Goal: Task Accomplishment & Management: Use online tool/utility

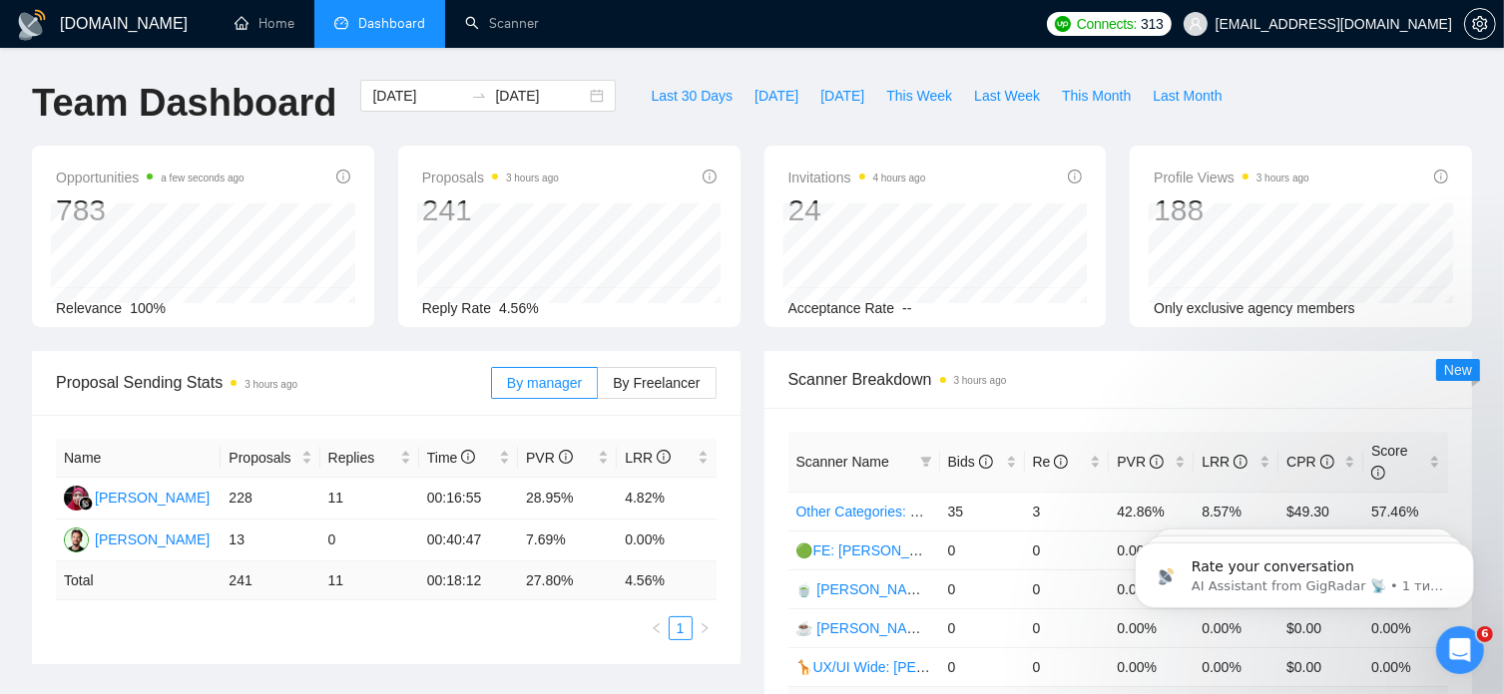
scroll to position [538, 0]
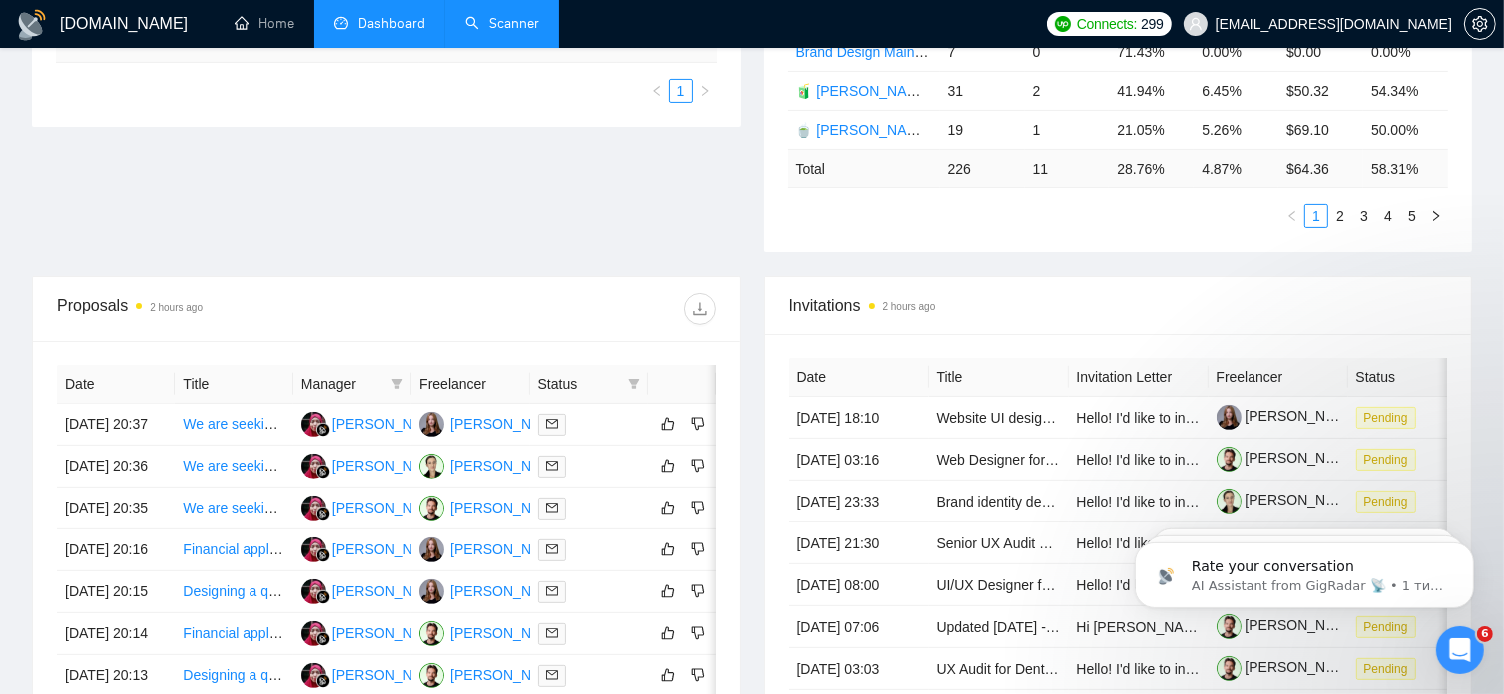
click at [507, 25] on link "Scanner" at bounding box center [502, 23] width 74 height 17
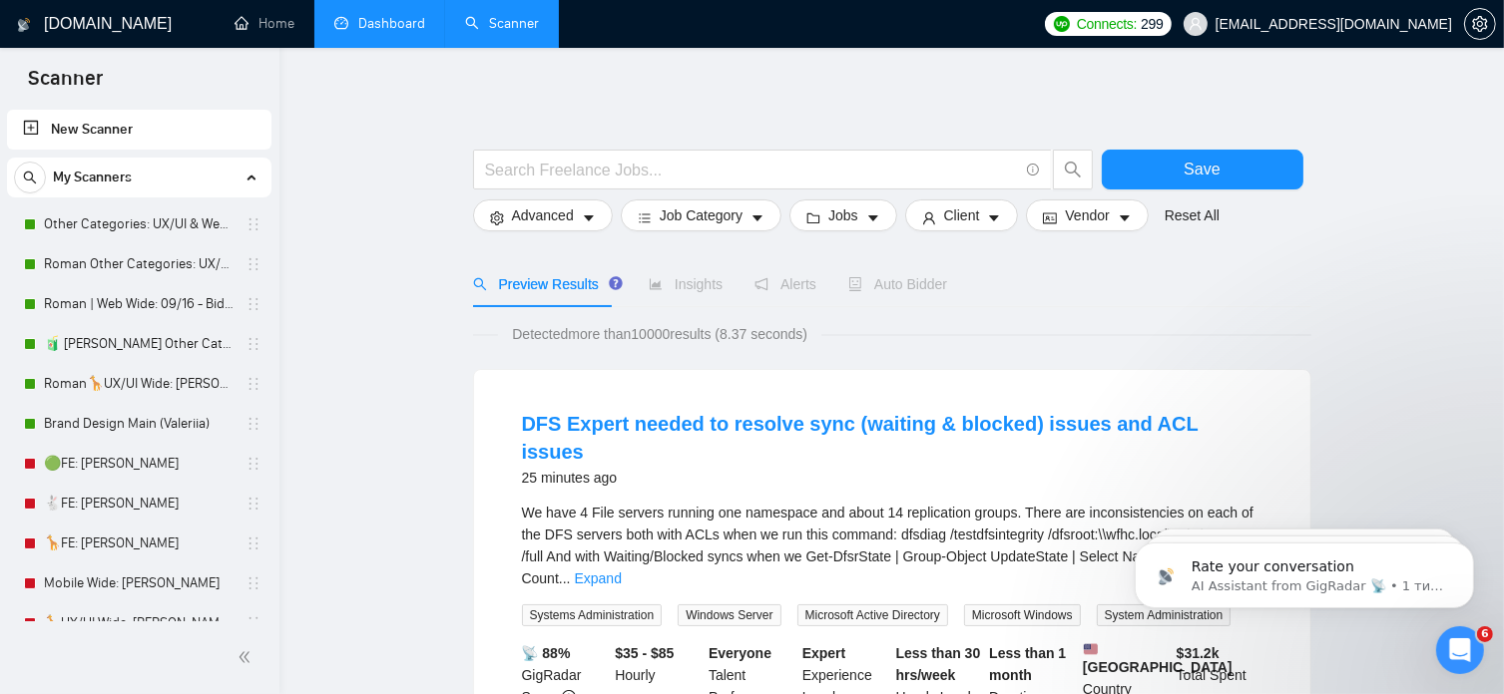
click at [407, 17] on link "Dashboard" at bounding box center [379, 23] width 91 height 17
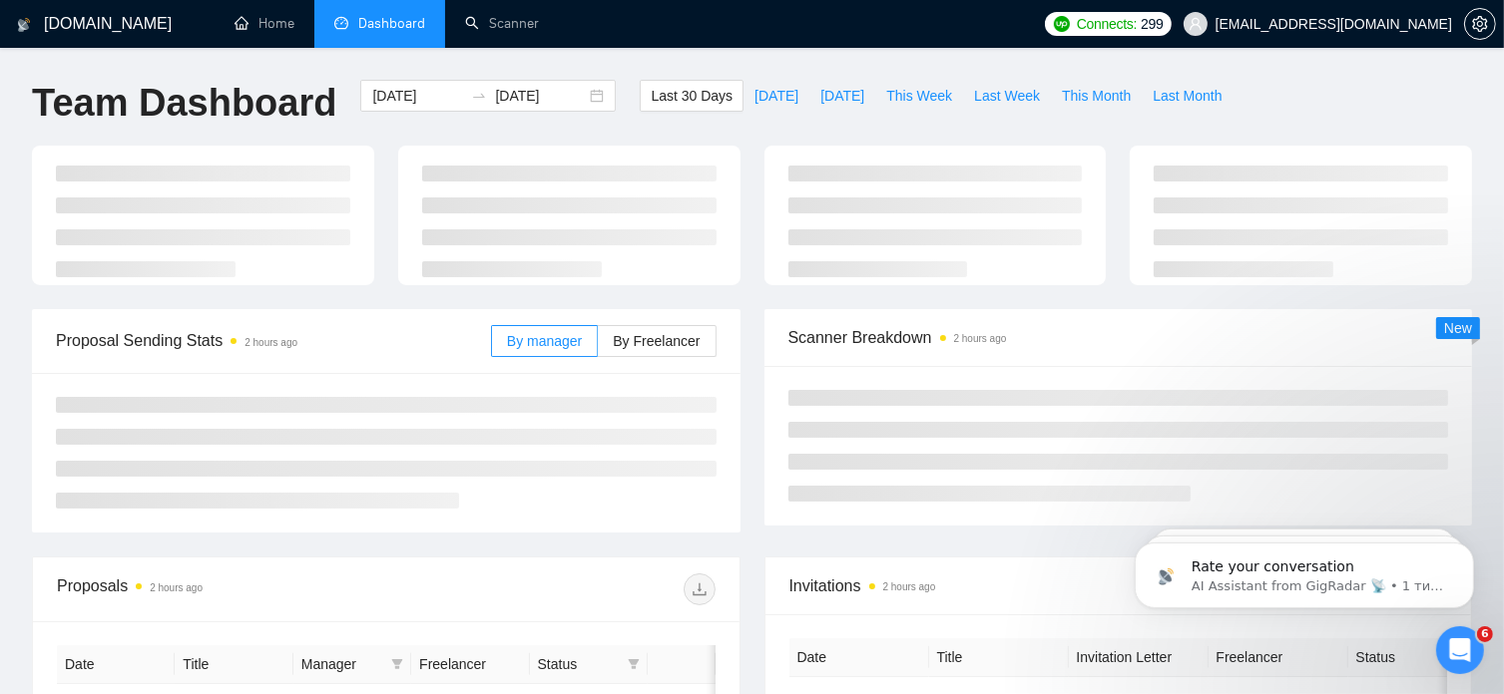
type input "2025-08-24"
type input "2025-09-23"
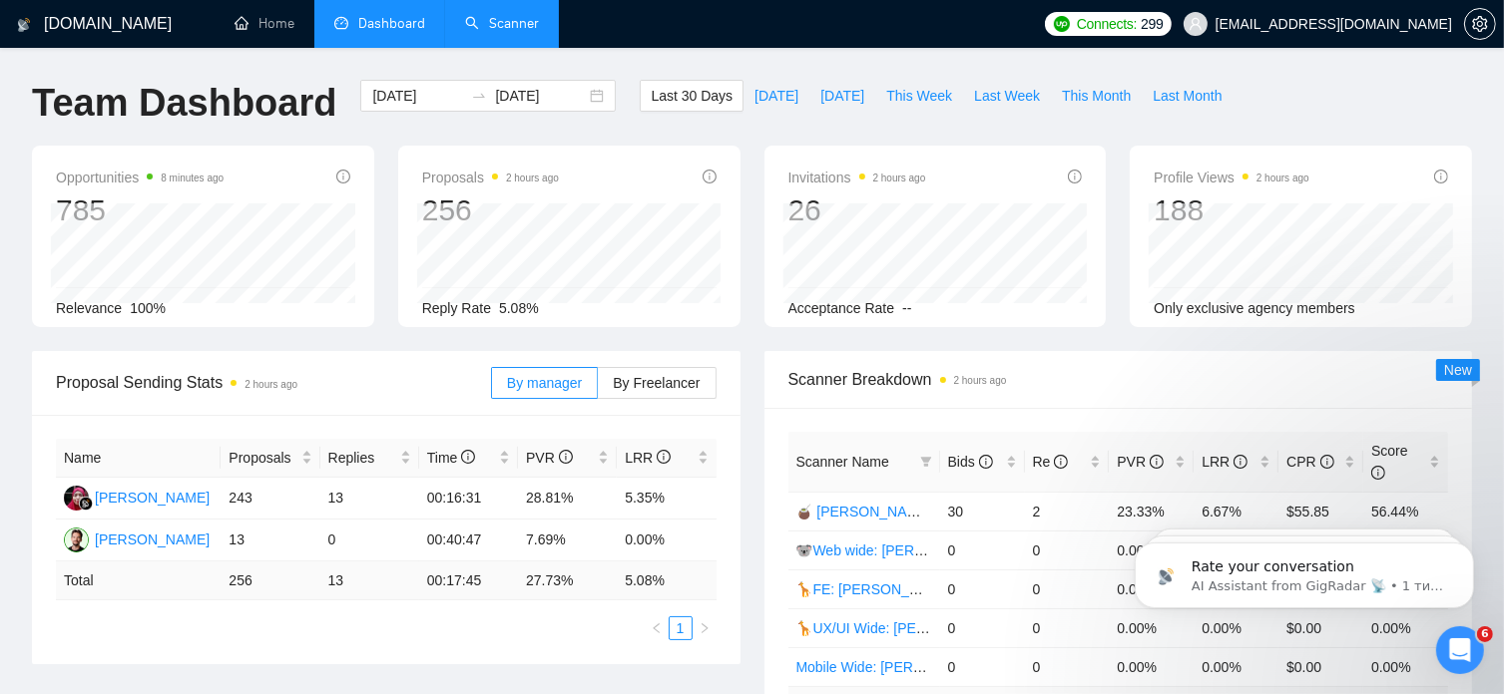
click at [506, 22] on link "Scanner" at bounding box center [502, 23] width 74 height 17
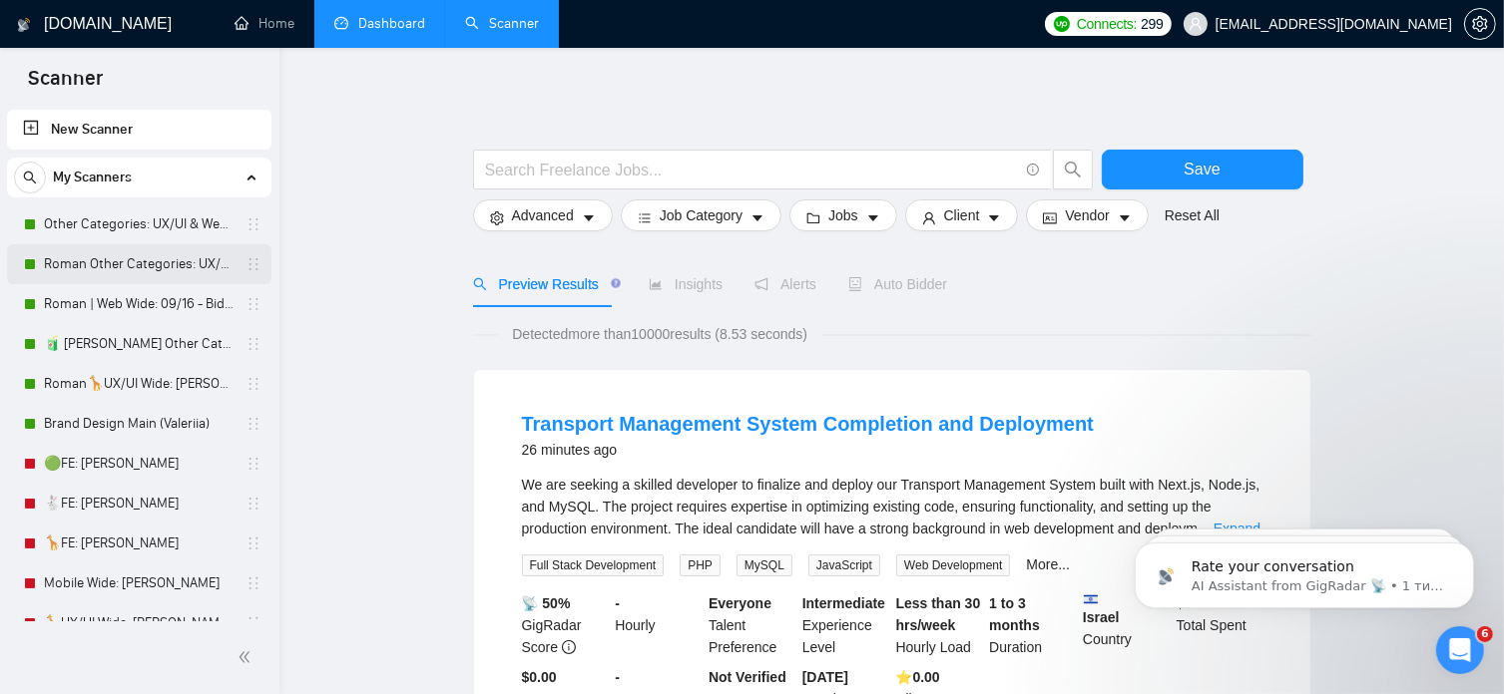
click at [179, 258] on link "Roman Other Categories: UX/UI & Web design copy [PERSON_NAME]" at bounding box center [139, 264] width 190 height 40
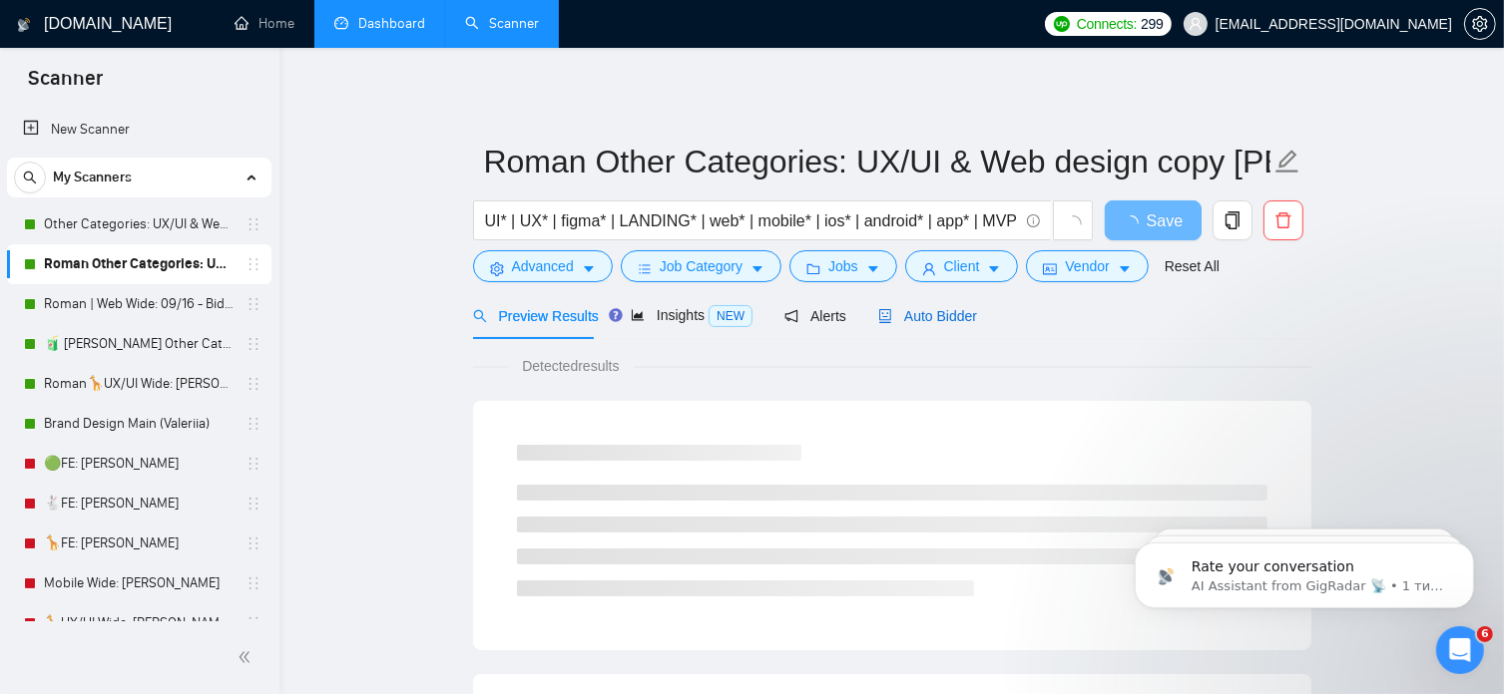
click at [958, 311] on span "Auto Bidder" at bounding box center [927, 316] width 99 height 16
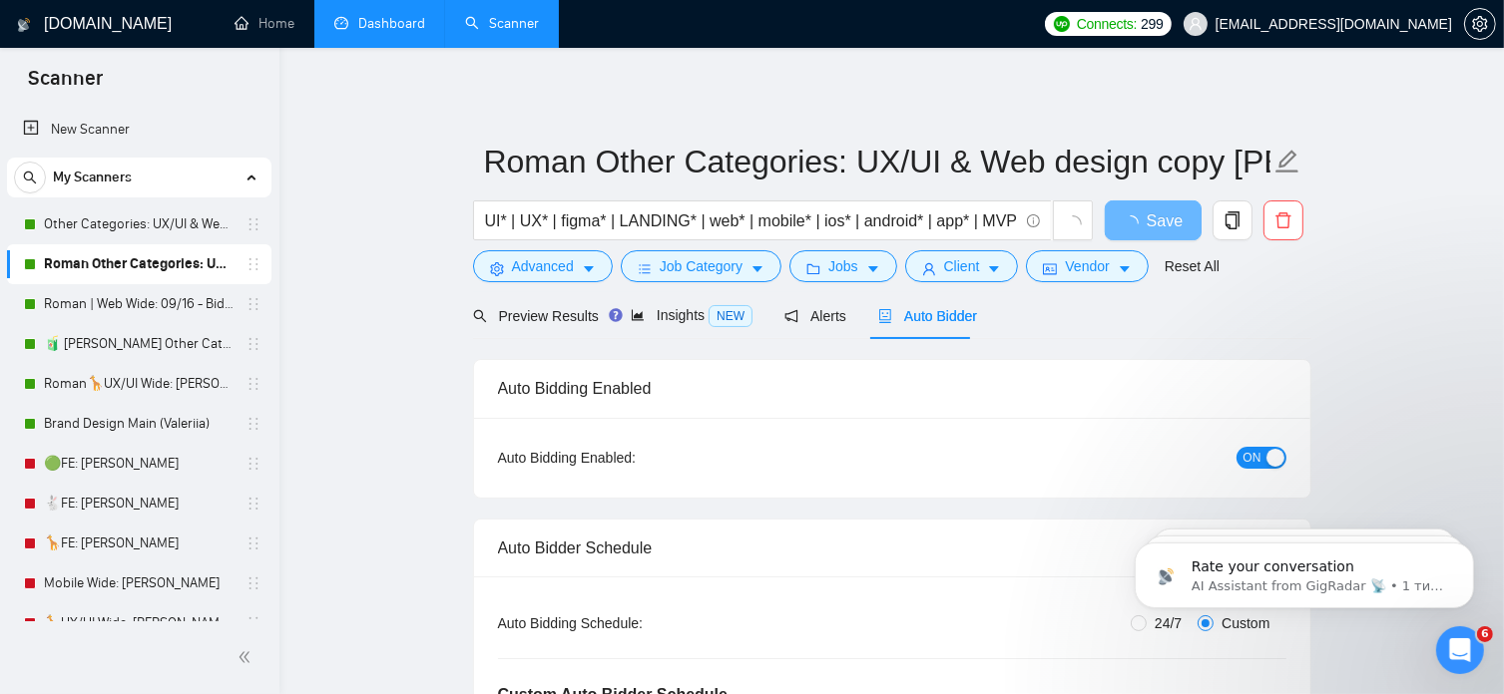
radio input "false"
radio input "true"
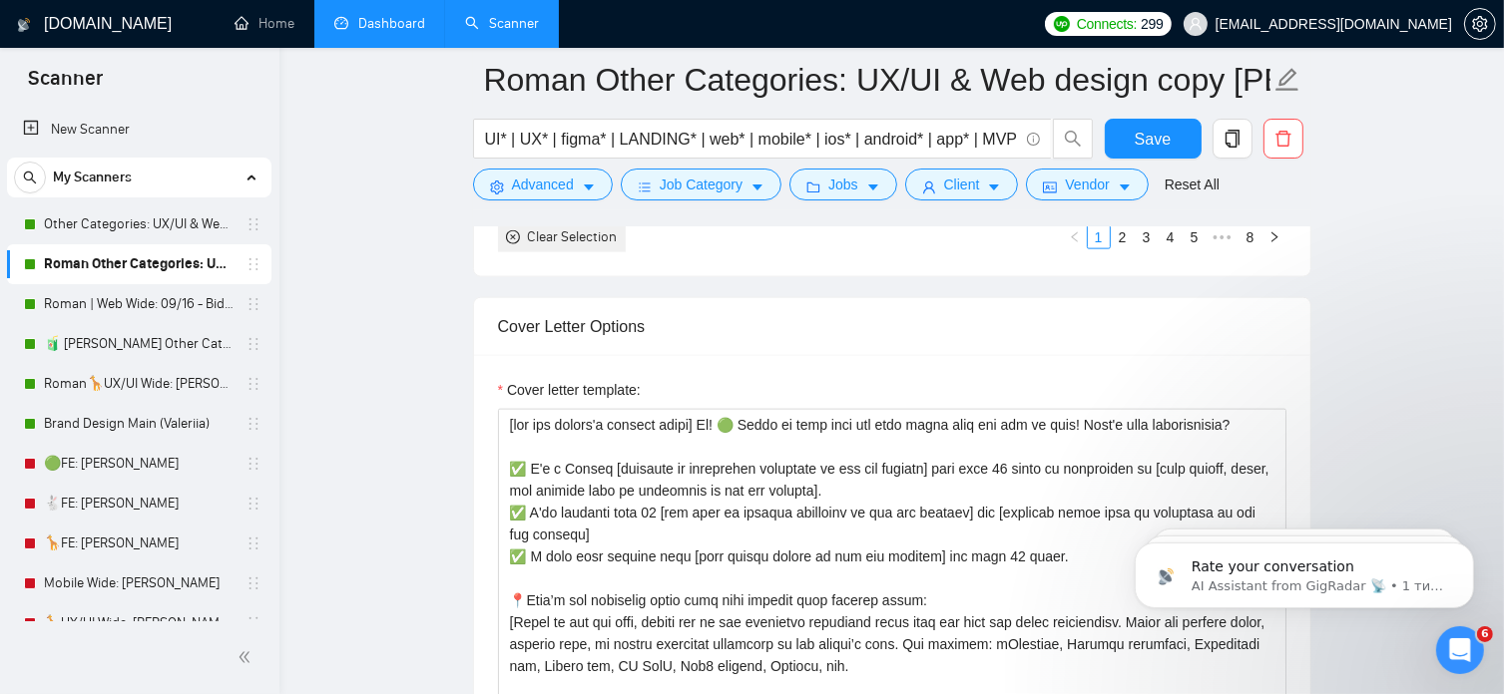
scroll to position [2490, 0]
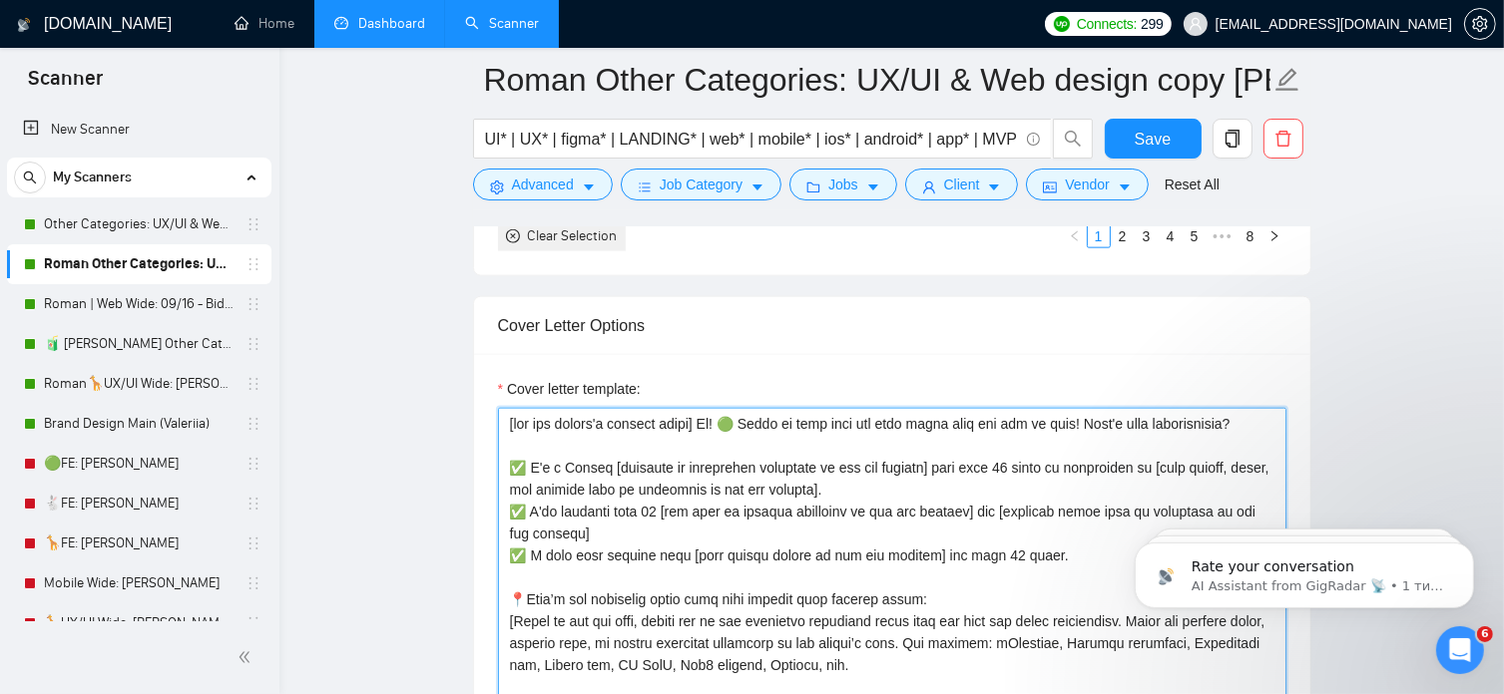
drag, startPoint x: 740, startPoint y: 420, endPoint x: 726, endPoint y: 418, distance: 14.1
click at [726, 418] on textarea "Cover letter template:" at bounding box center [892, 632] width 788 height 449
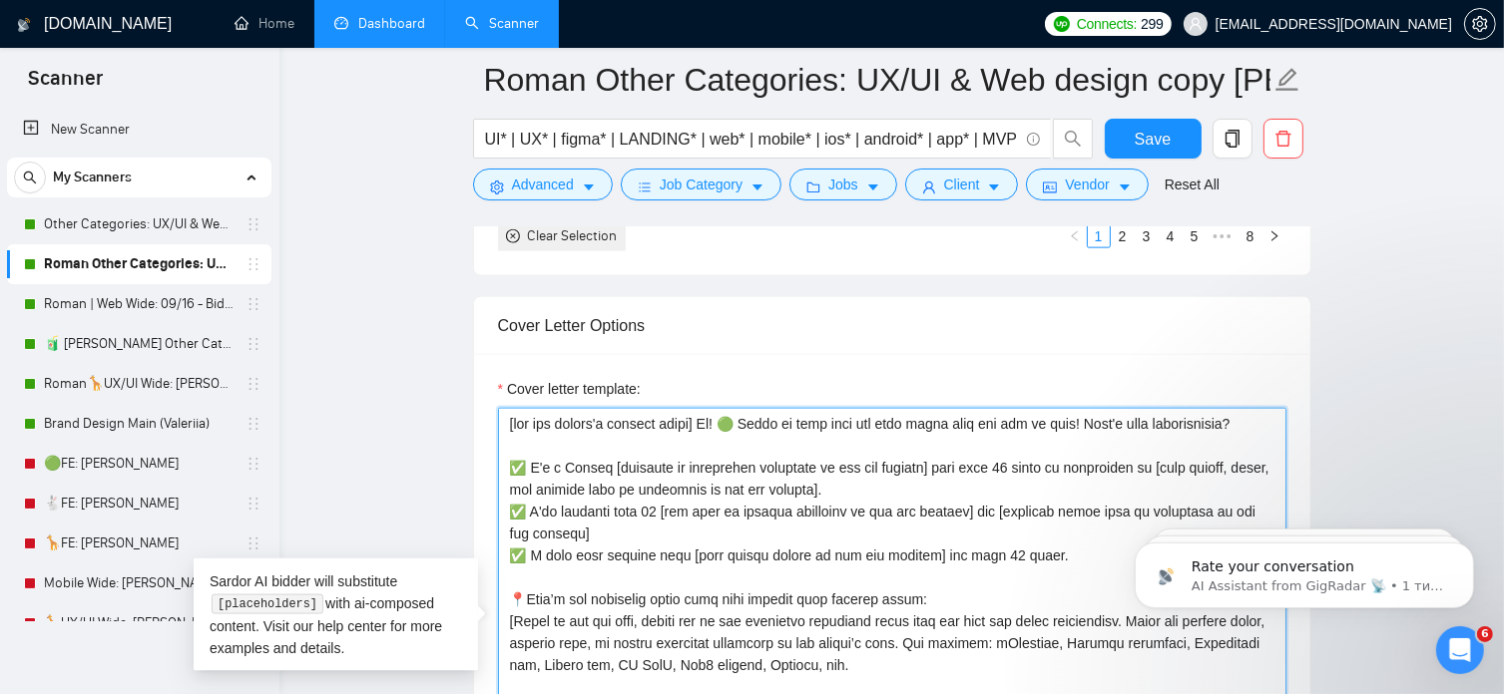
paste textarea
type textarea "[use the client's country emoji] Hi! 🌍 Ready to jump into the call right away a…"
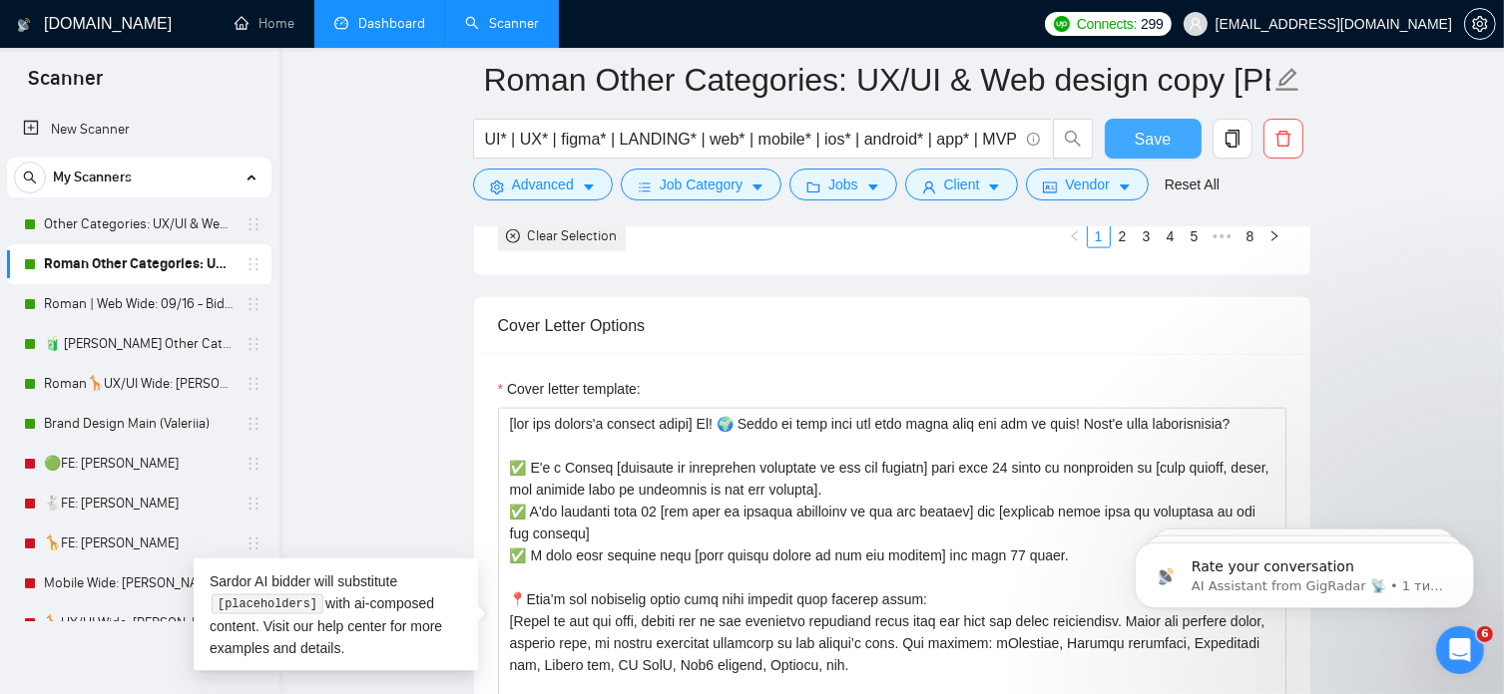
click at [1153, 134] on span "Save" at bounding box center [1152, 139] width 36 height 25
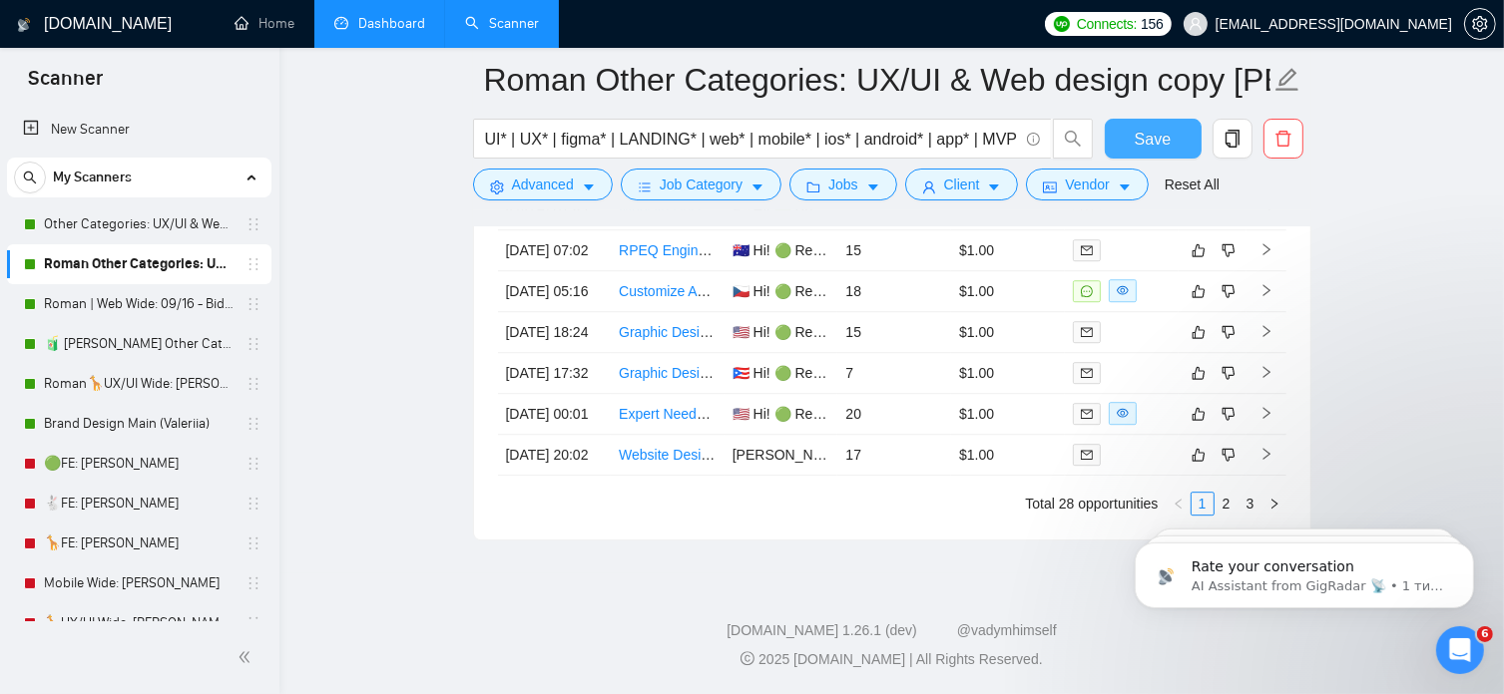
scroll to position [5711, 0]
click at [1183, 135] on button "Save" at bounding box center [1153, 139] width 97 height 40
click at [186, 309] on link "Roman | Web Wide: 09/16 - Bid in Range" at bounding box center [139, 304] width 190 height 40
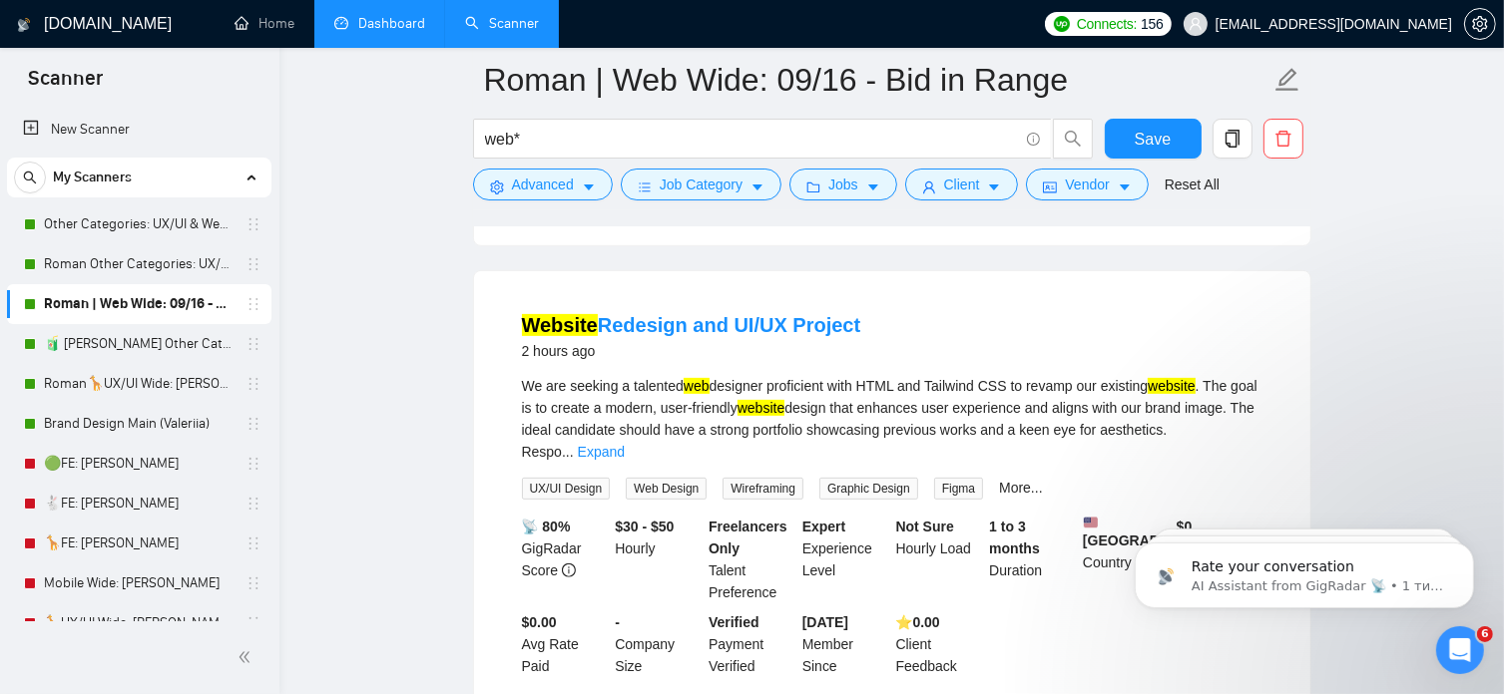
scroll to position [611, 0]
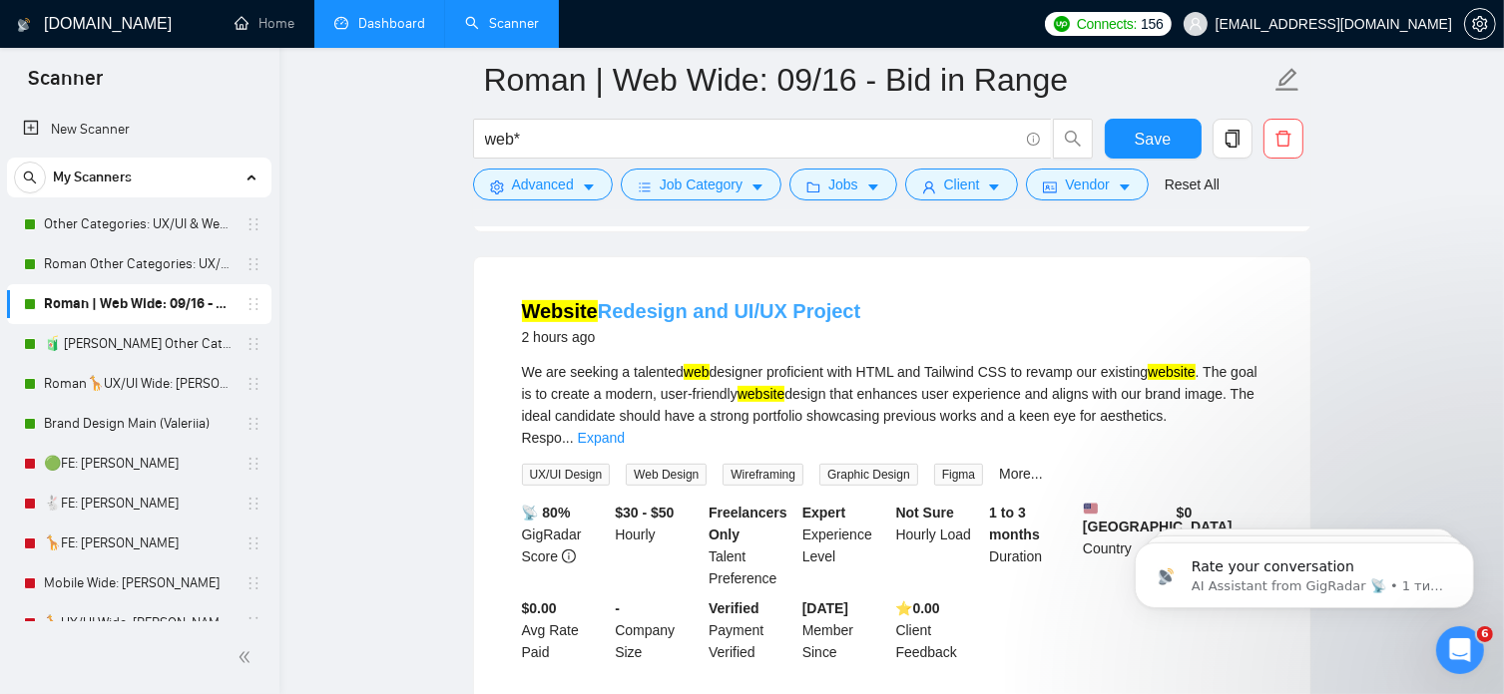
click at [810, 300] on link "Website Redesign and UI/UX Project" at bounding box center [691, 311] width 339 height 22
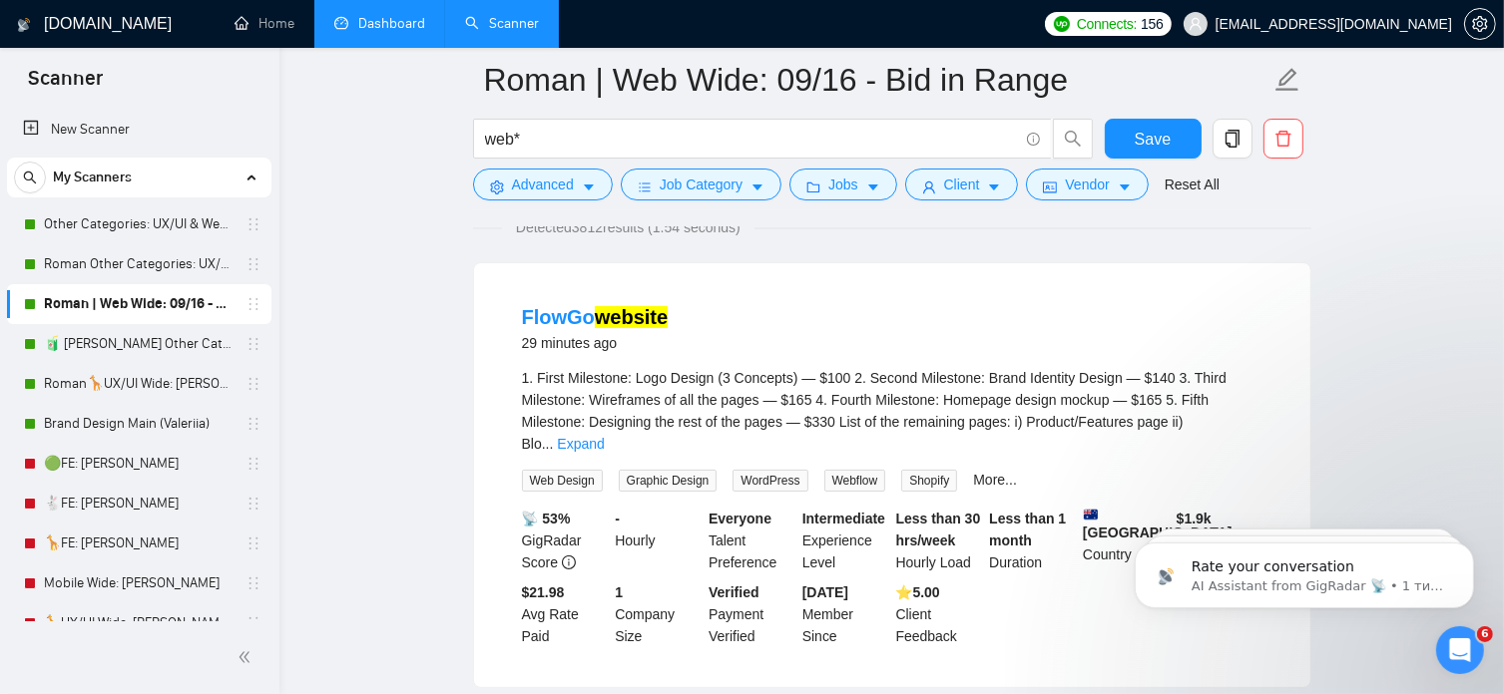
scroll to position [0, 0]
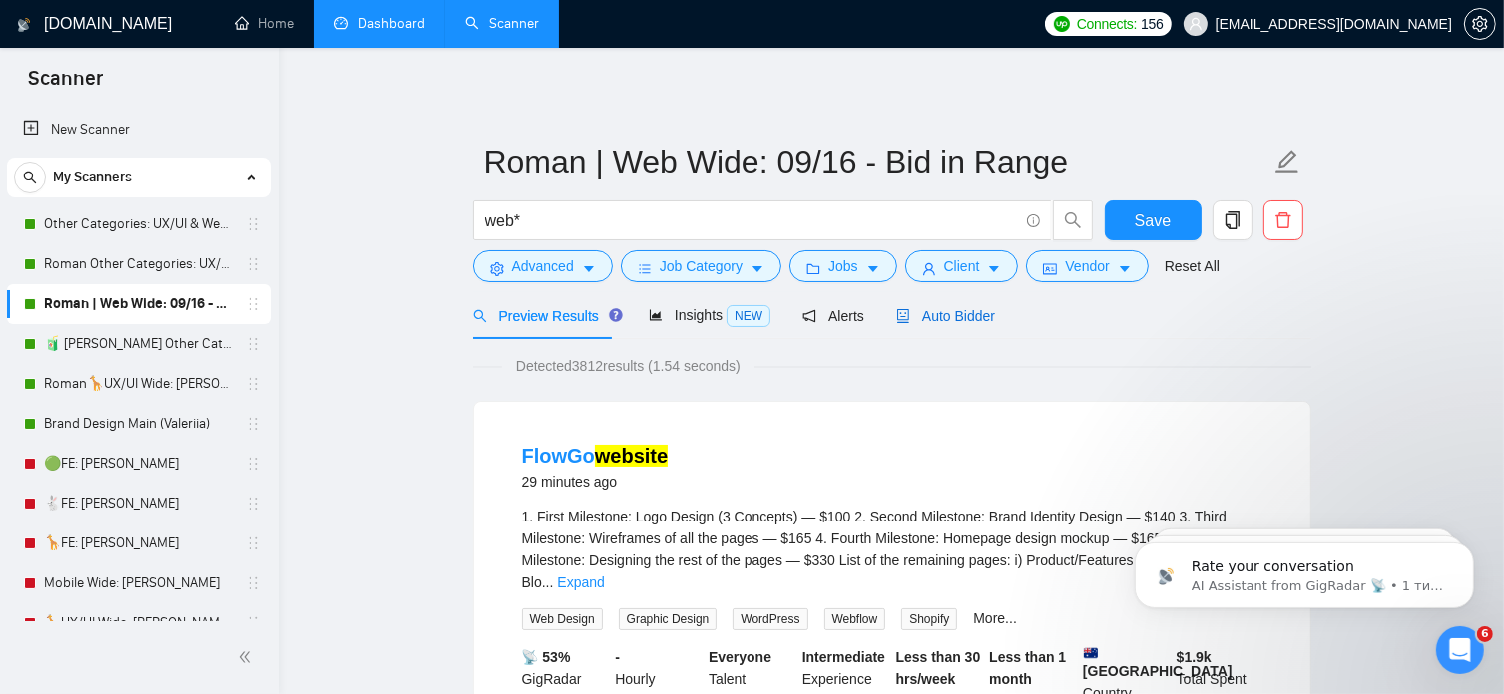
click at [949, 313] on span "Auto Bidder" at bounding box center [945, 316] width 99 height 16
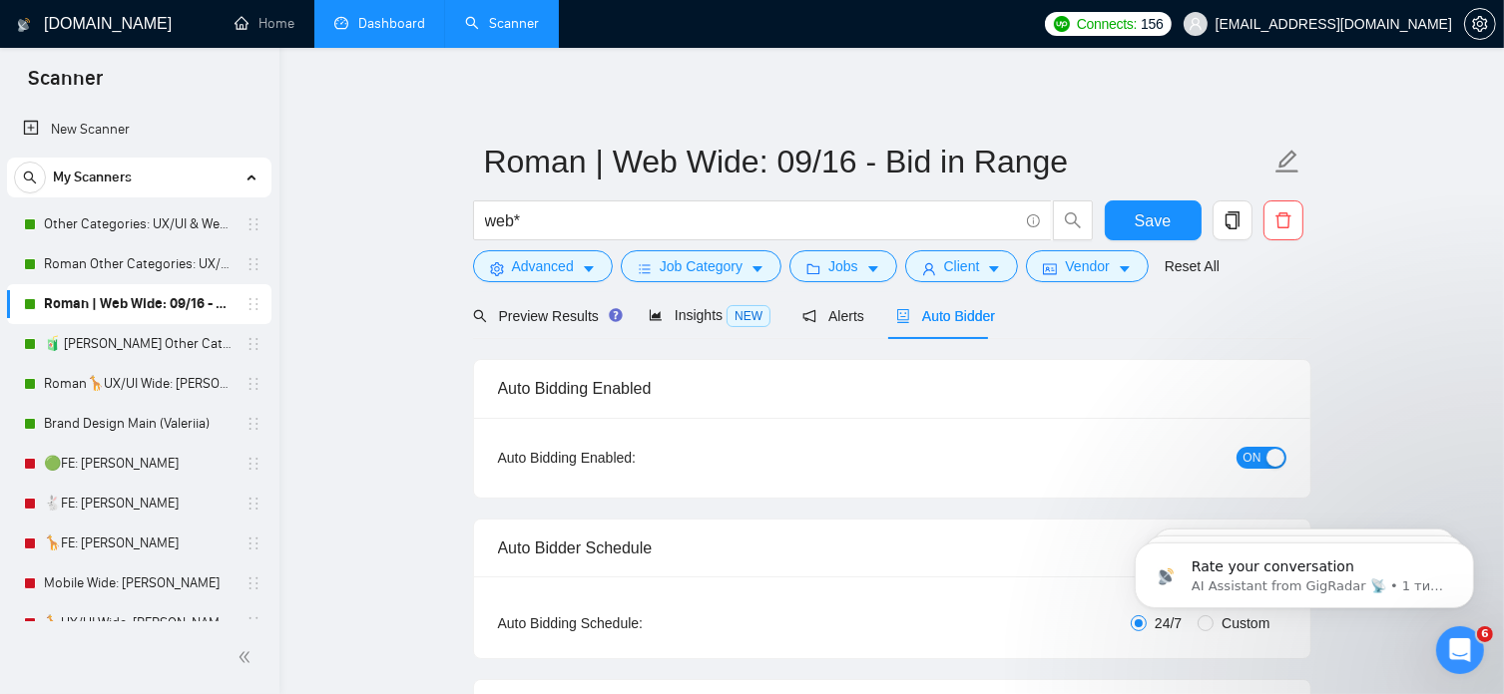
radio input "false"
radio input "true"
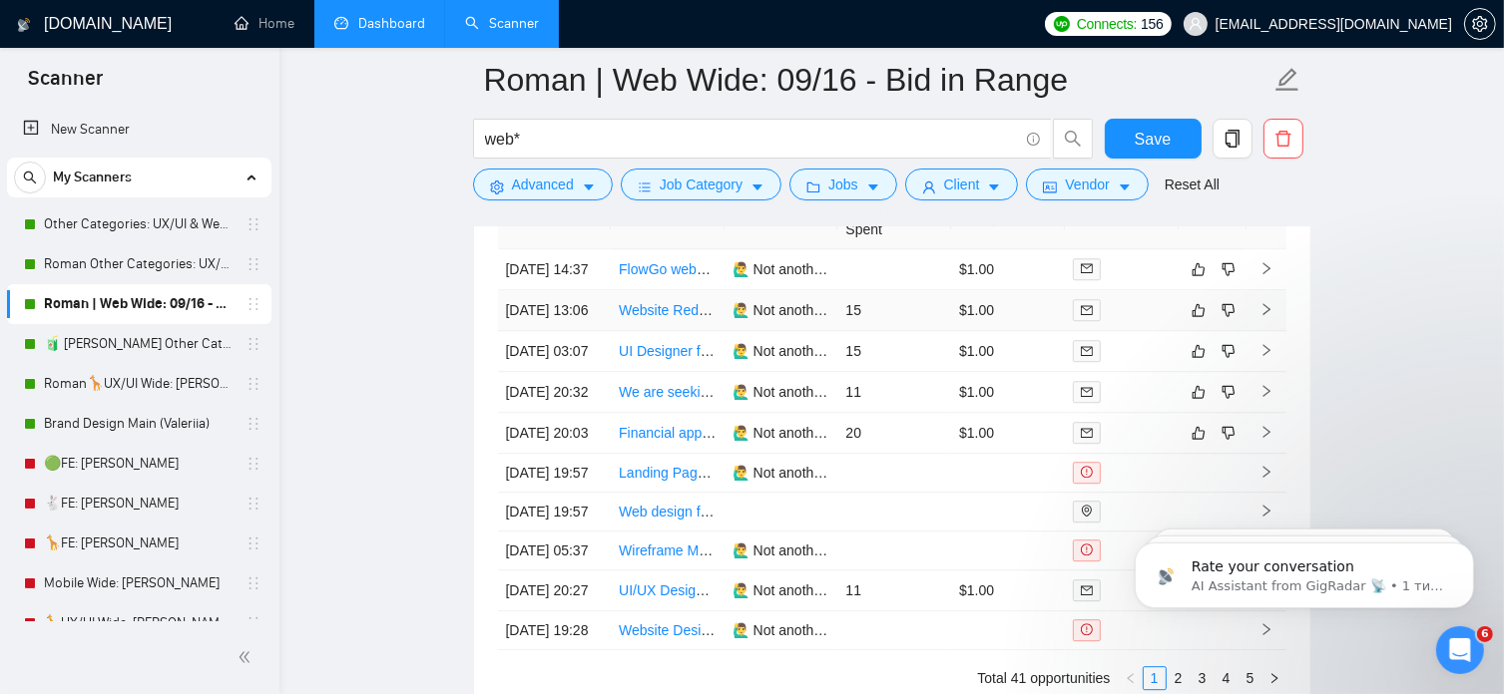
scroll to position [5460, 0]
click at [1133, 144] on button "Save" at bounding box center [1153, 139] width 97 height 40
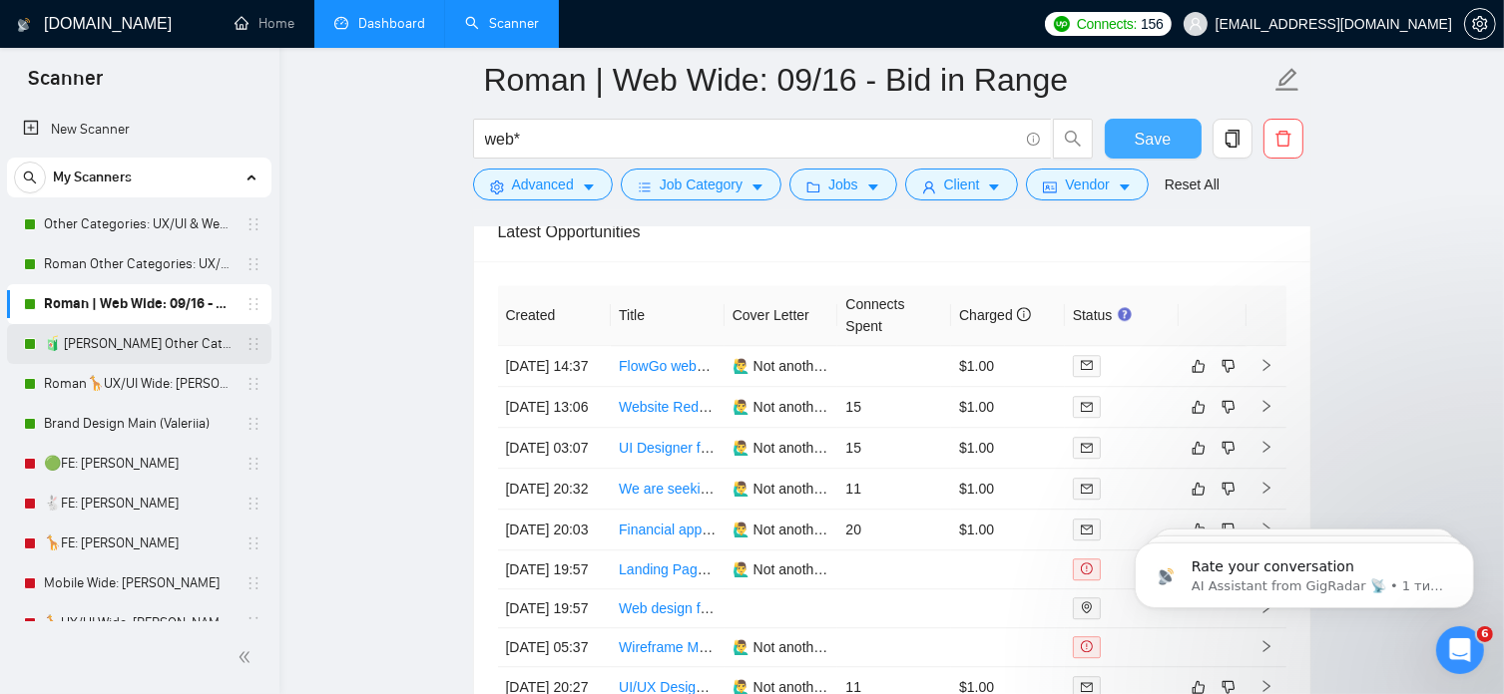
scroll to position [5363, 0]
click at [176, 384] on link "Roman🦒UX/UI Wide: [PERSON_NAME] 03/07 quest 22/09" at bounding box center [139, 384] width 190 height 40
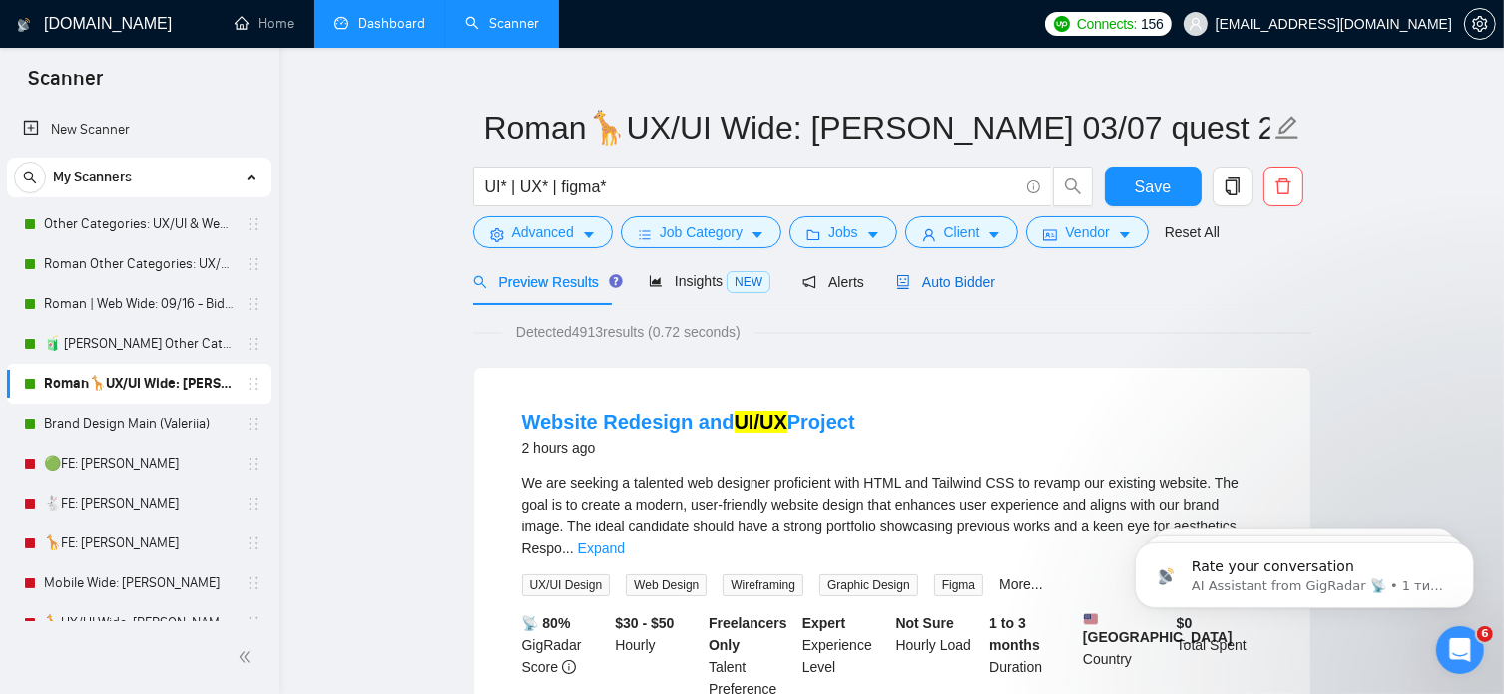
click at [978, 282] on span "Auto Bidder" at bounding box center [945, 282] width 99 height 16
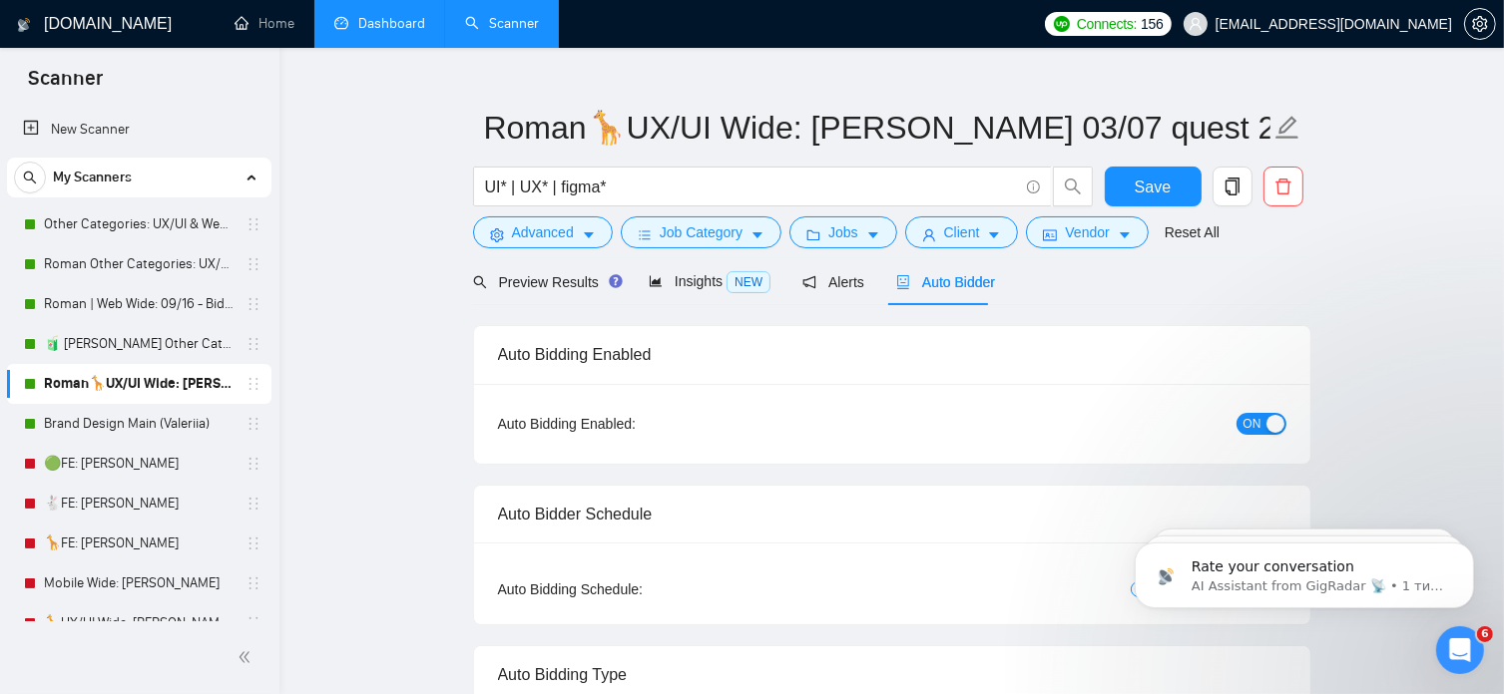
radio input "false"
radio input "true"
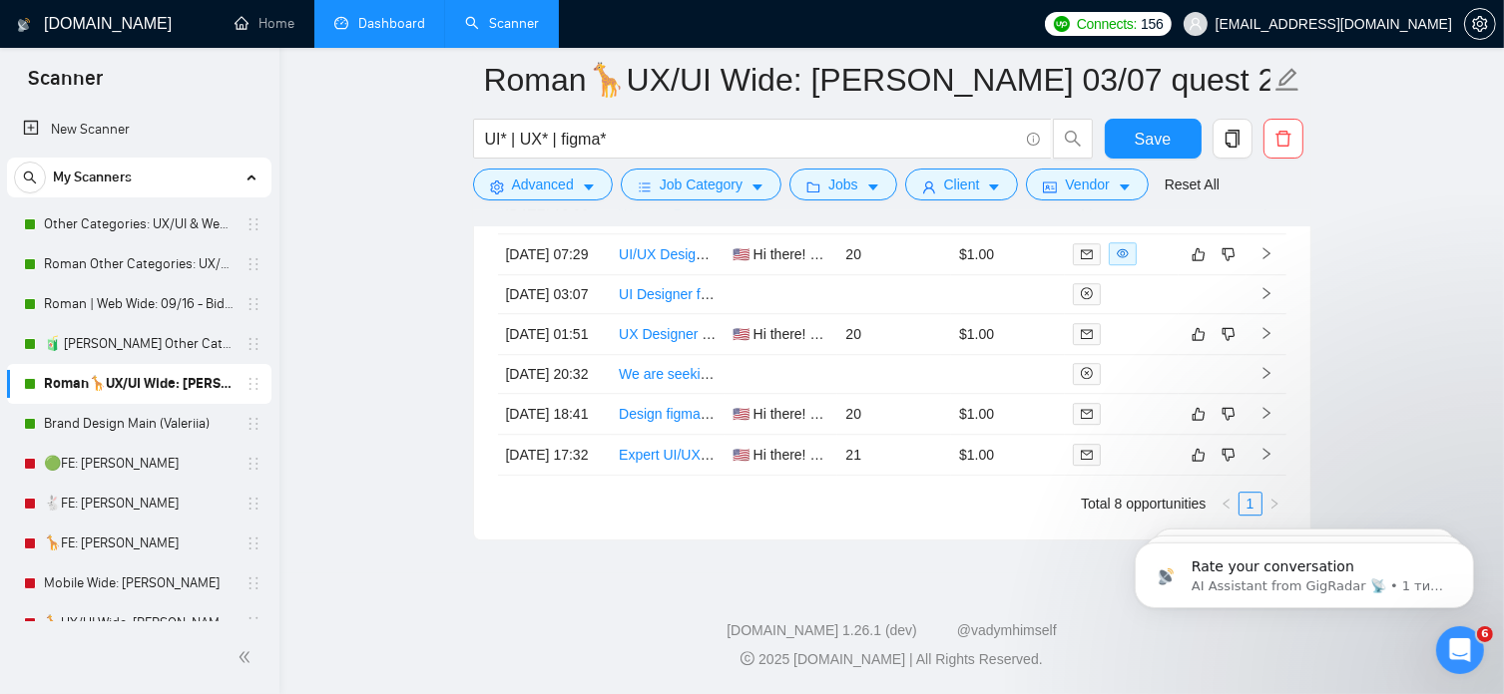
scroll to position [5649, 0]
click at [1137, 152] on button "Save" at bounding box center [1153, 139] width 97 height 40
click at [403, 19] on link "Dashboard" at bounding box center [379, 23] width 91 height 17
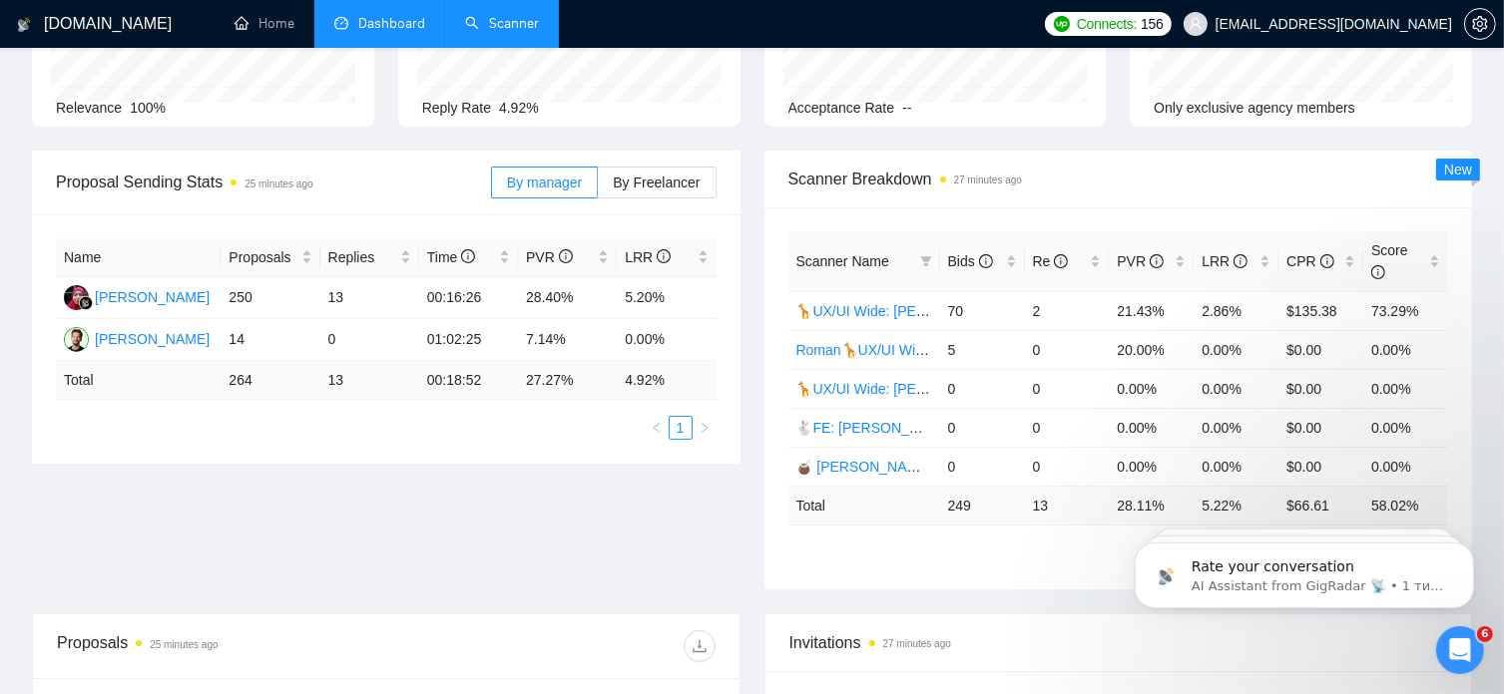
scroll to position [198, 0]
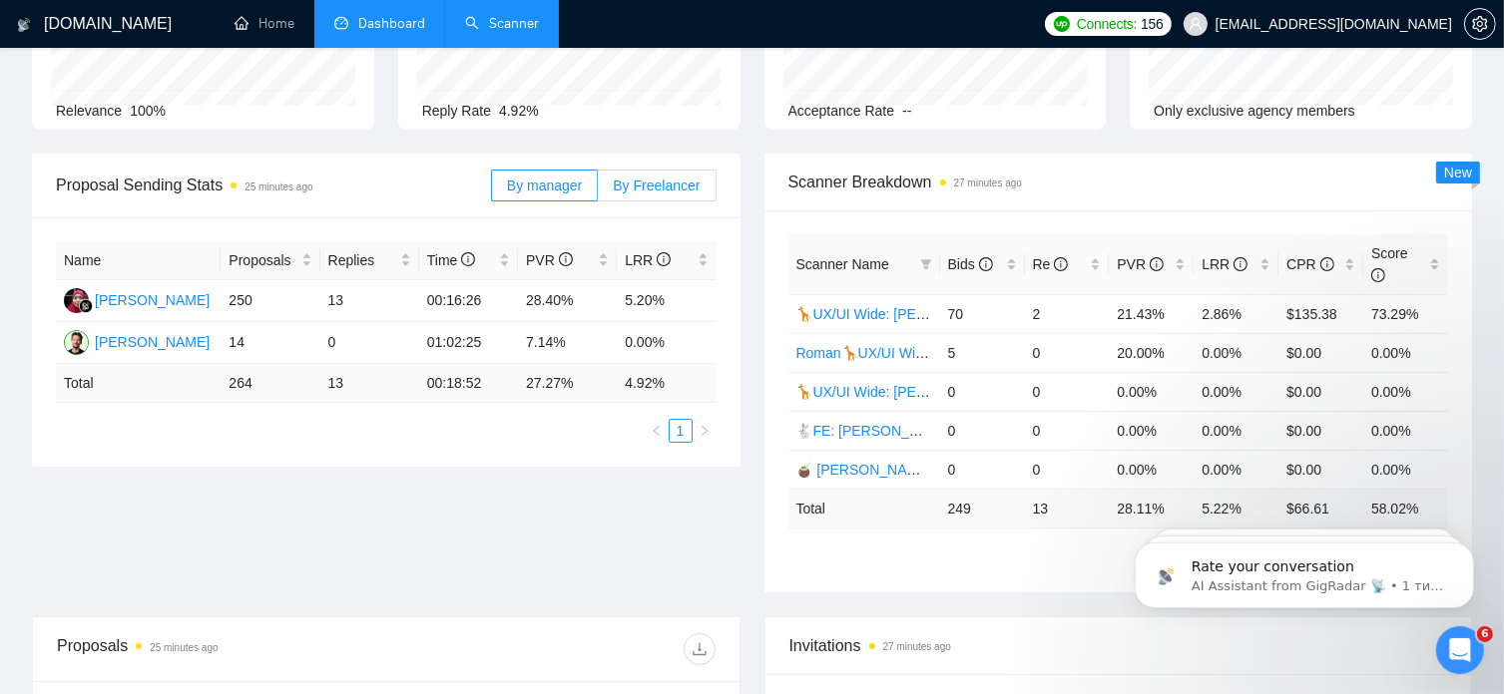
click at [663, 190] on span "By Freelancer" at bounding box center [656, 186] width 87 height 16
click at [598, 191] on input "By Freelancer" at bounding box center [598, 191] width 0 height 0
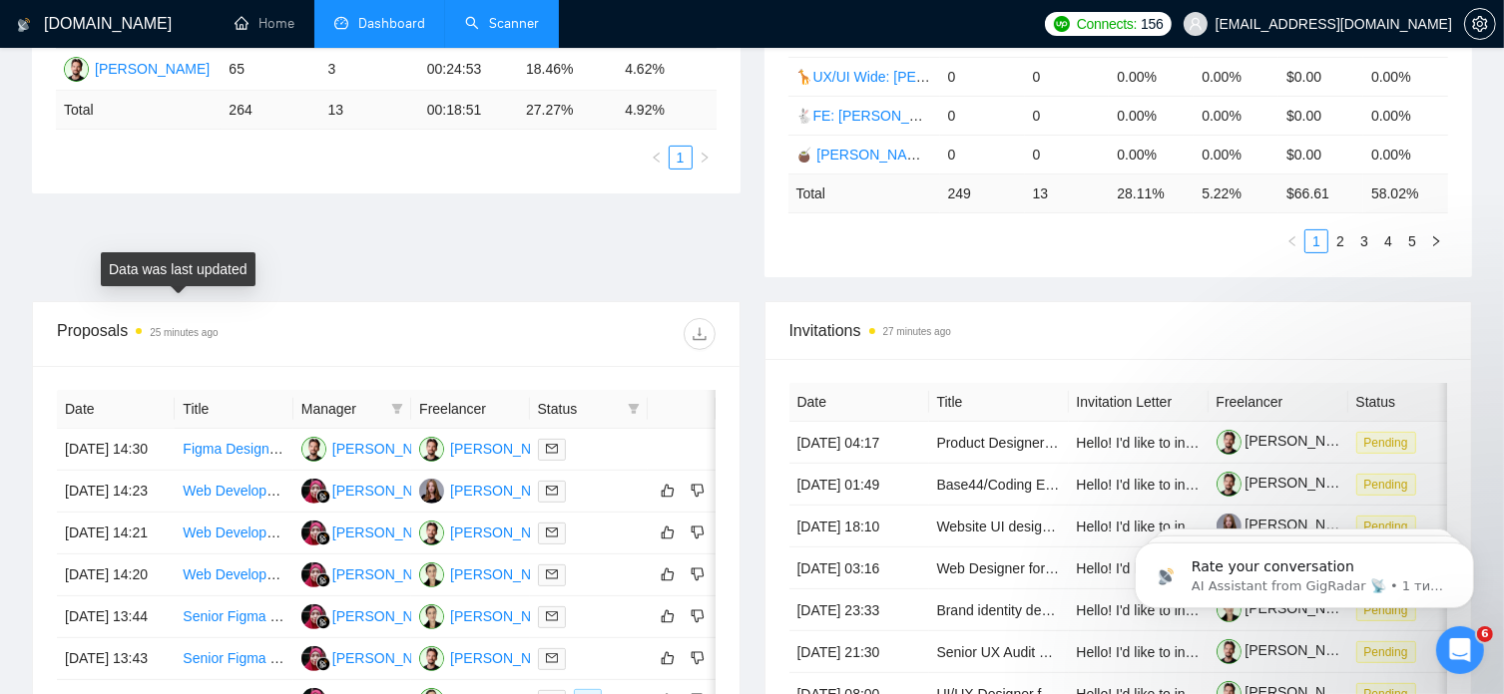
scroll to position [0, 0]
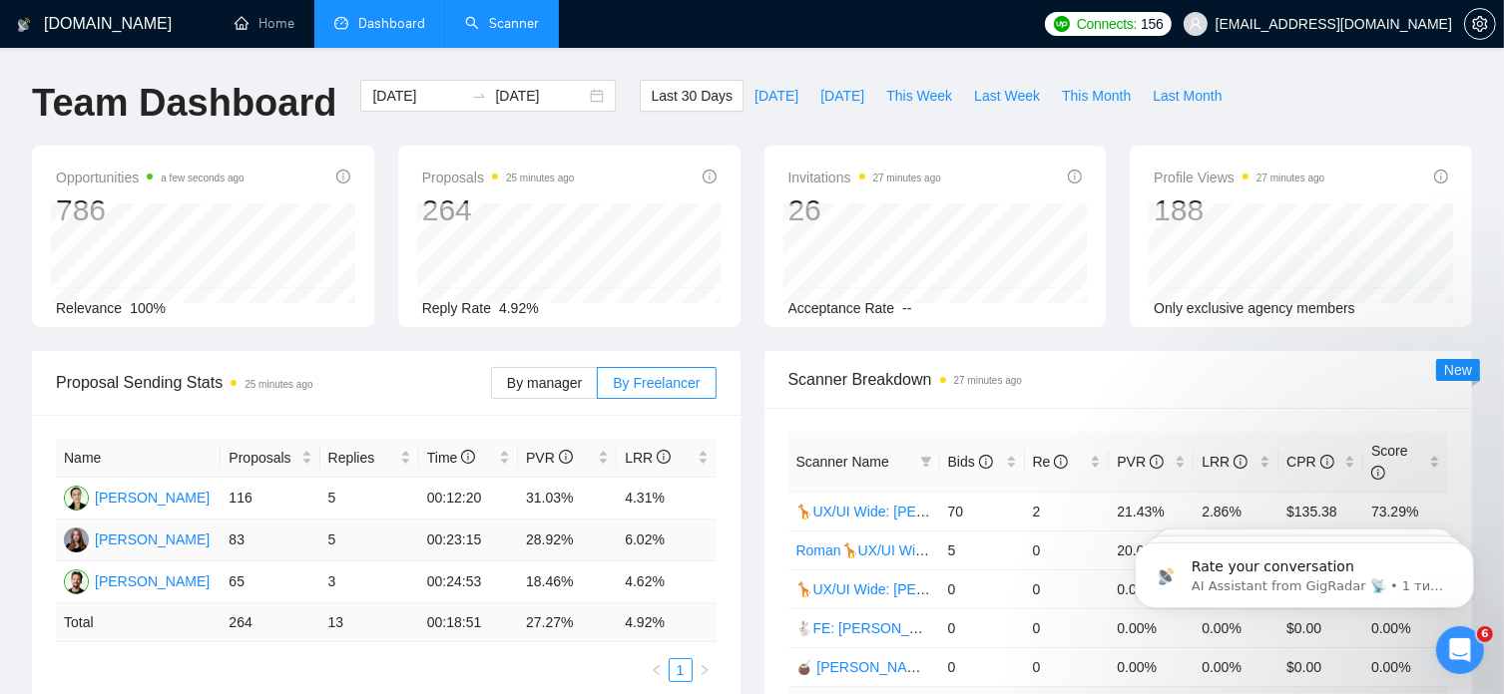
click at [330, 544] on td "5" at bounding box center [369, 541] width 99 height 42
click at [514, 32] on link "Scanner" at bounding box center [502, 23] width 74 height 17
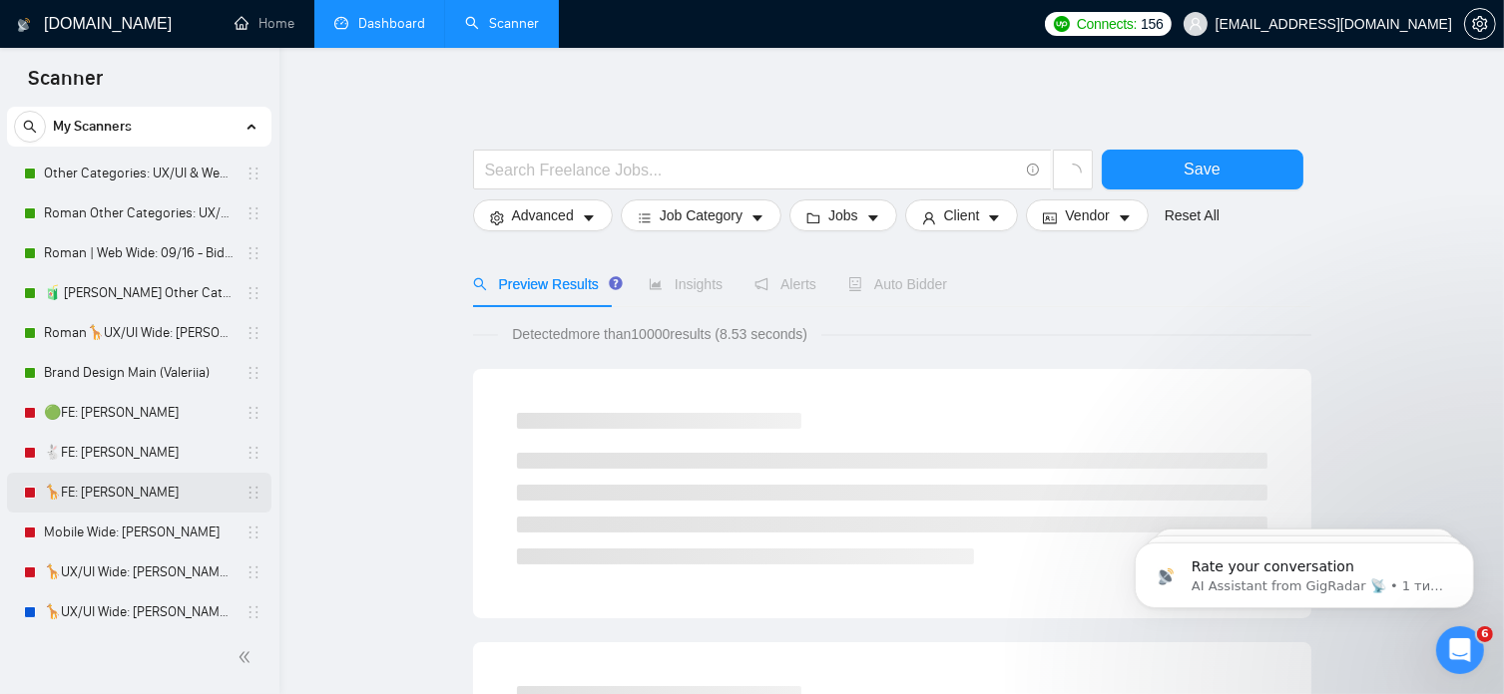
scroll to position [8, 0]
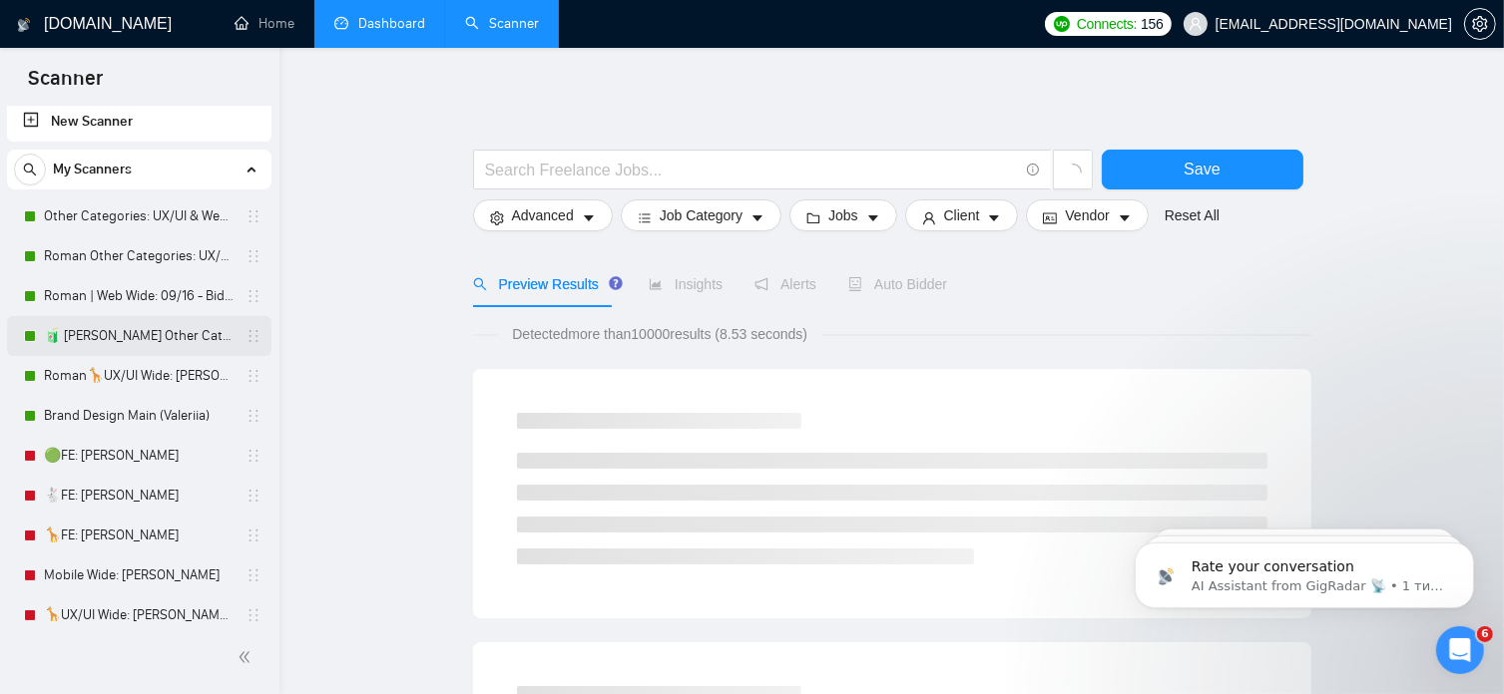
click at [178, 337] on link "🧃 [PERSON_NAME] Other Categories 09.12: UX/UI & Web design" at bounding box center [139, 336] width 190 height 40
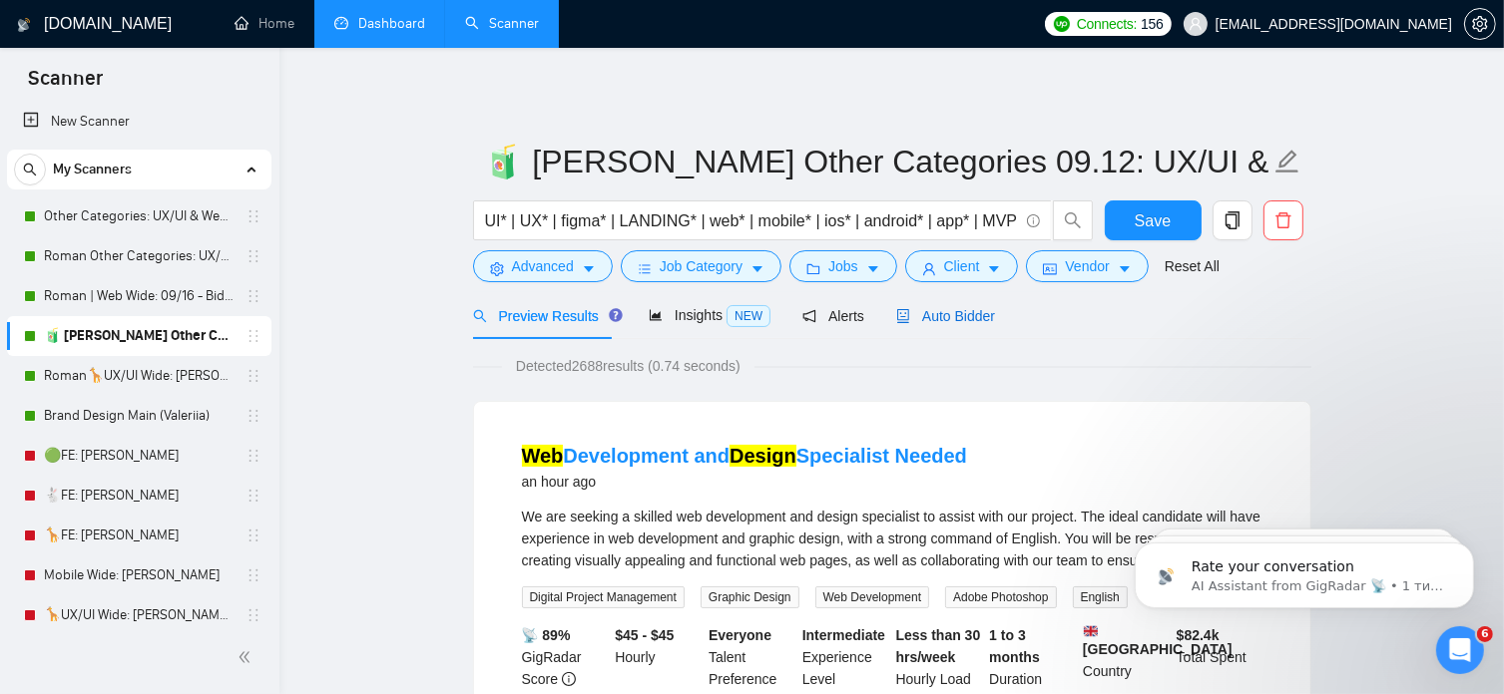
click at [944, 320] on span "Auto Bidder" at bounding box center [945, 316] width 99 height 16
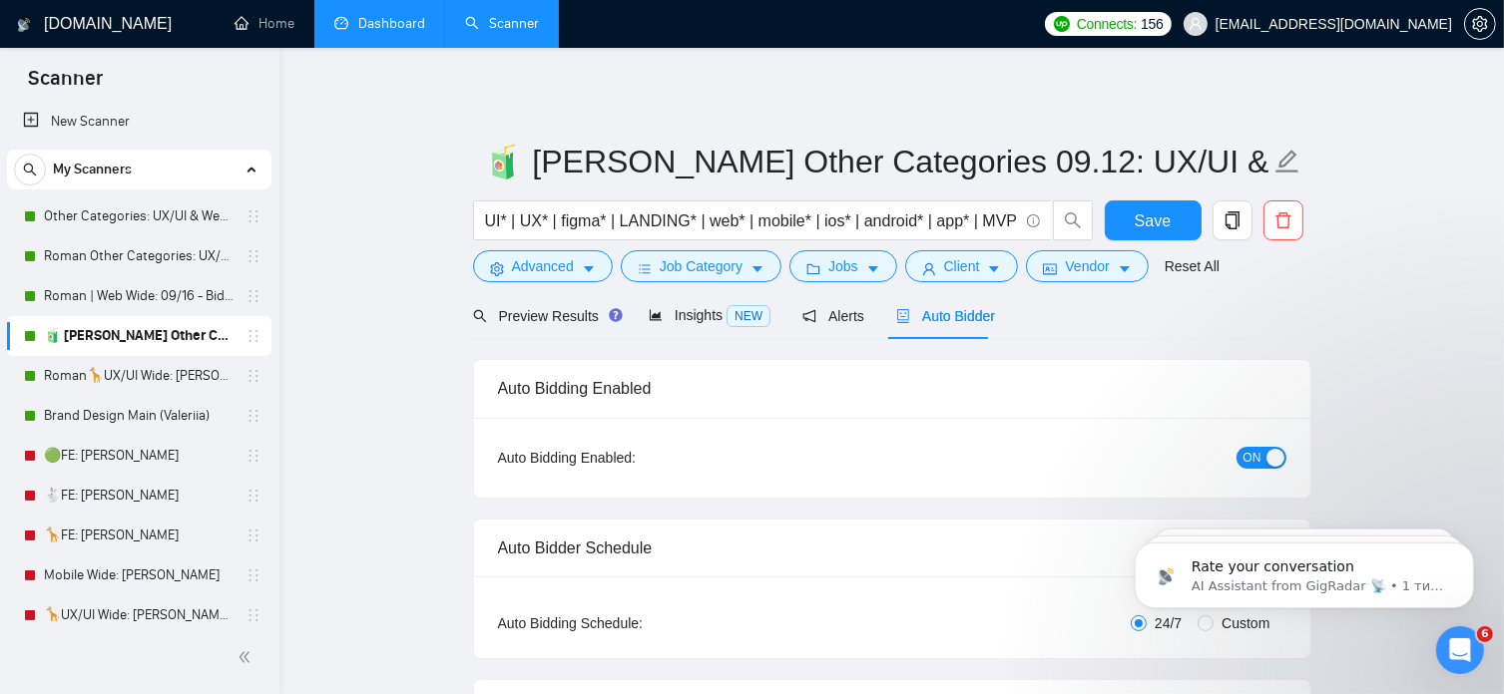
radio input "false"
radio input "true"
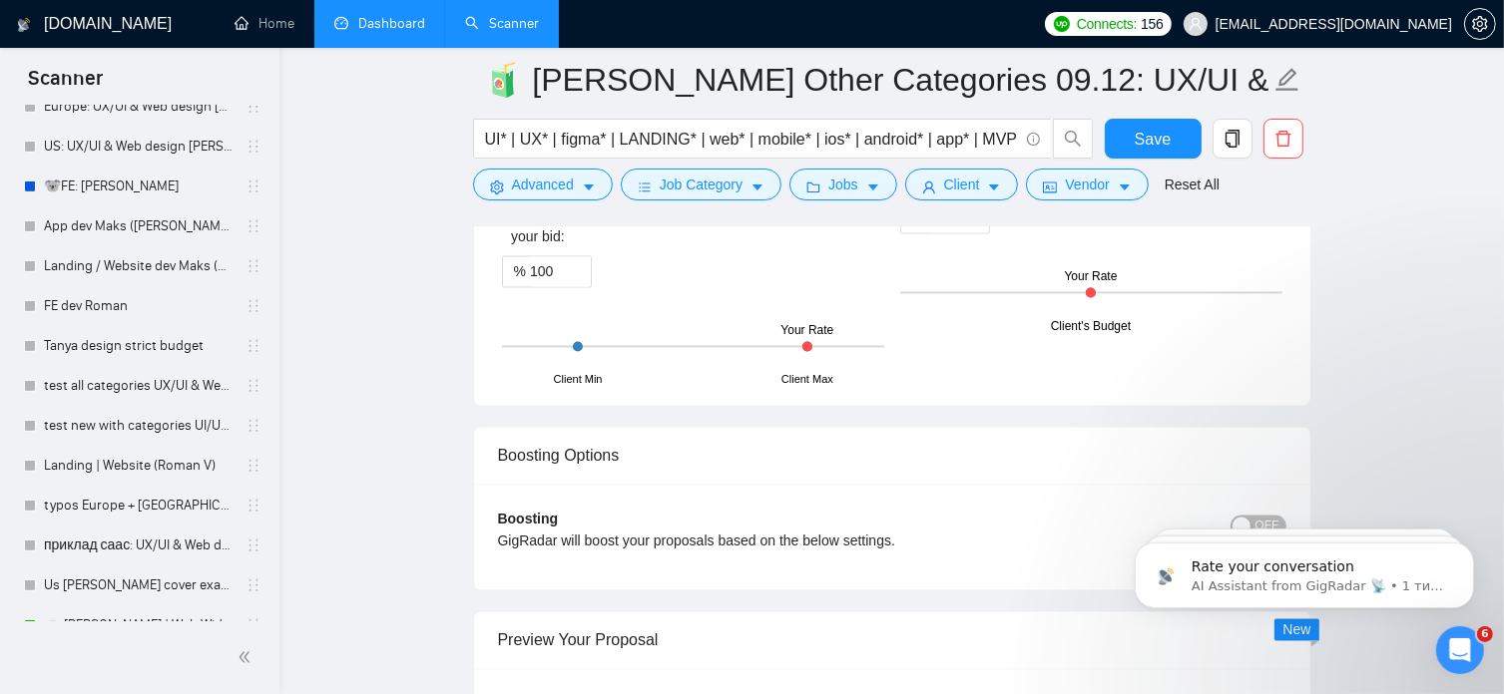
scroll to position [939, 0]
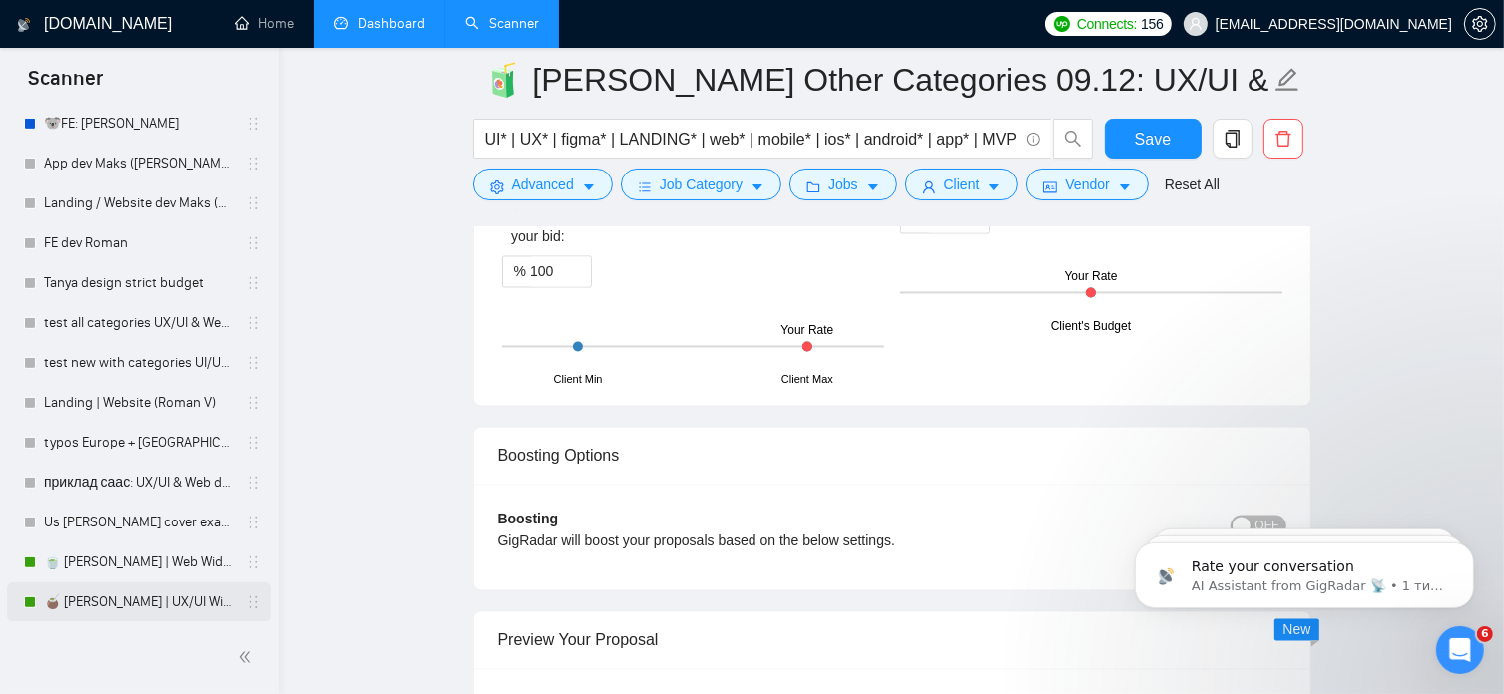
click at [152, 600] on link "🧉 [PERSON_NAME] | UX/UI Wide: 09/12 - Bid in Range" at bounding box center [139, 603] width 190 height 40
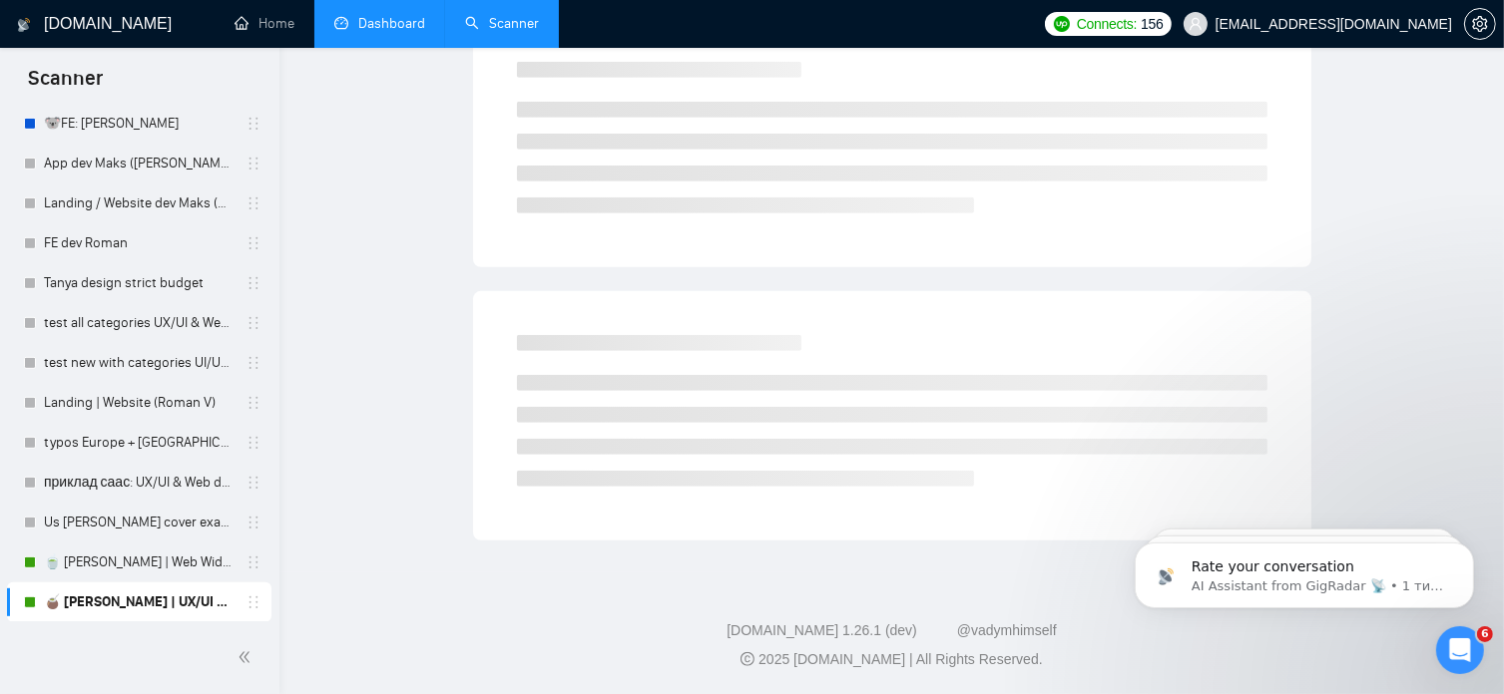
scroll to position [34, 0]
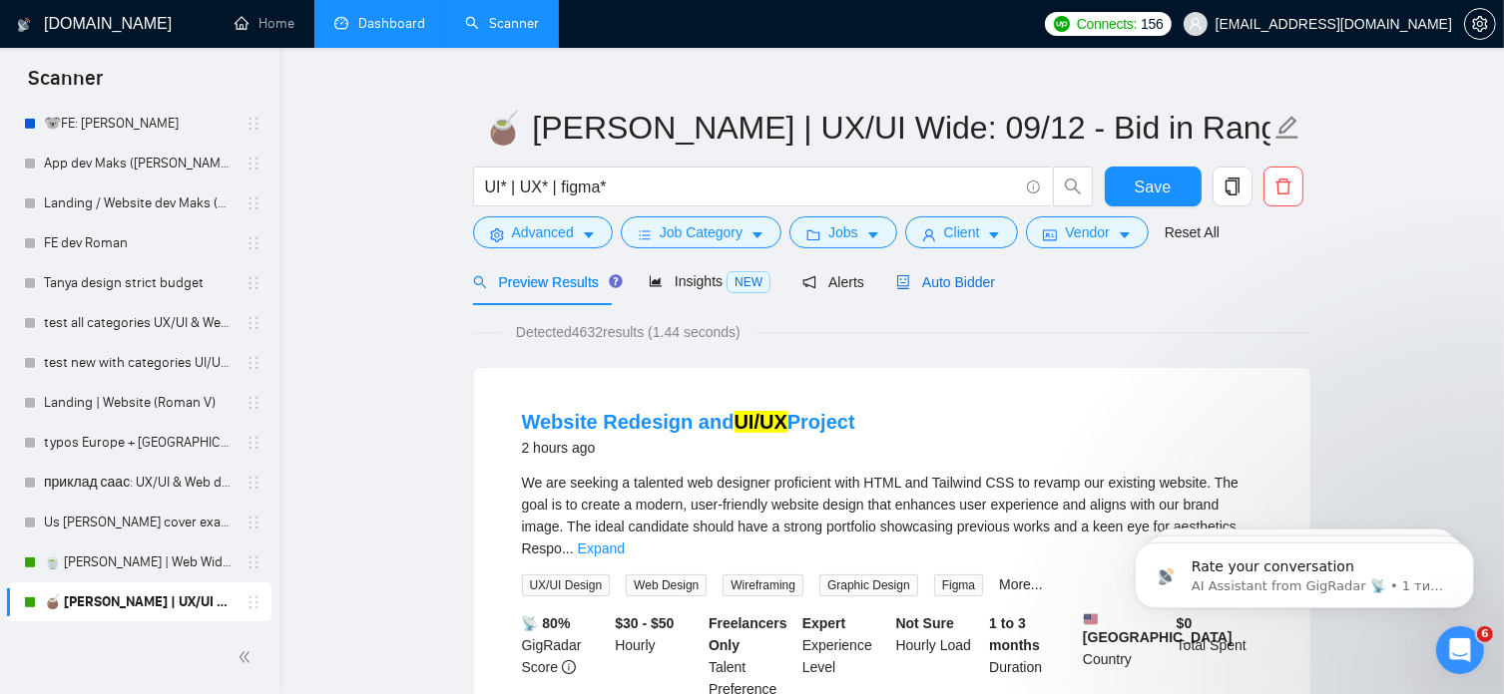
click at [956, 282] on span "Auto Bidder" at bounding box center [945, 282] width 99 height 16
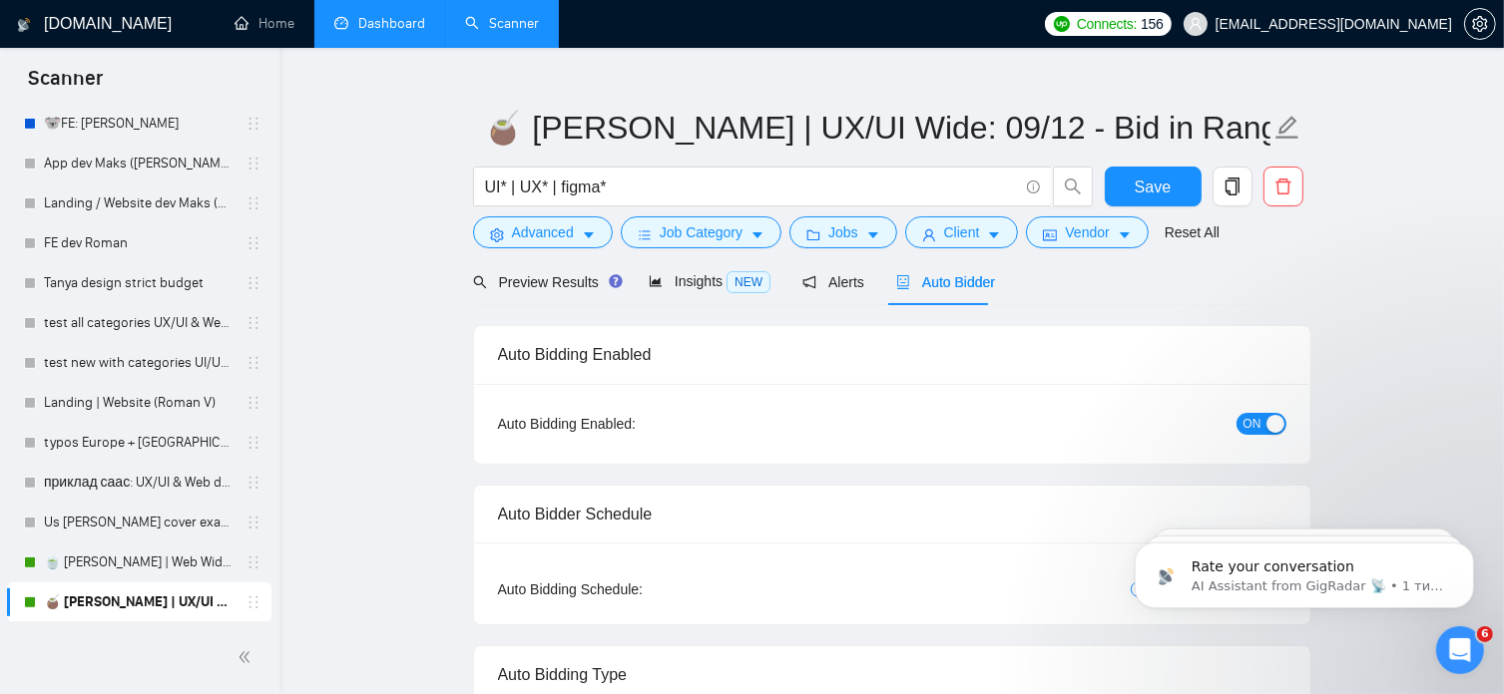
radio input "false"
radio input "true"
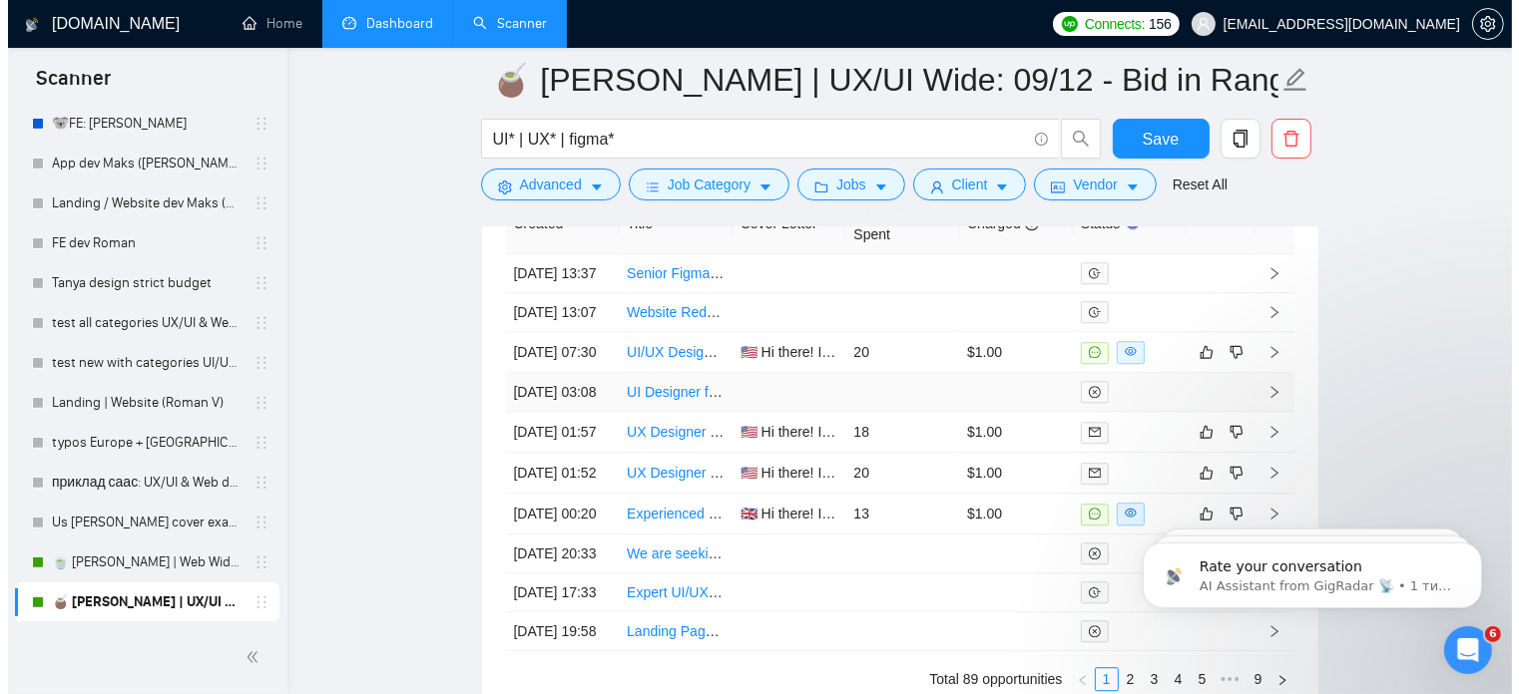
scroll to position [5354, 0]
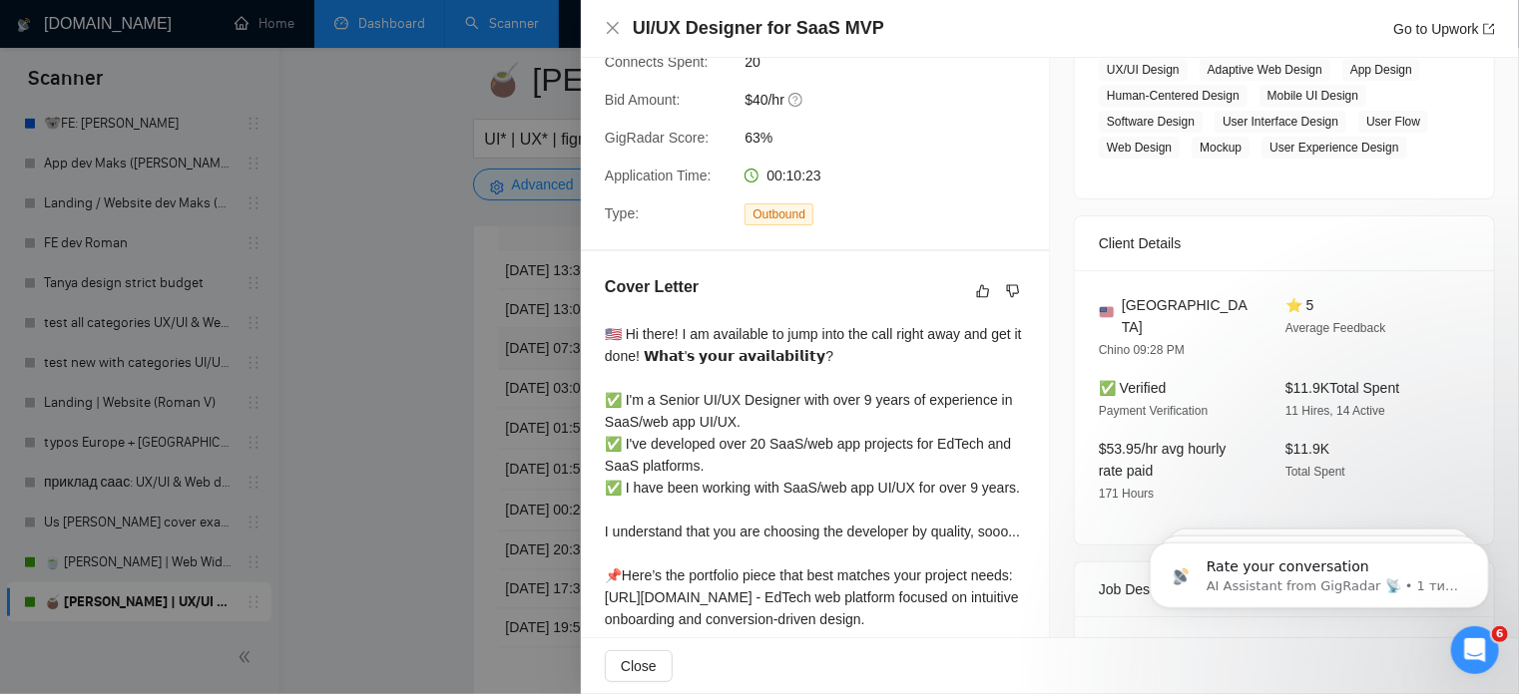
scroll to position [359, 0]
drag, startPoint x: 819, startPoint y: 326, endPoint x: 658, endPoint y: 335, distance: 161.9
click at [658, 335] on div "🇺🇸 Hi there! I am available to jump into the call right away and get it done! 𝗪…" at bounding box center [815, 552] width 420 height 461
copy div "𝗮𝘁'𝘀 𝘆𝗼𝘂𝗿 𝗮𝘃𝗮𝗶𝗹𝗮𝗯𝗶𝗹𝗶𝘁𝘆? ✅ I'm a Senior UI/UX"
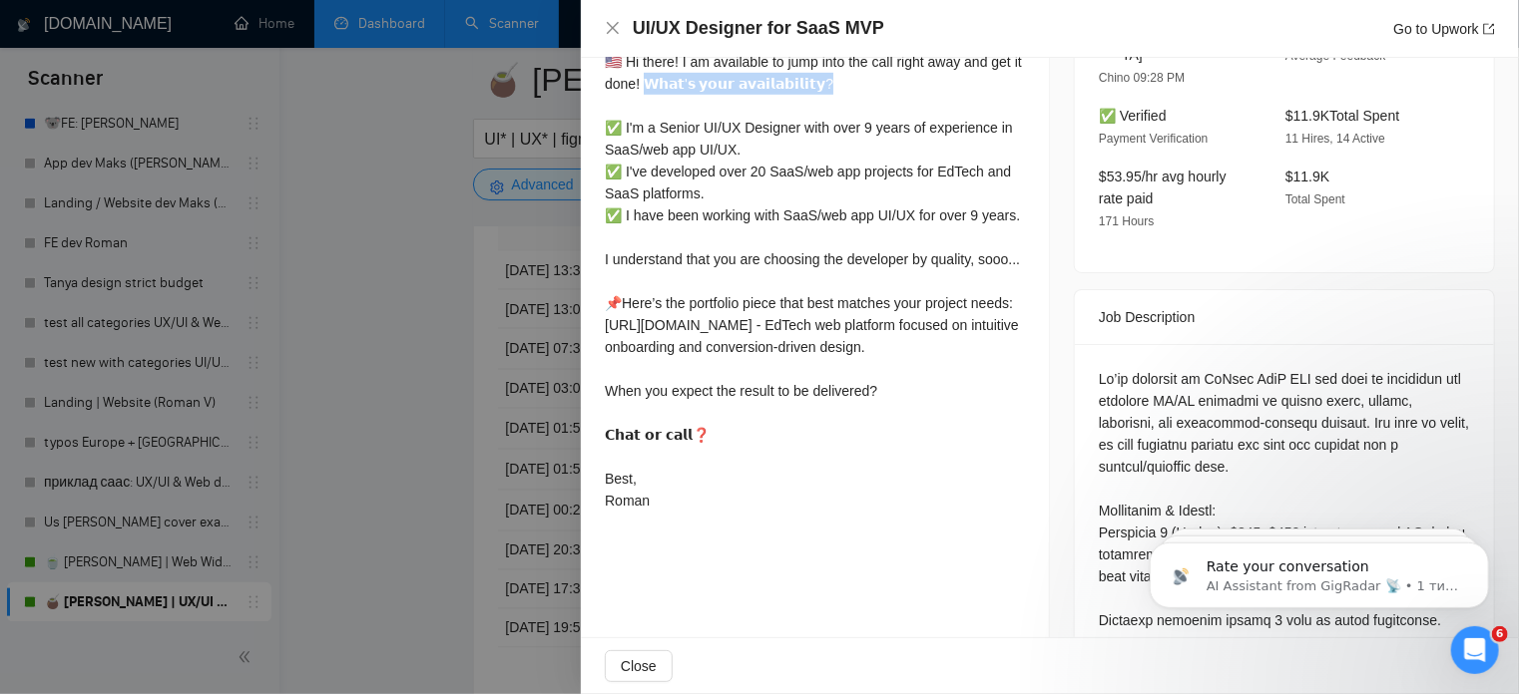
scroll to position [631, 0]
click at [615, 26] on icon "close" at bounding box center [613, 28] width 12 height 12
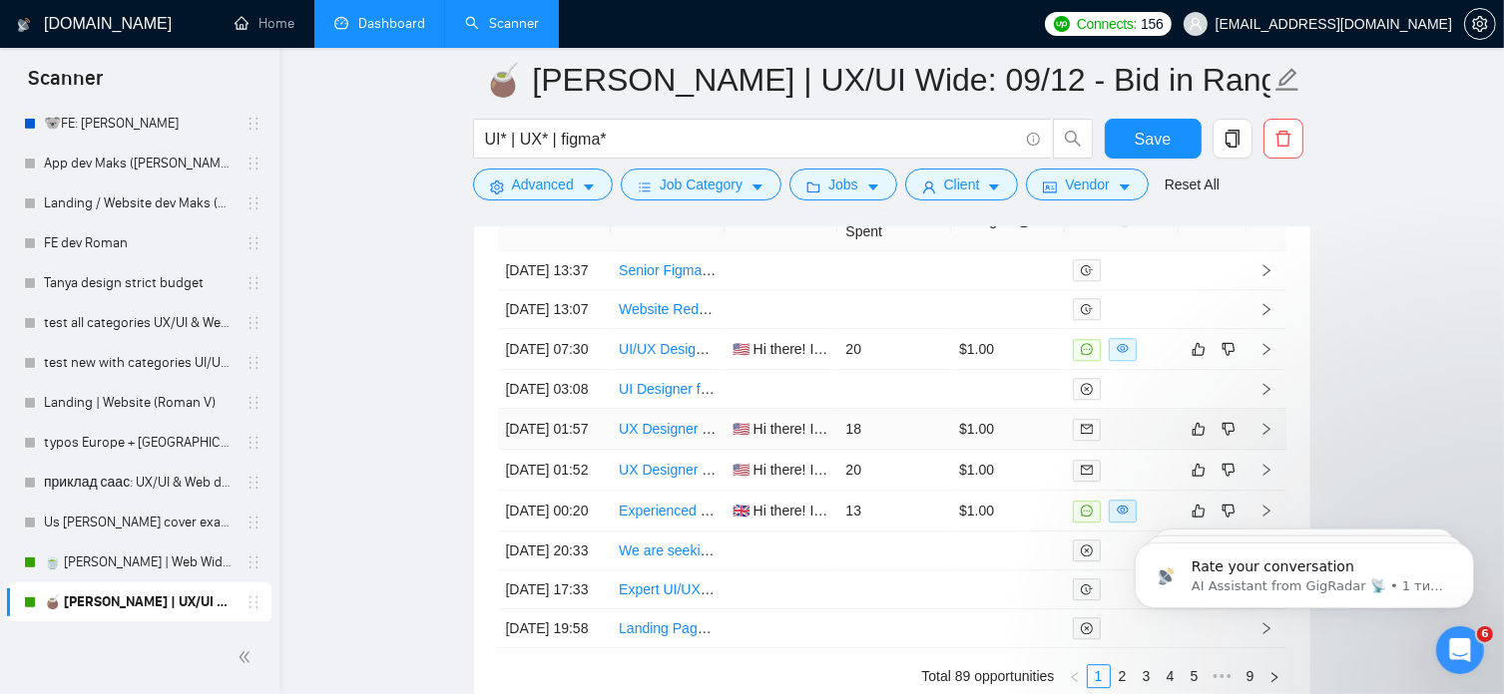
click at [672, 437] on link "UX Designer Needed for Healthcare Staffing MVP" at bounding box center [773, 429] width 308 height 16
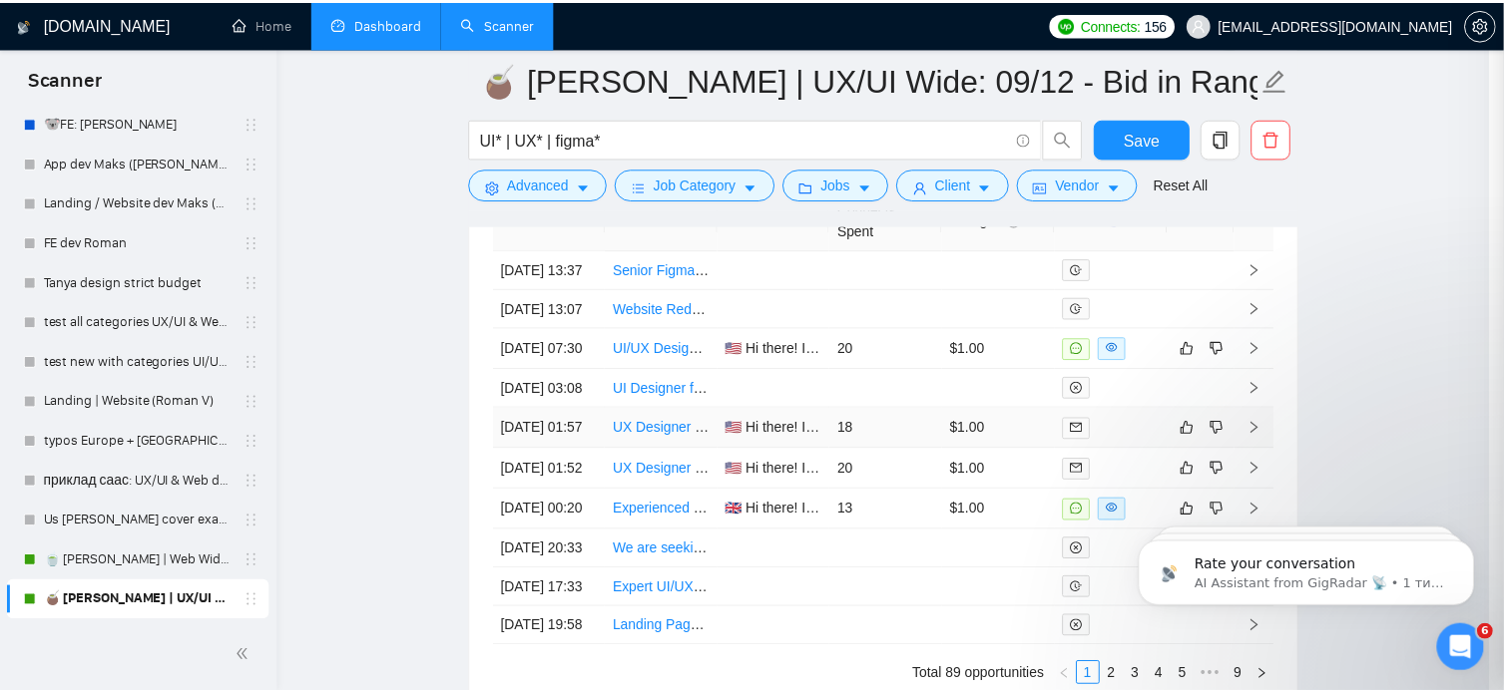
scroll to position [565, 0]
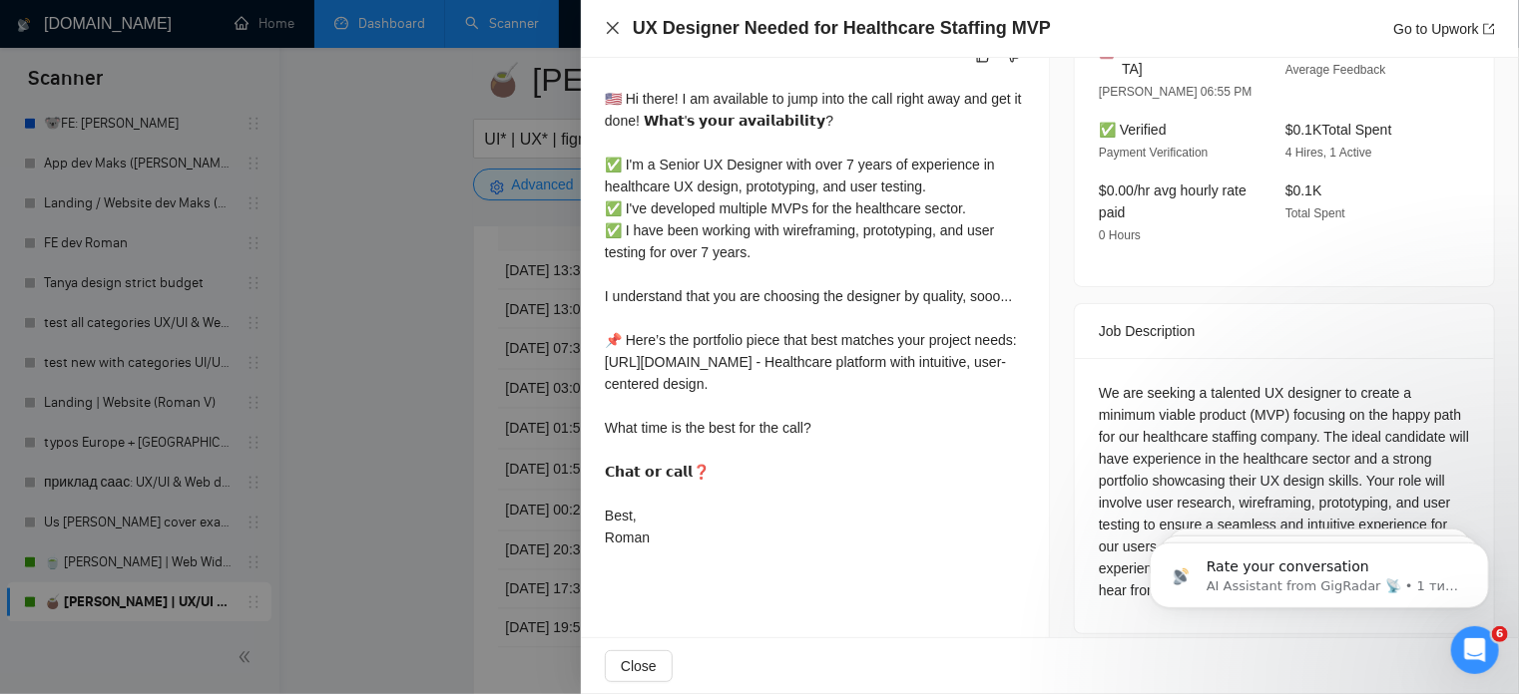
click at [611, 29] on icon "close" at bounding box center [613, 28] width 12 height 12
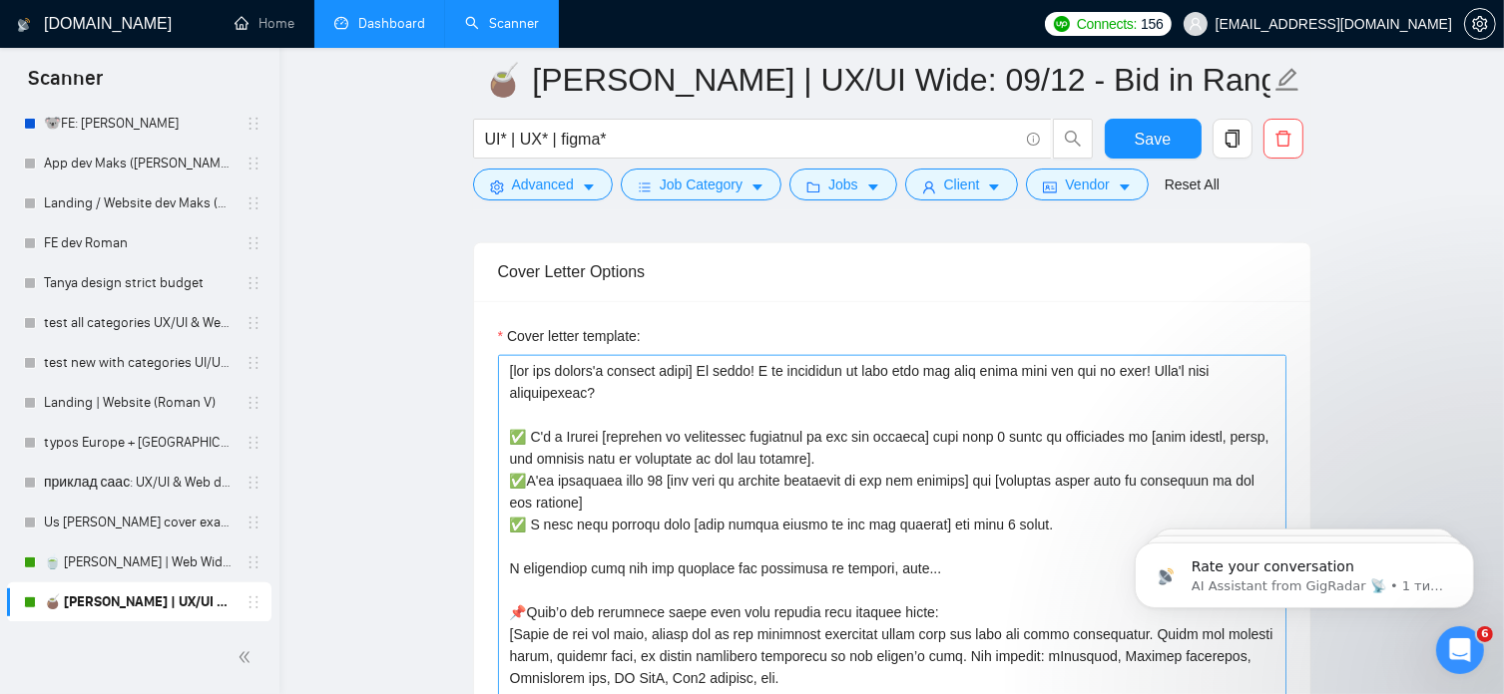
scroll to position [2440, 0]
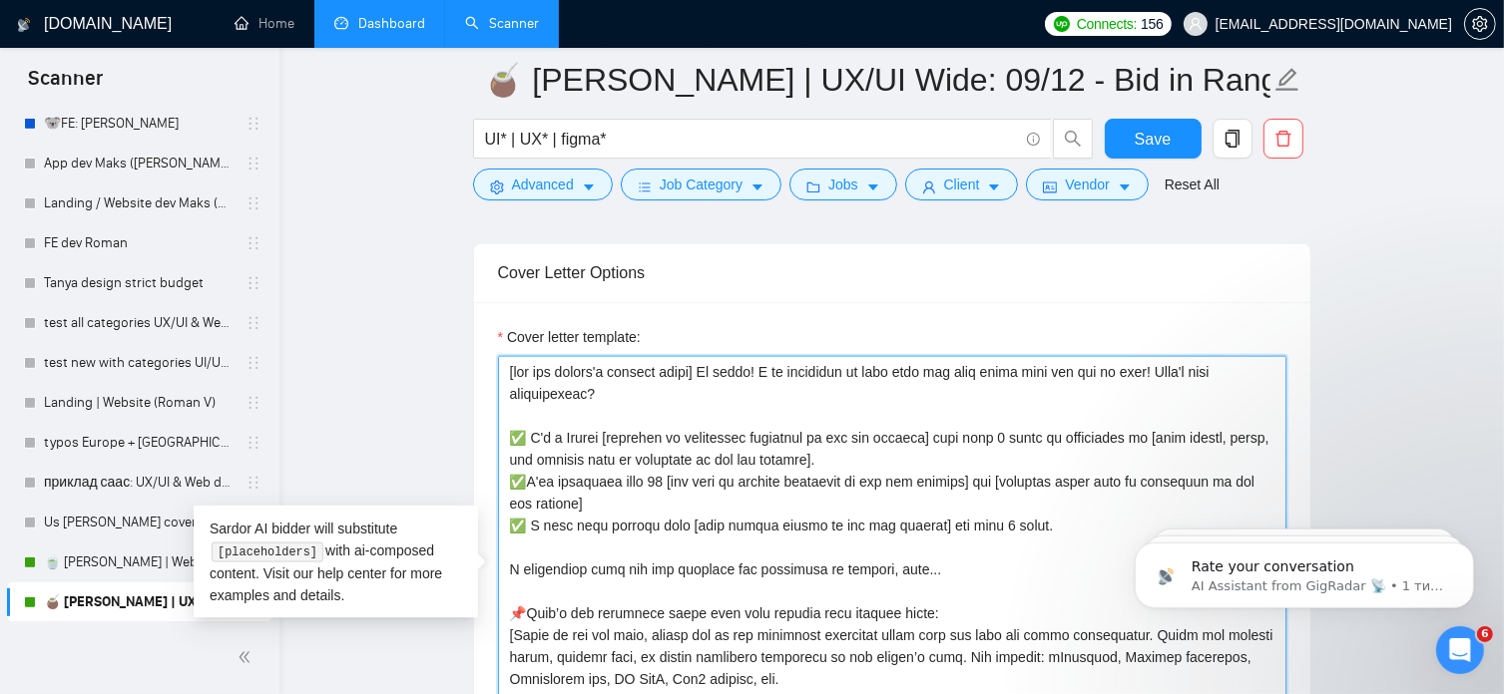
drag, startPoint x: 1147, startPoint y: 374, endPoint x: 1166, endPoint y: 386, distance: 22.4
click at [1166, 386] on textarea "Cover letter template:" at bounding box center [892, 580] width 788 height 449
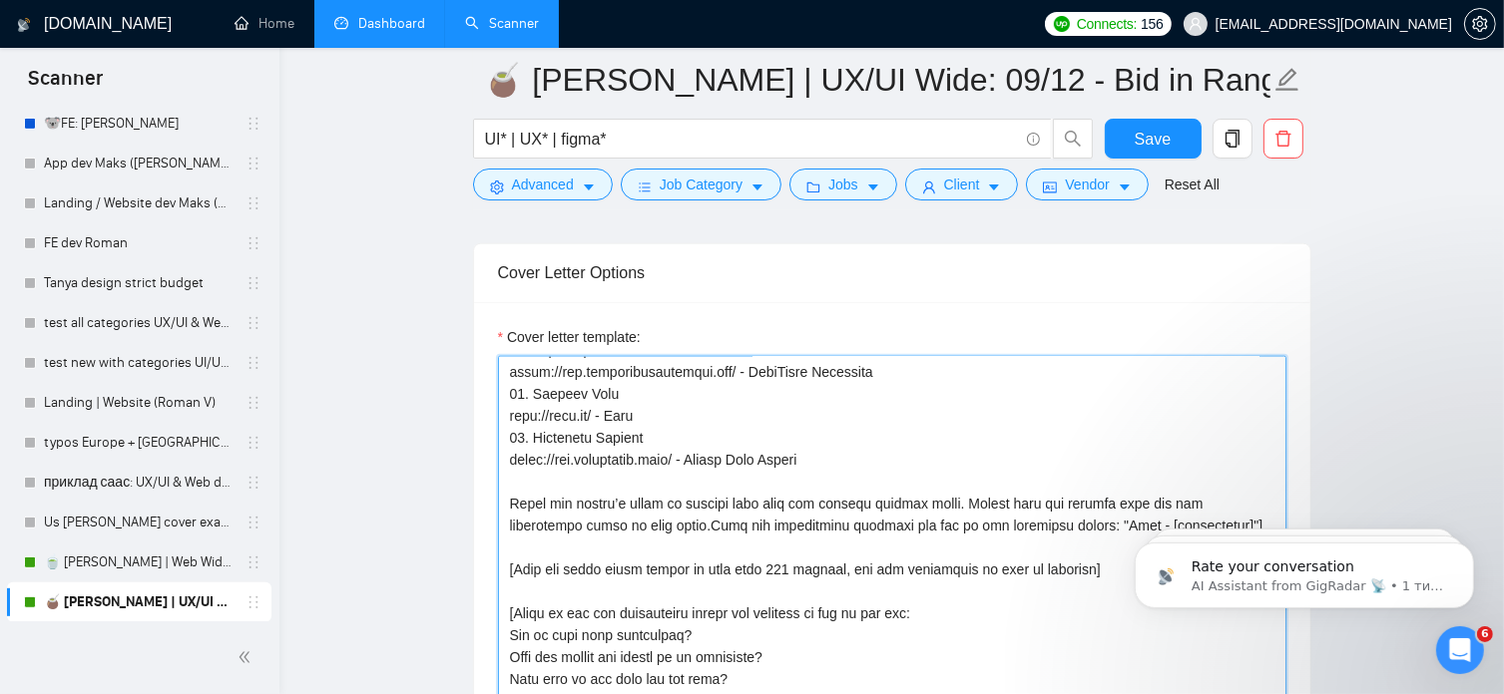
scroll to position [2874, 0]
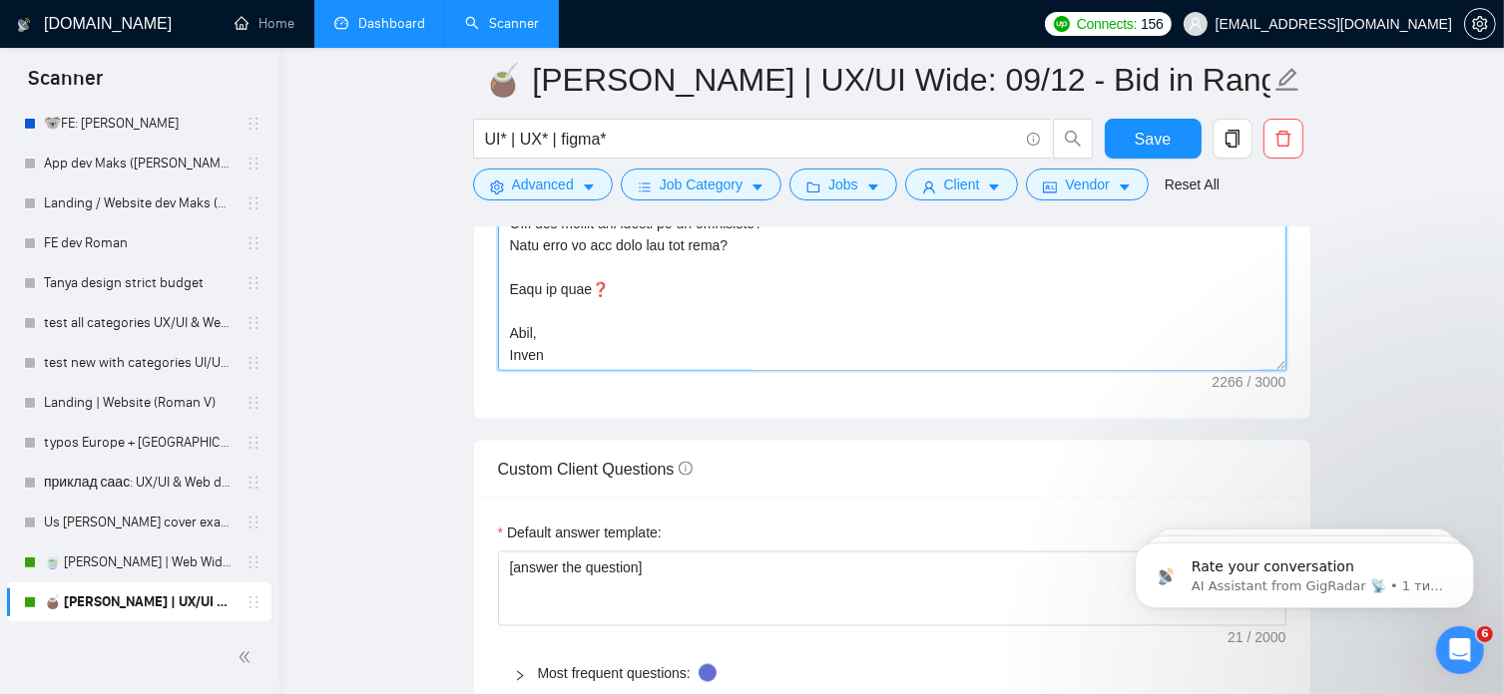
drag, startPoint x: 557, startPoint y: 349, endPoint x: 507, endPoint y: 351, distance: 49.9
click at [507, 351] on textarea "Cover letter template:" at bounding box center [892, 146] width 788 height 449
click at [653, 326] on textarea "Cover letter template:" at bounding box center [892, 146] width 788 height 449
drag, startPoint x: 608, startPoint y: 279, endPoint x: 505, endPoint y: 283, distance: 102.9
click at [505, 283] on textarea "Cover letter template:" at bounding box center [892, 146] width 788 height 449
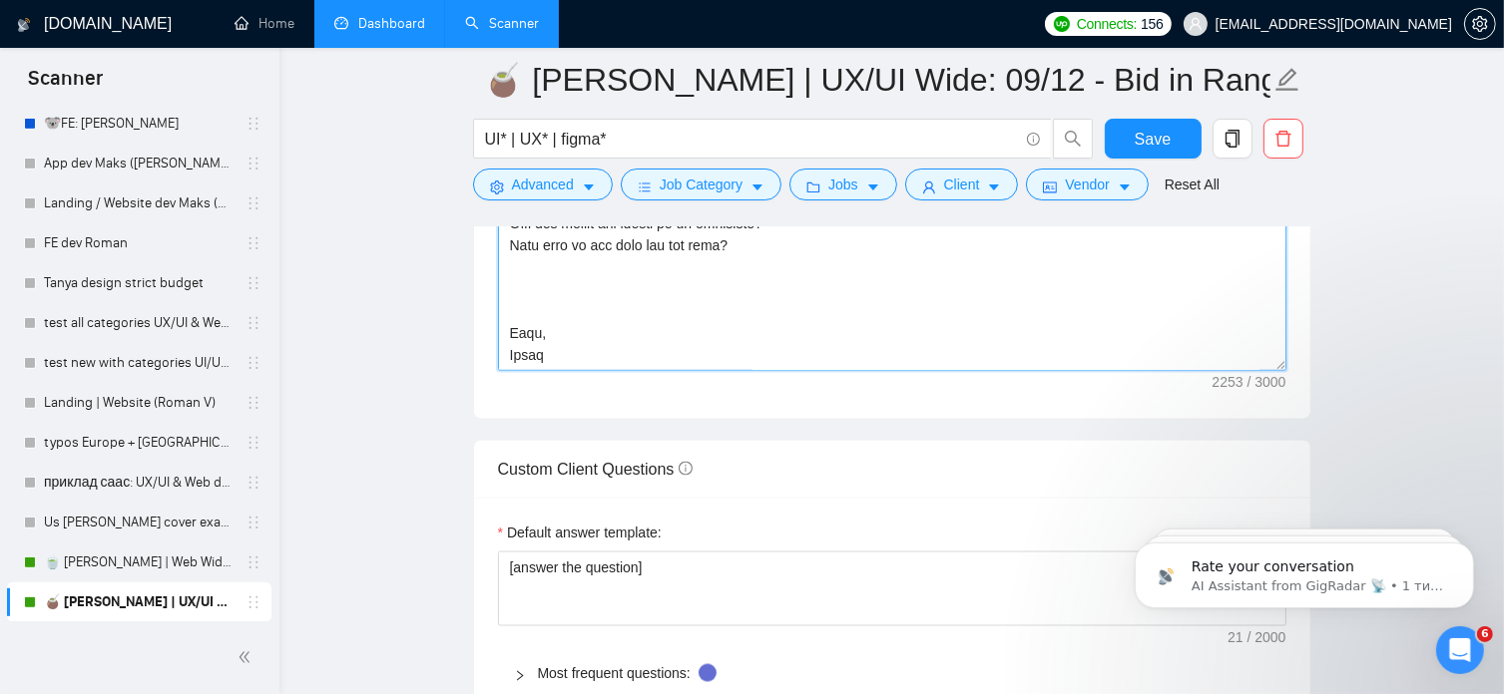
click at [510, 310] on textarea "Cover letter template:" at bounding box center [892, 146] width 788 height 449
drag, startPoint x: 551, startPoint y: 350, endPoint x: 500, endPoint y: 354, distance: 51.0
click at [500, 354] on textarea "Cover letter template:" at bounding box center [892, 146] width 788 height 449
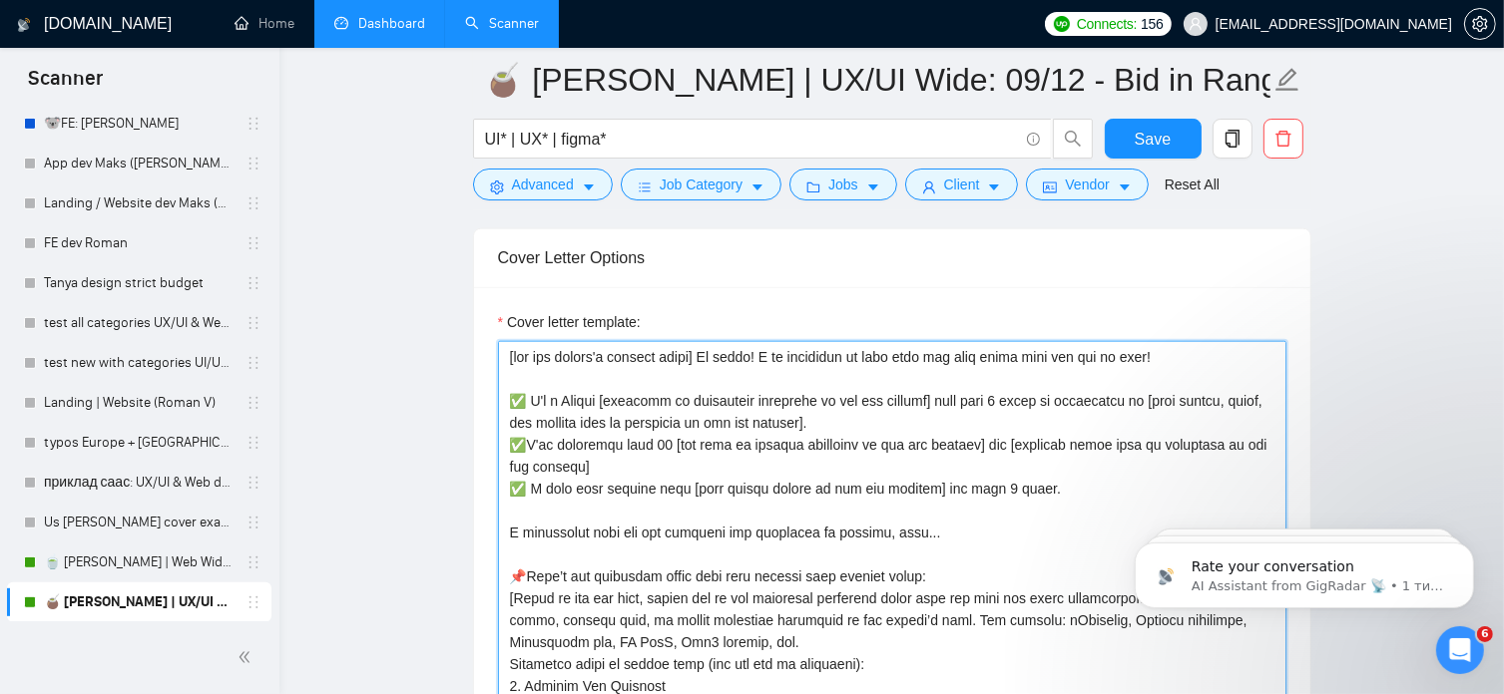
scroll to position [2454, 0]
type textarea "[use the client's country emoji] Hi there! I am available to jump into the call…"
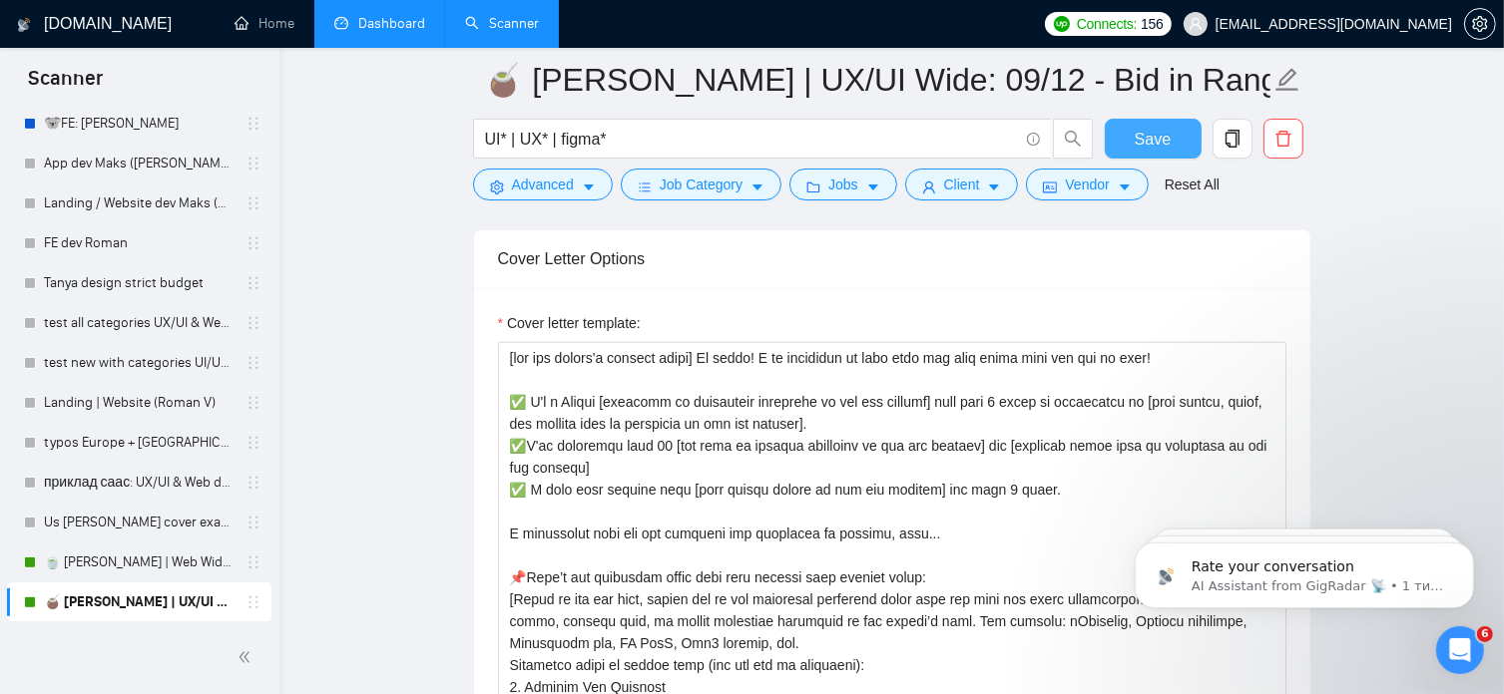
click at [1147, 138] on span "Save" at bounding box center [1152, 139] width 36 height 25
click at [158, 560] on link "🍵 [PERSON_NAME] | Web Wide: 09/12 - Bid in Range" at bounding box center [139, 563] width 190 height 40
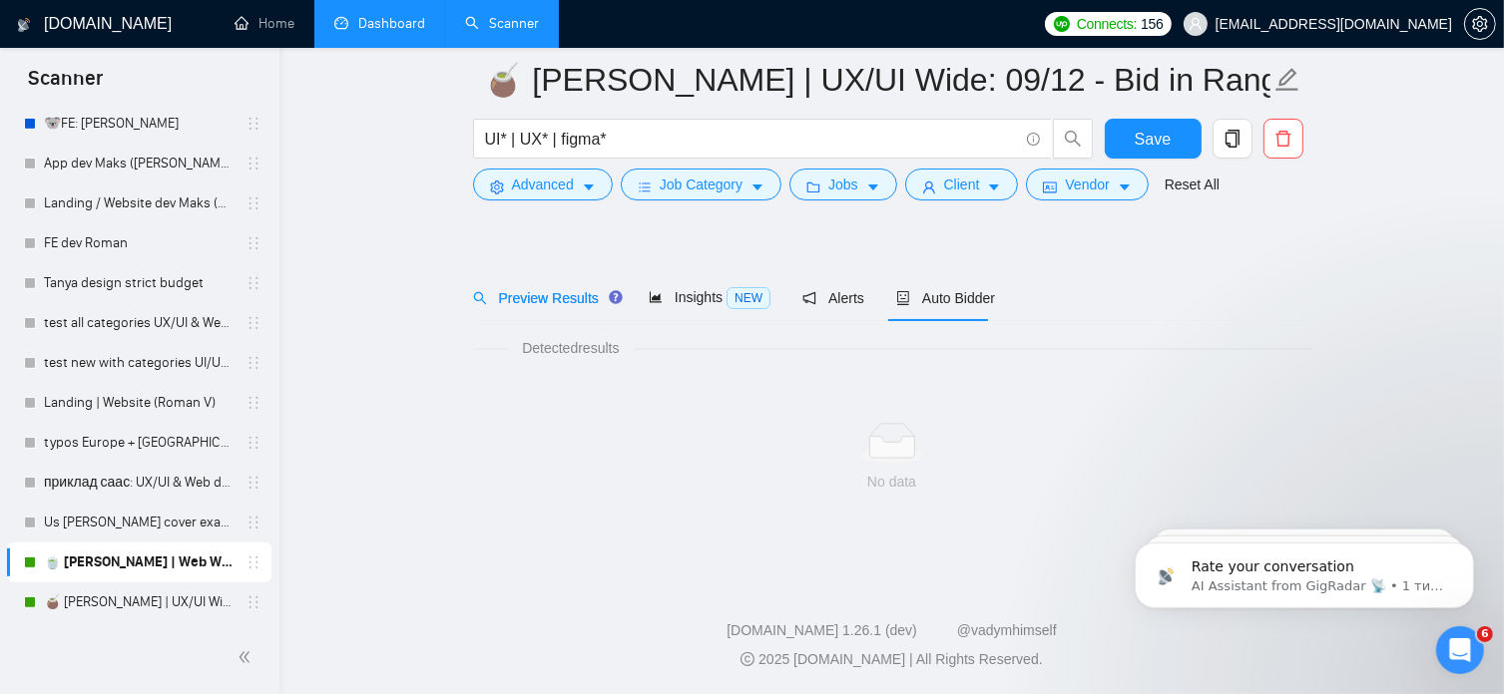
scroll to position [34, 0]
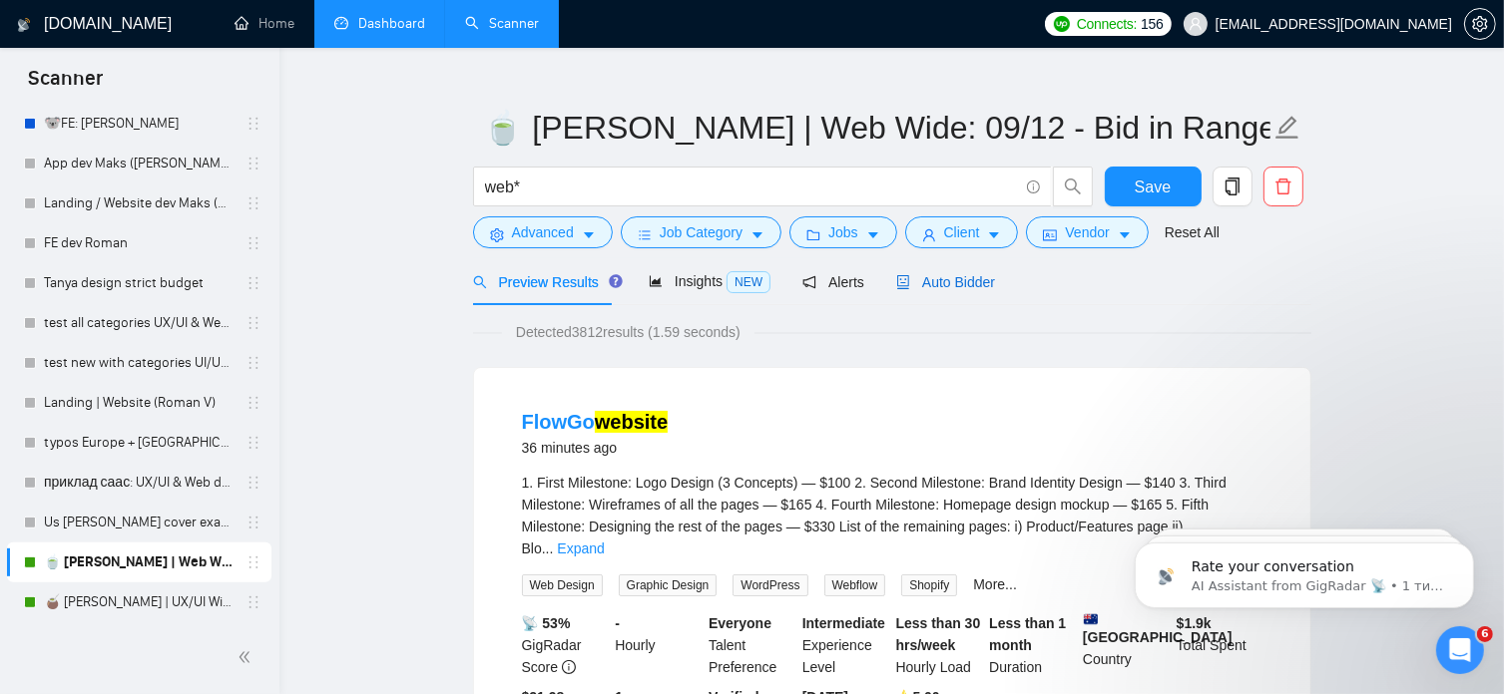
click at [967, 284] on span "Auto Bidder" at bounding box center [945, 282] width 99 height 16
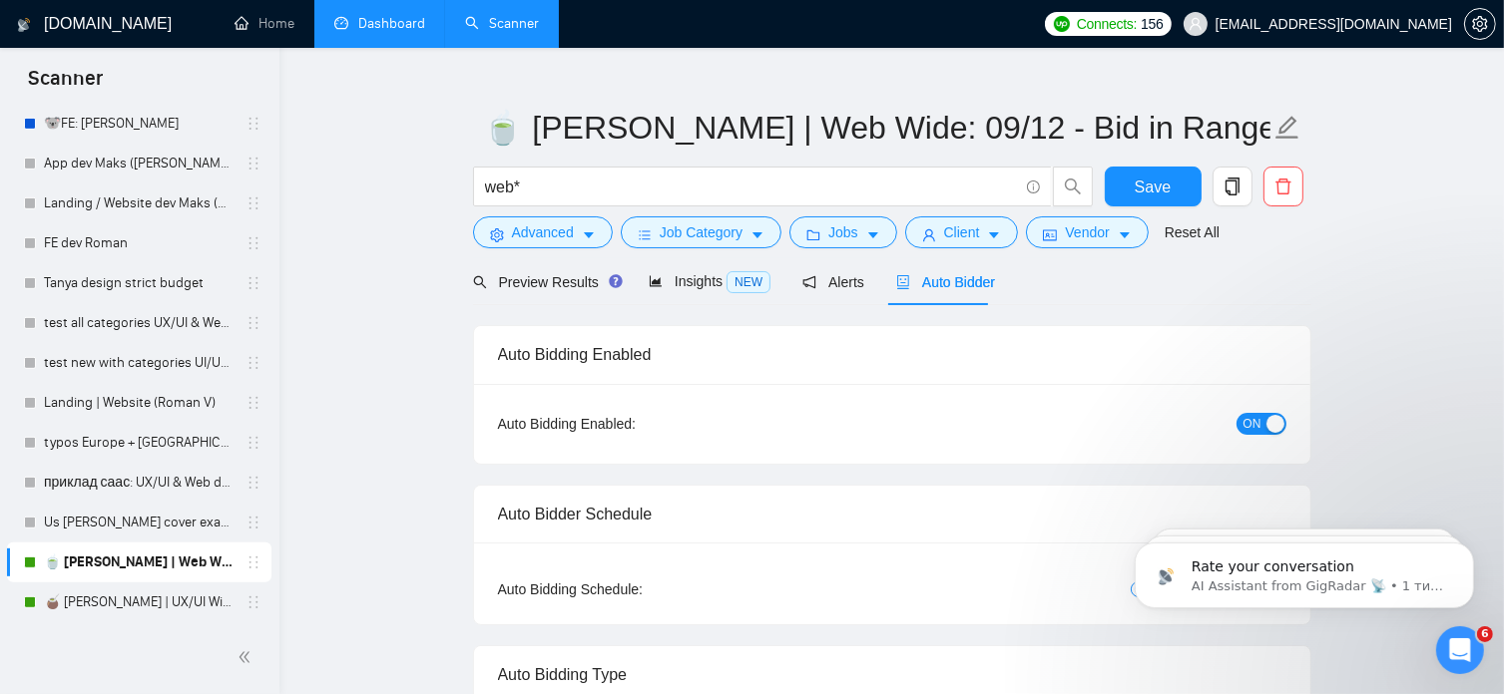
radio input "false"
radio input "true"
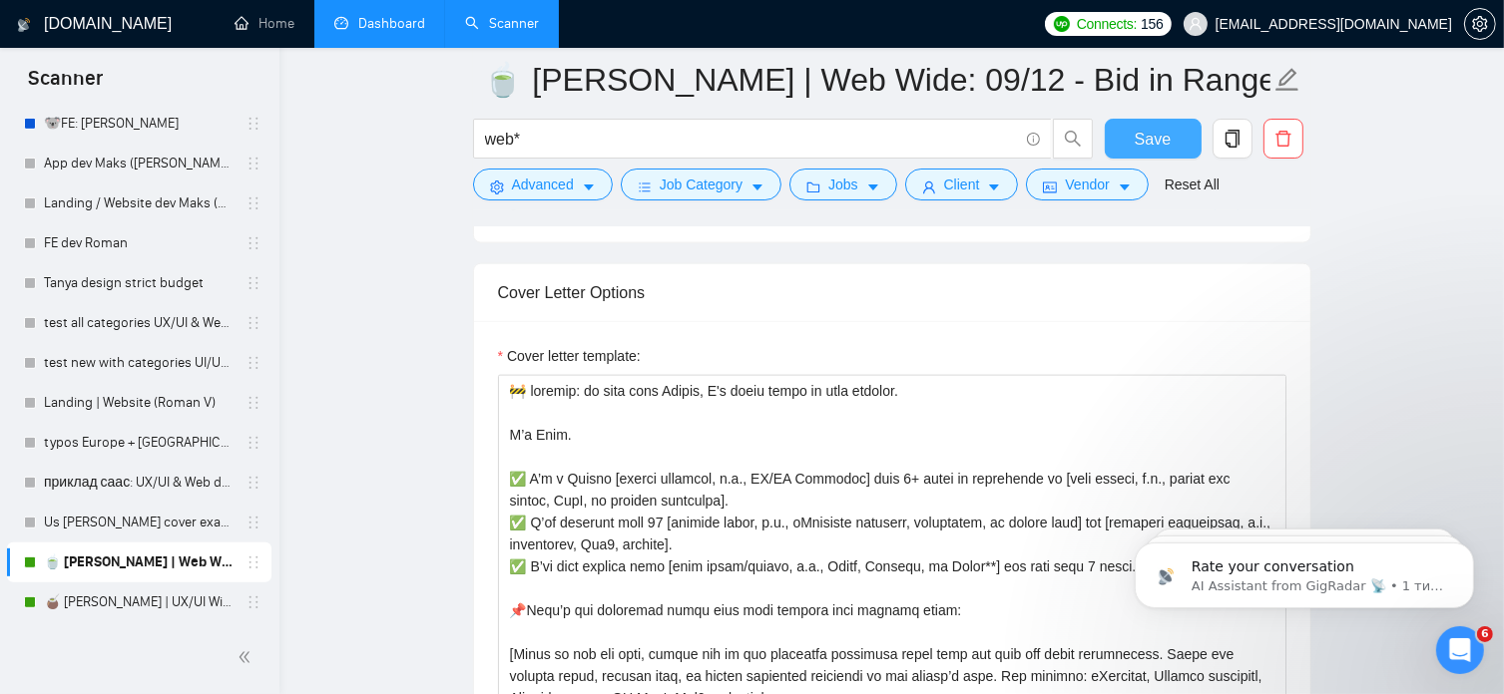
click at [1153, 139] on span "Save" at bounding box center [1152, 139] width 36 height 25
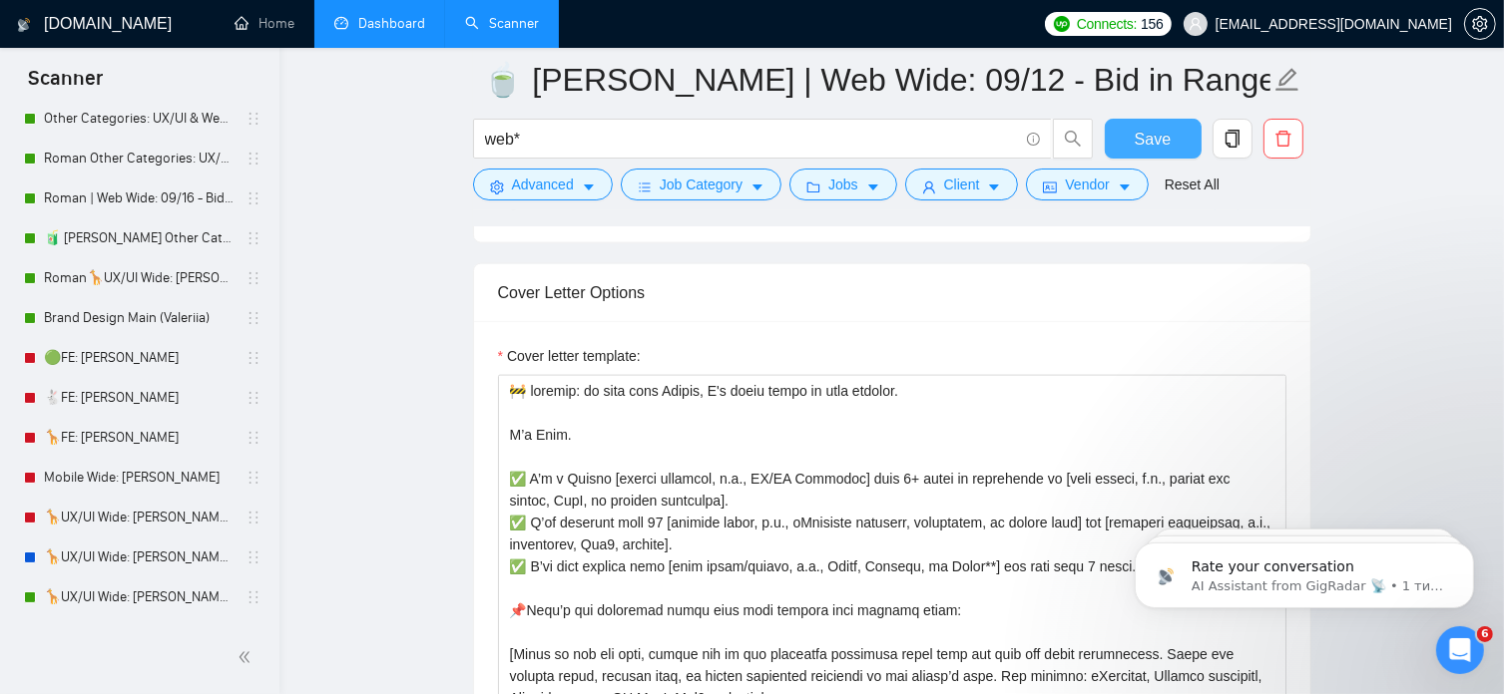
scroll to position [105, 0]
click at [176, 238] on link "🧃 [PERSON_NAME] Other Categories 09.12: UX/UI & Web design" at bounding box center [139, 240] width 190 height 40
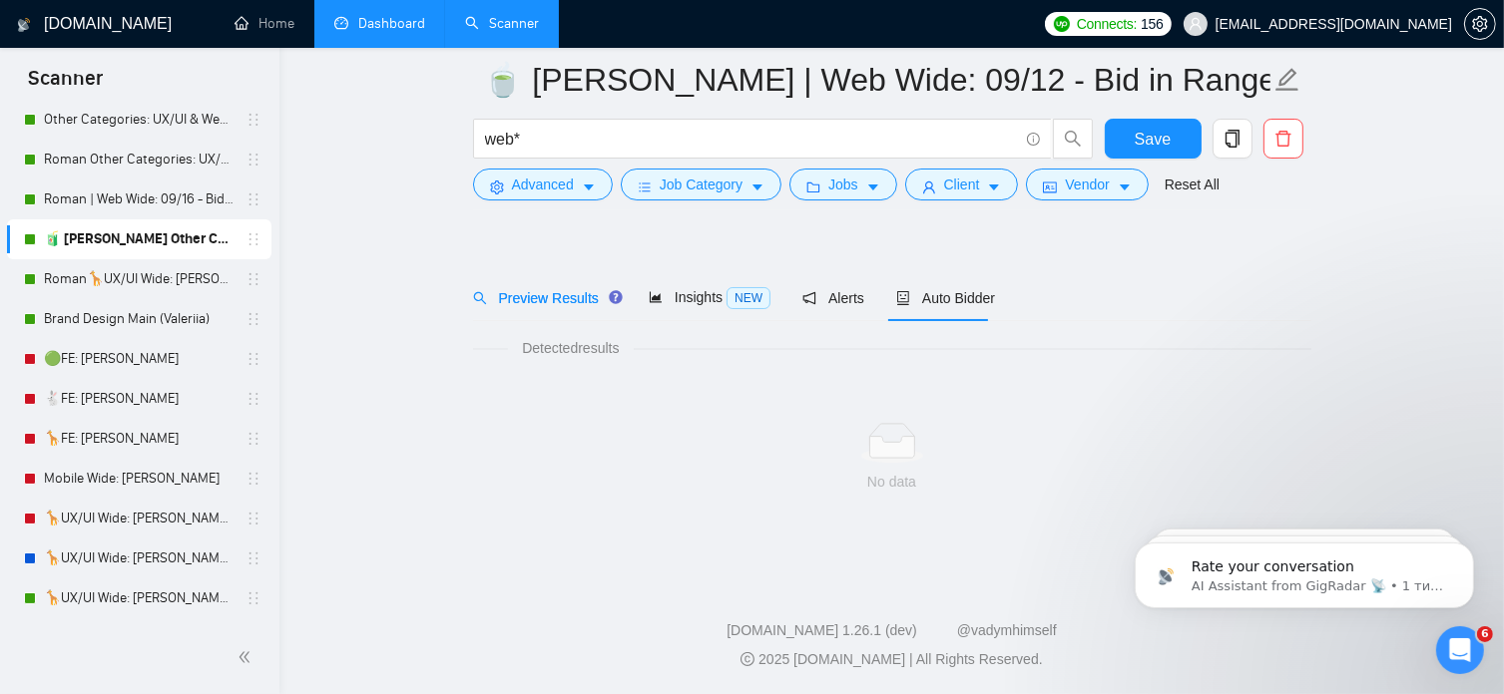
scroll to position [34, 0]
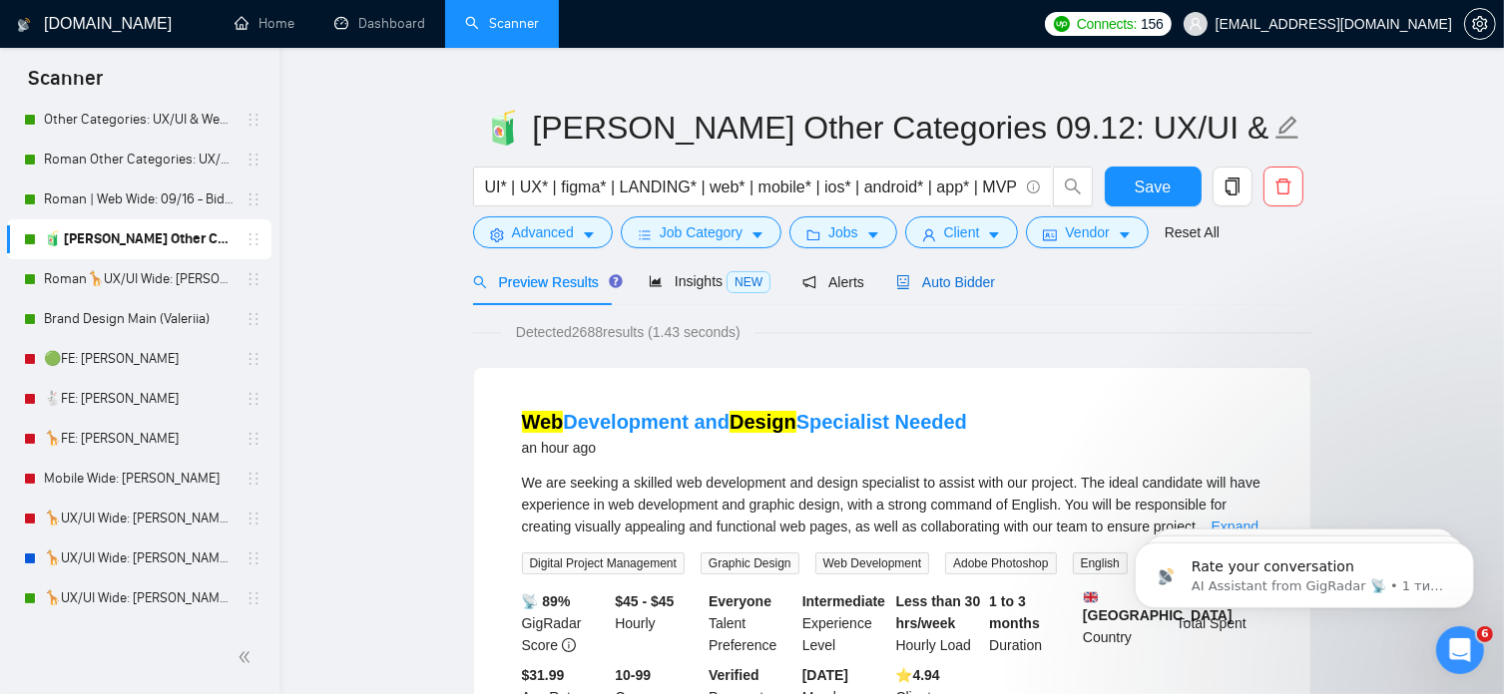
click at [953, 285] on span "Auto Bidder" at bounding box center [945, 282] width 99 height 16
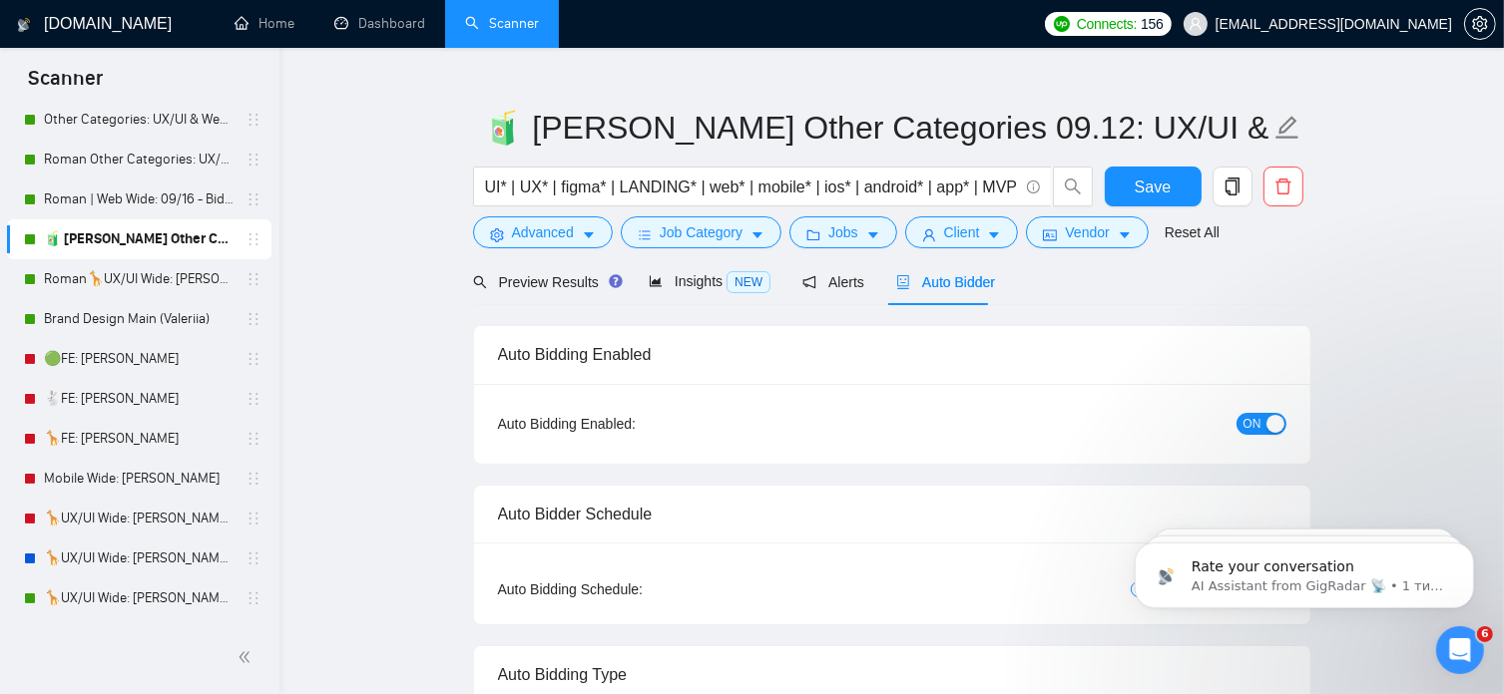
radio input "false"
radio input "true"
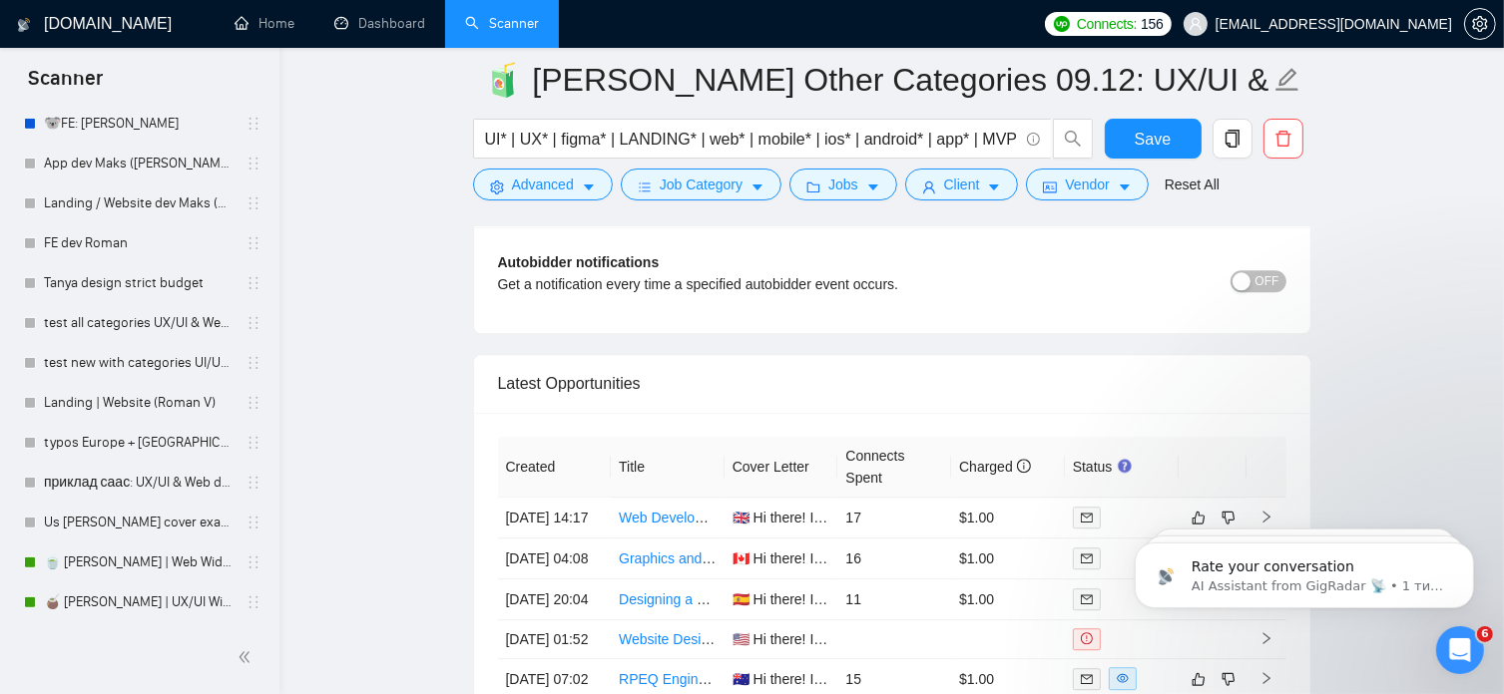
scroll to position [5322, 0]
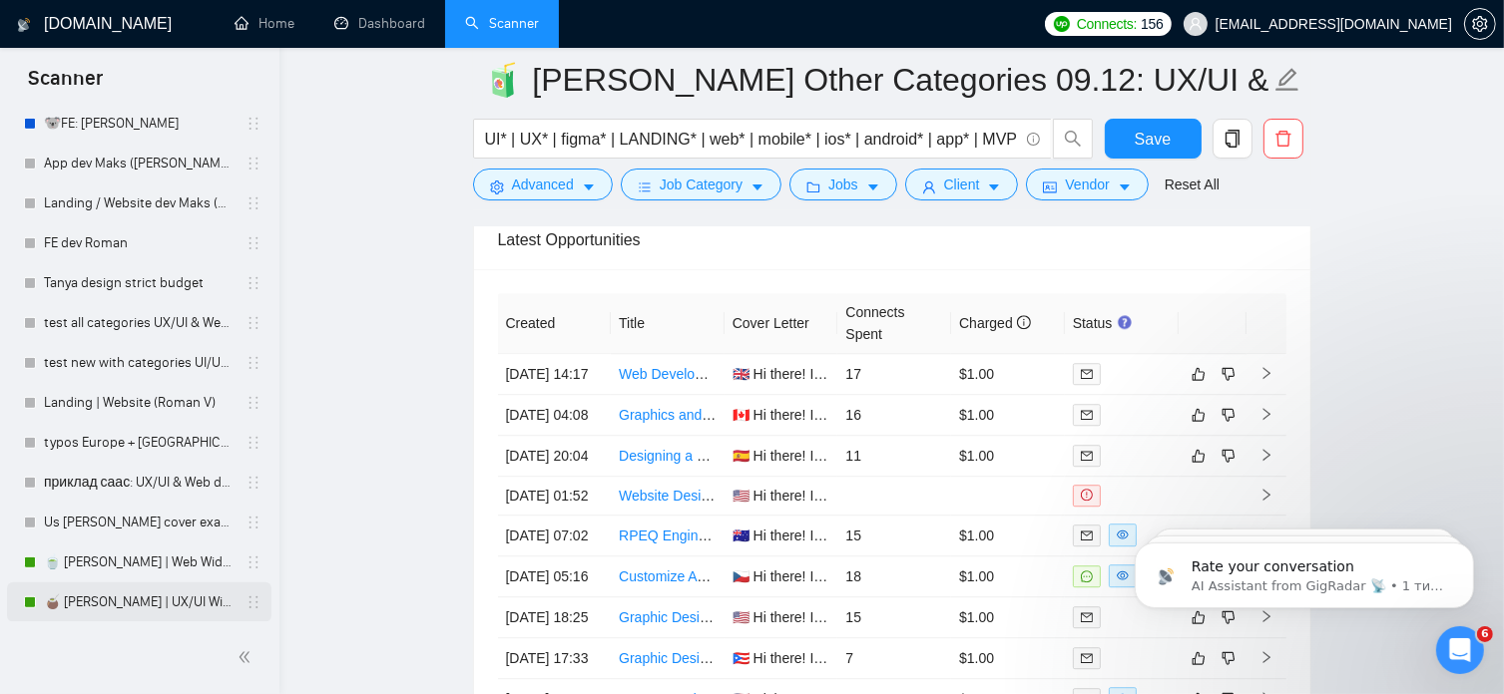
click at [91, 595] on link "🧉 [PERSON_NAME] | UX/UI Wide: 09/12 - Bid in Range" at bounding box center [139, 603] width 190 height 40
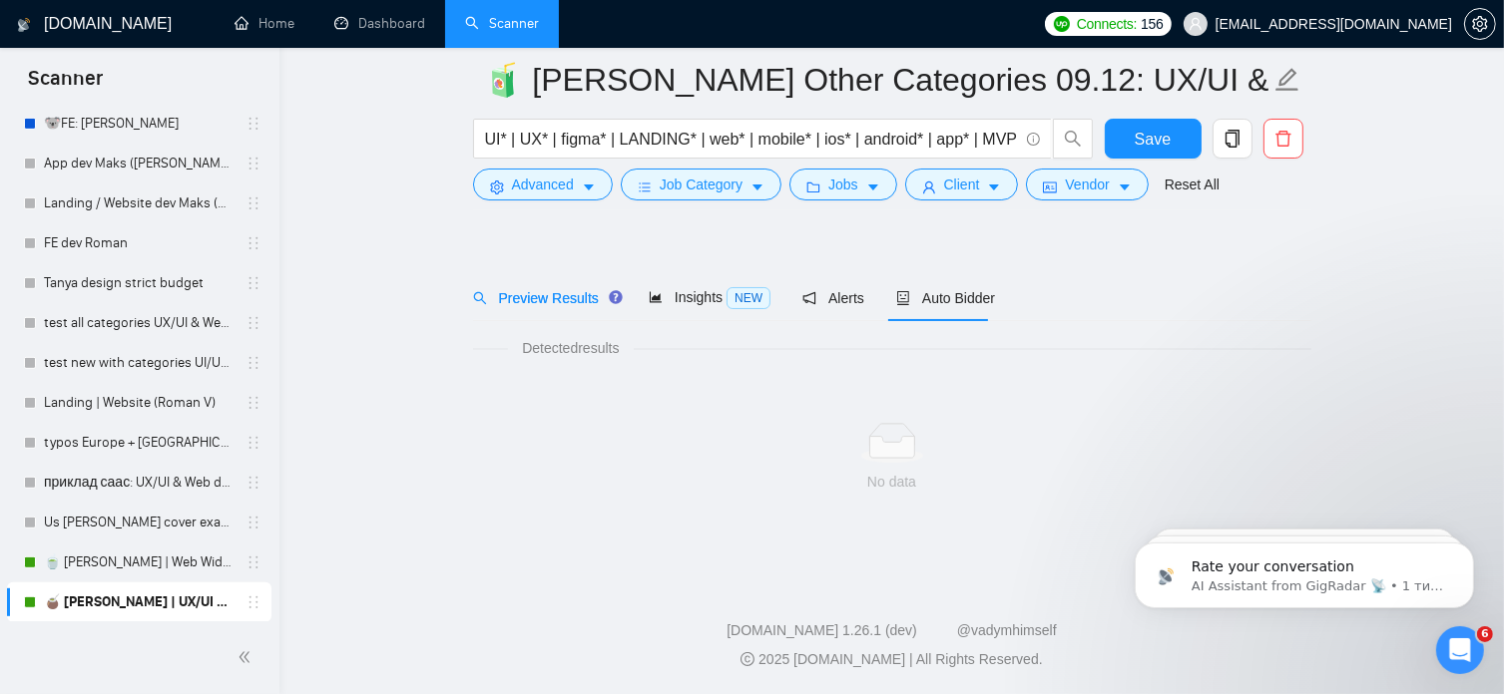
scroll to position [34, 0]
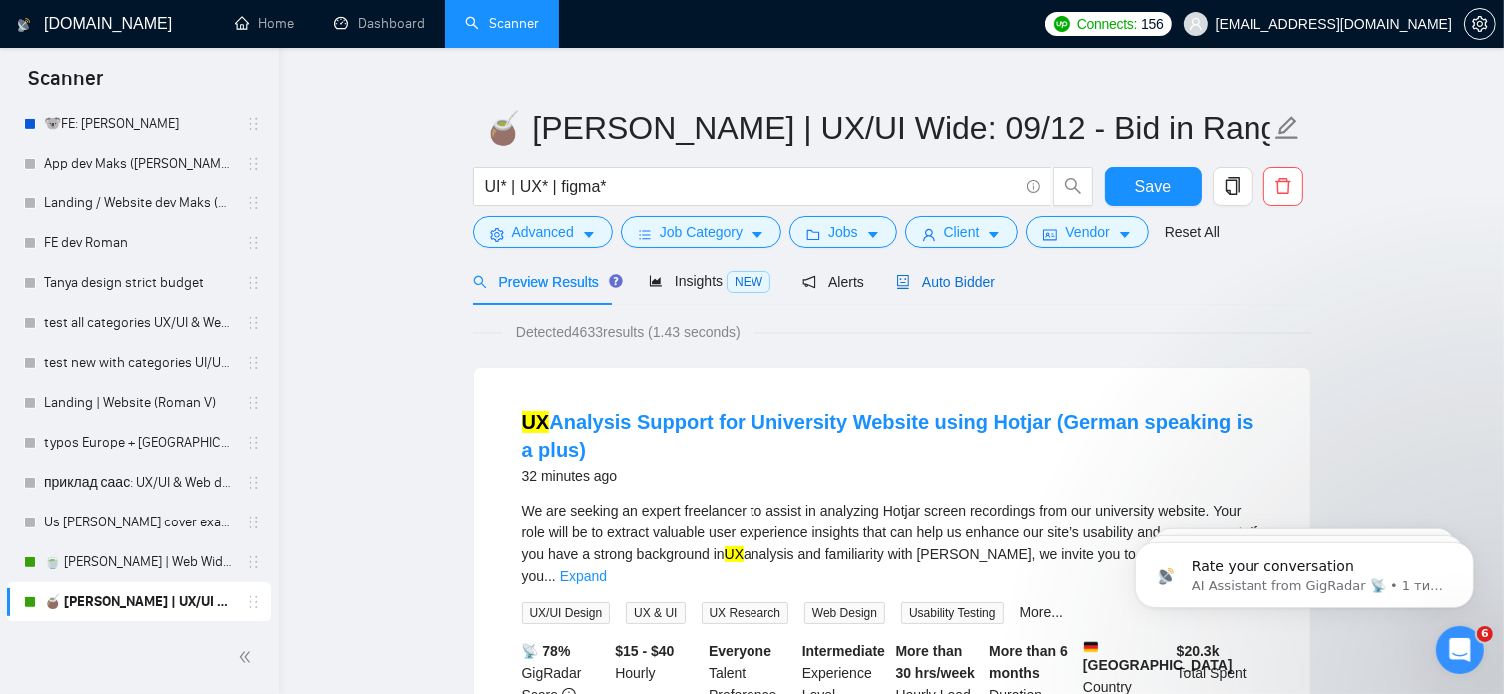
click at [956, 274] on span "Auto Bidder" at bounding box center [945, 282] width 99 height 16
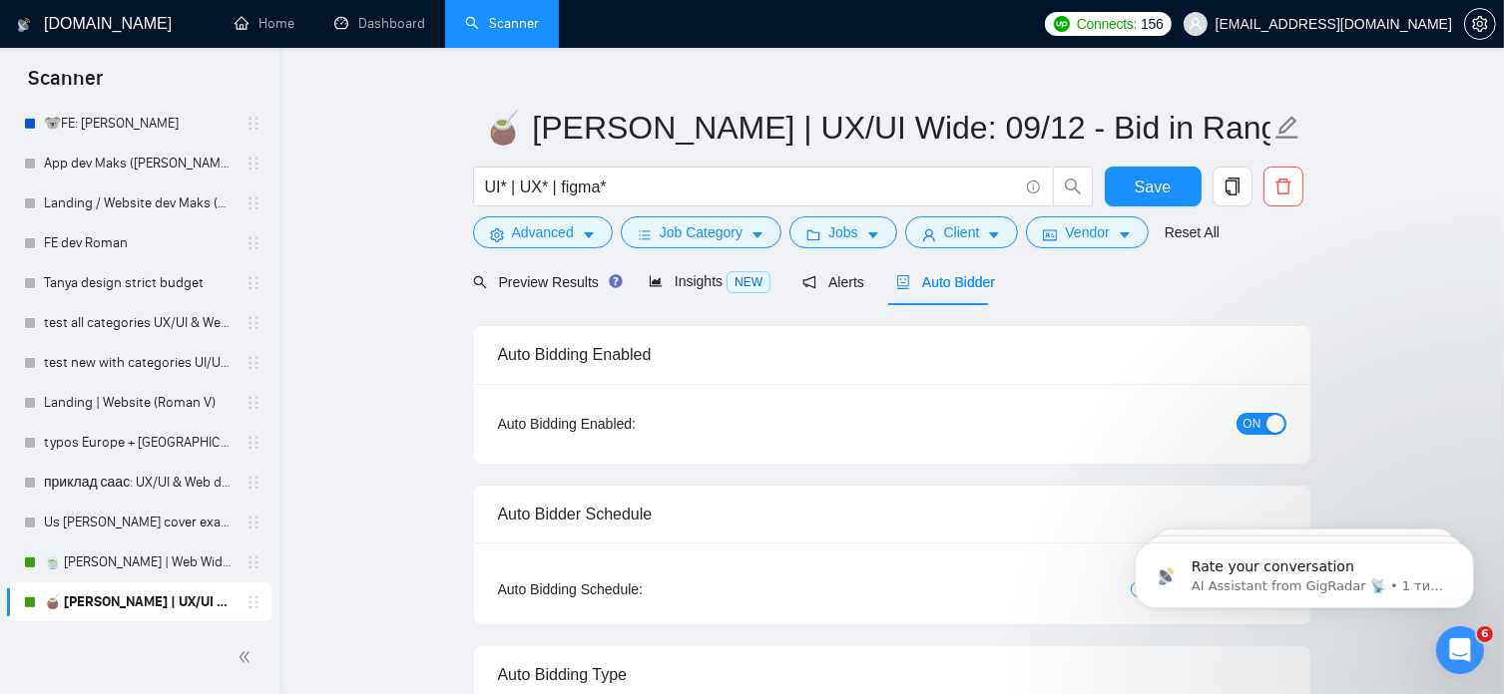
radio input "false"
radio input "true"
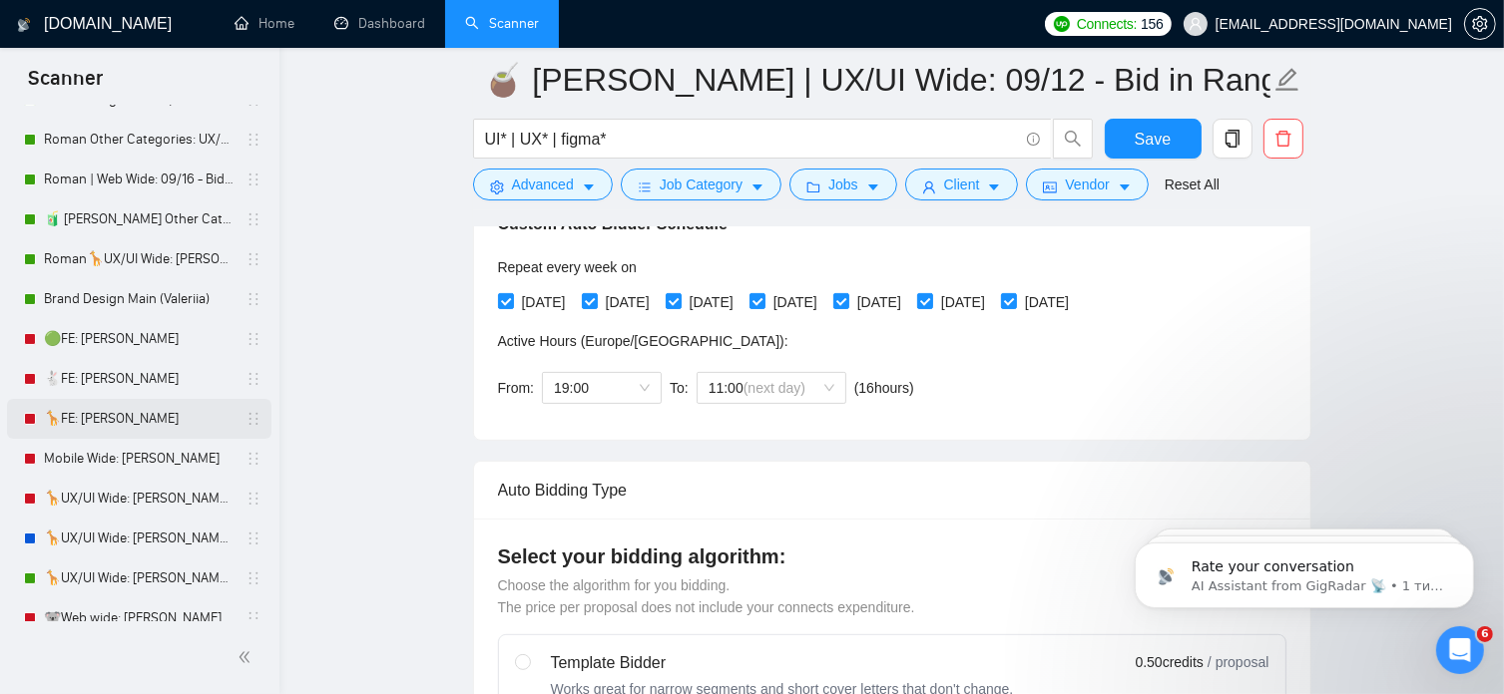
scroll to position [124, 0]
click at [153, 183] on link "Roman | Web Wide: 09/16 - Bid in Range" at bounding box center [139, 181] width 190 height 40
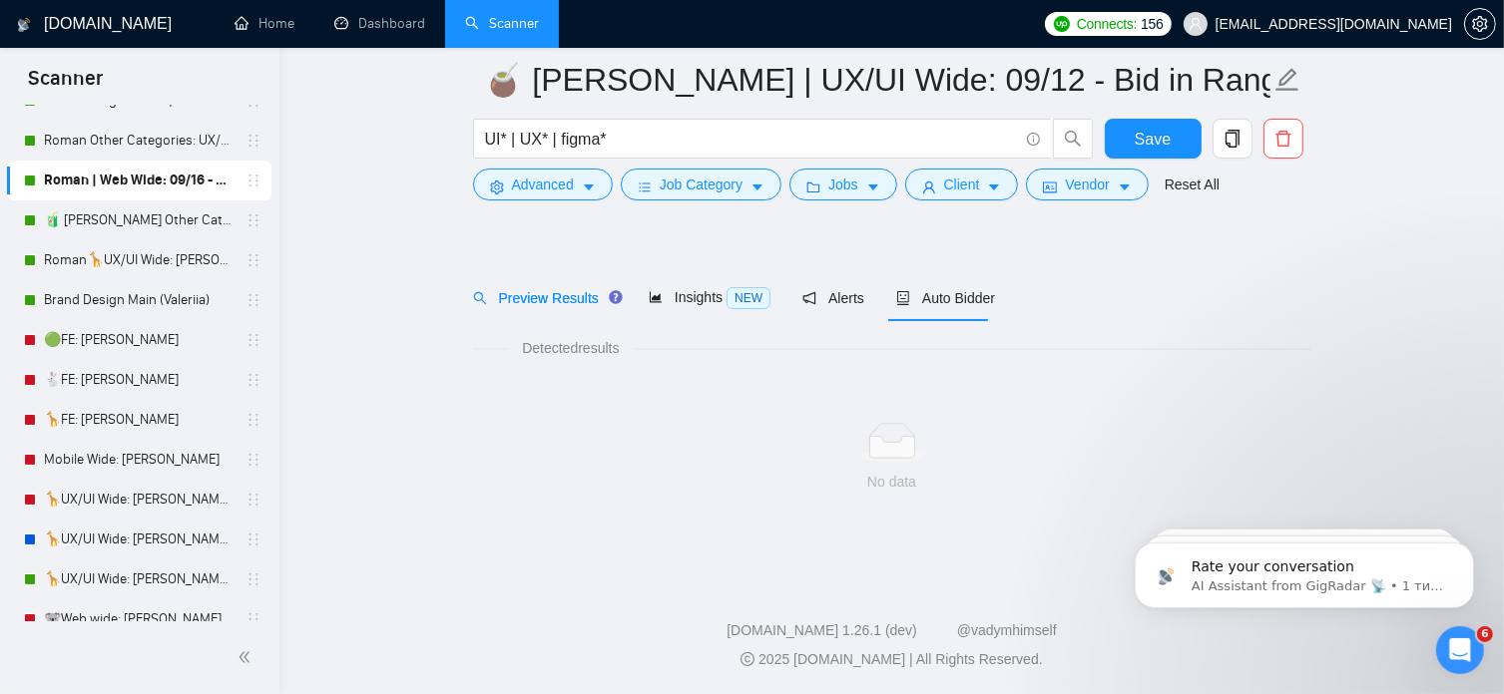
scroll to position [34, 0]
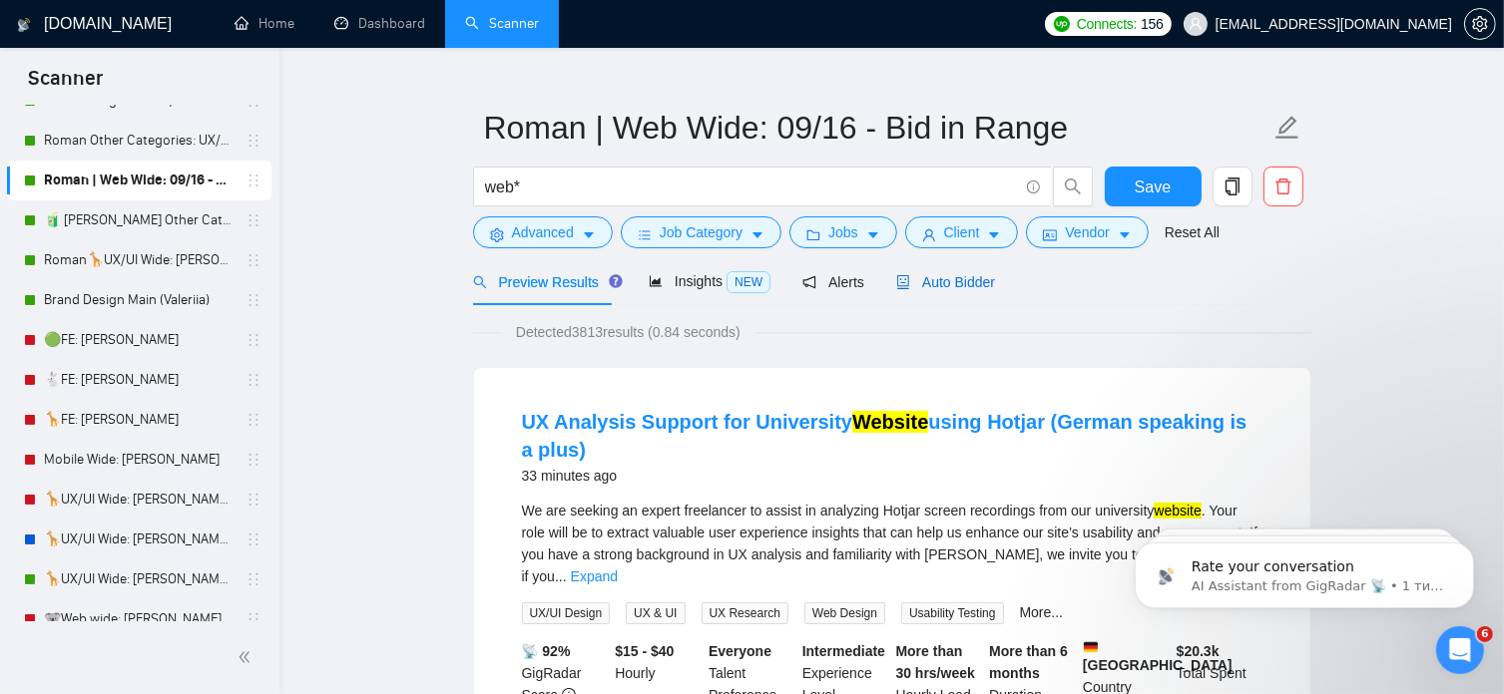
click at [966, 274] on span "Auto Bidder" at bounding box center [945, 282] width 99 height 16
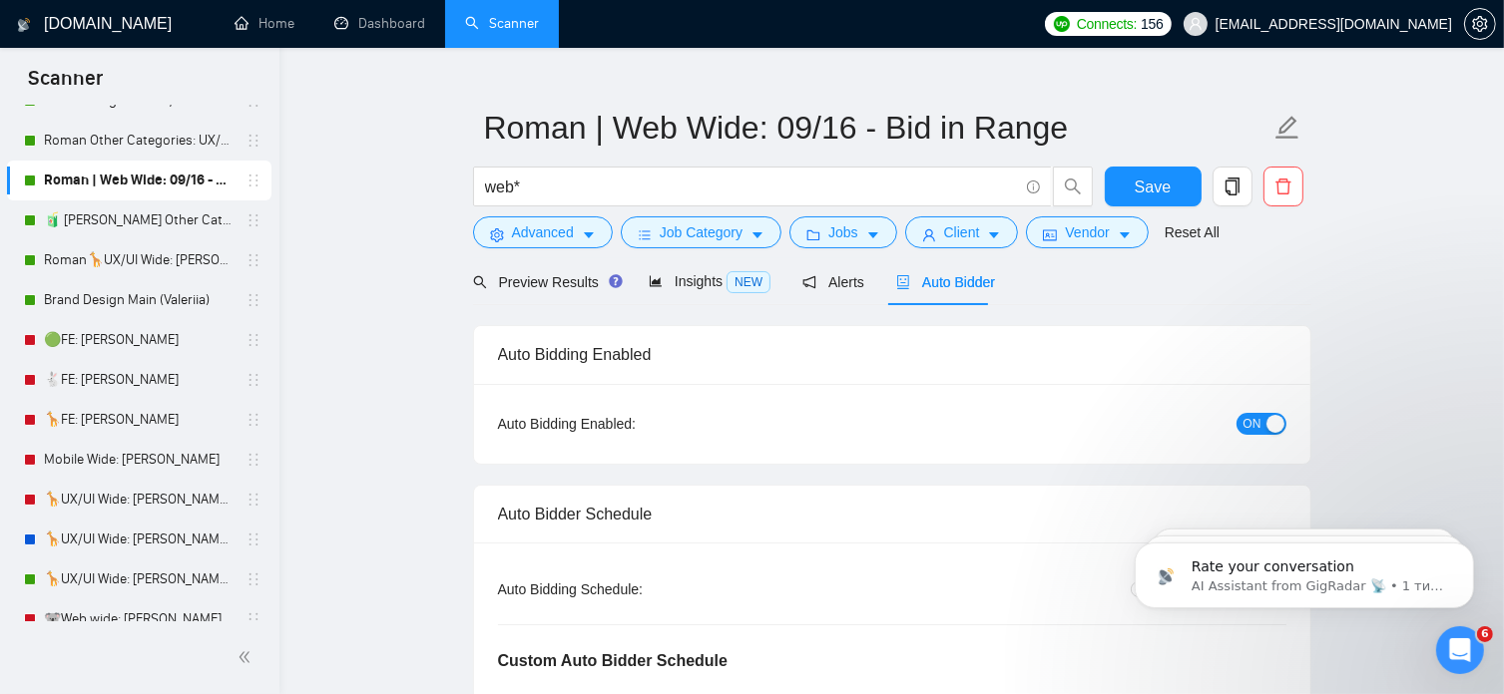
radio input "false"
radio input "true"
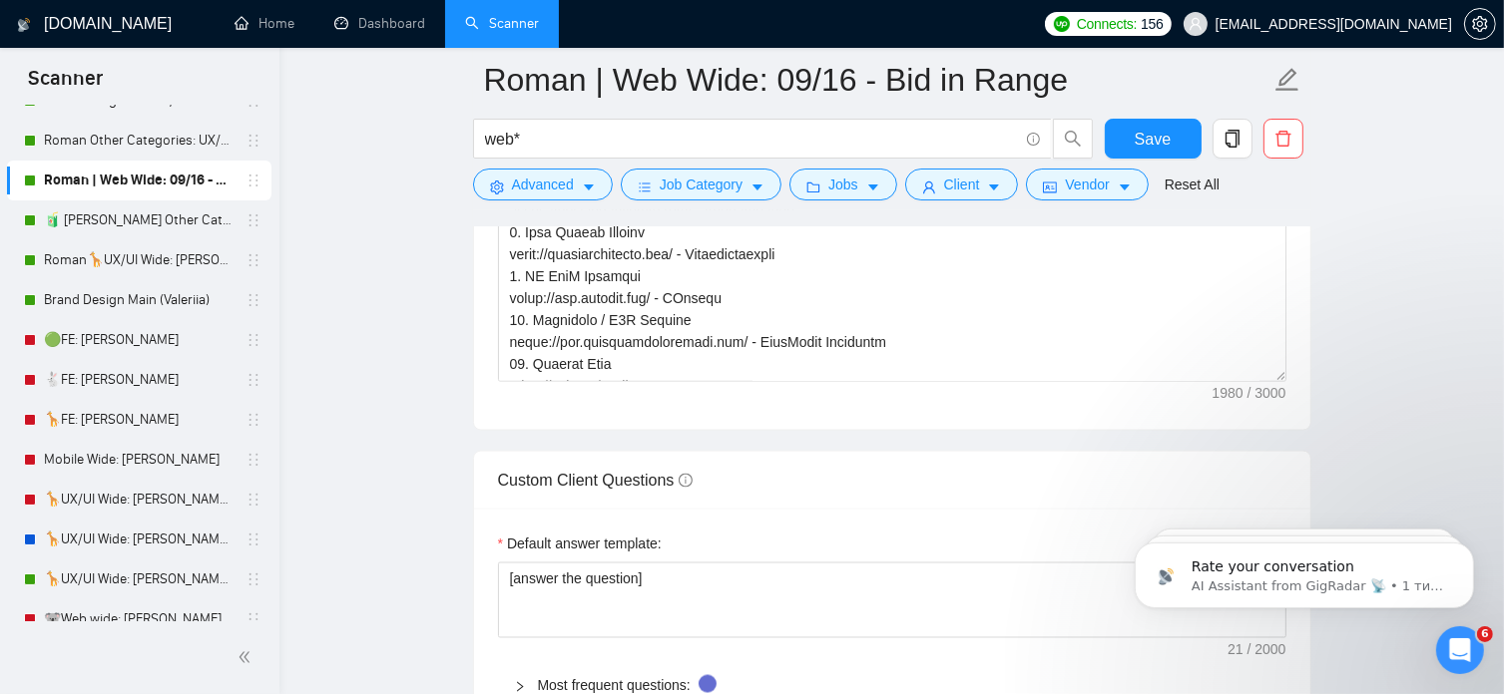
scroll to position [571, 0]
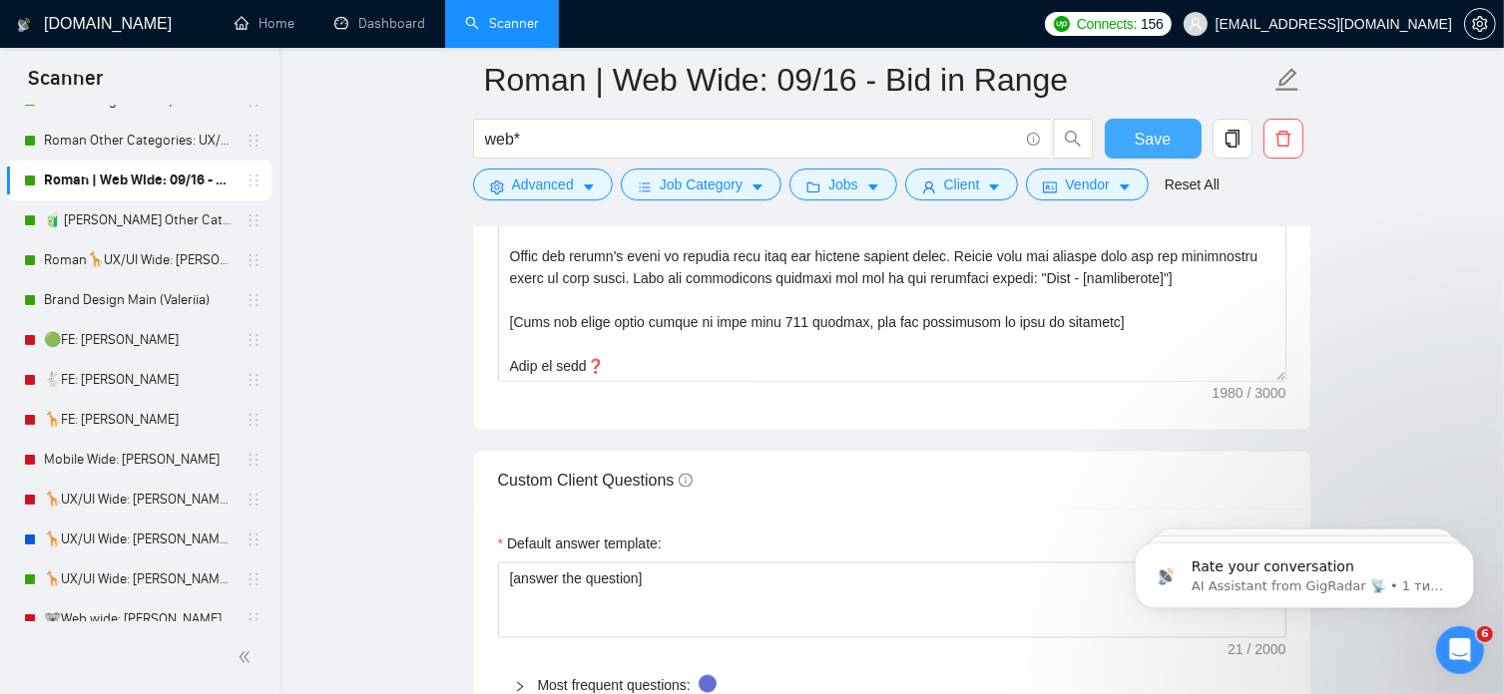
click at [1145, 147] on span "Save" at bounding box center [1152, 139] width 36 height 25
